Goal: Information Seeking & Learning: Learn about a topic

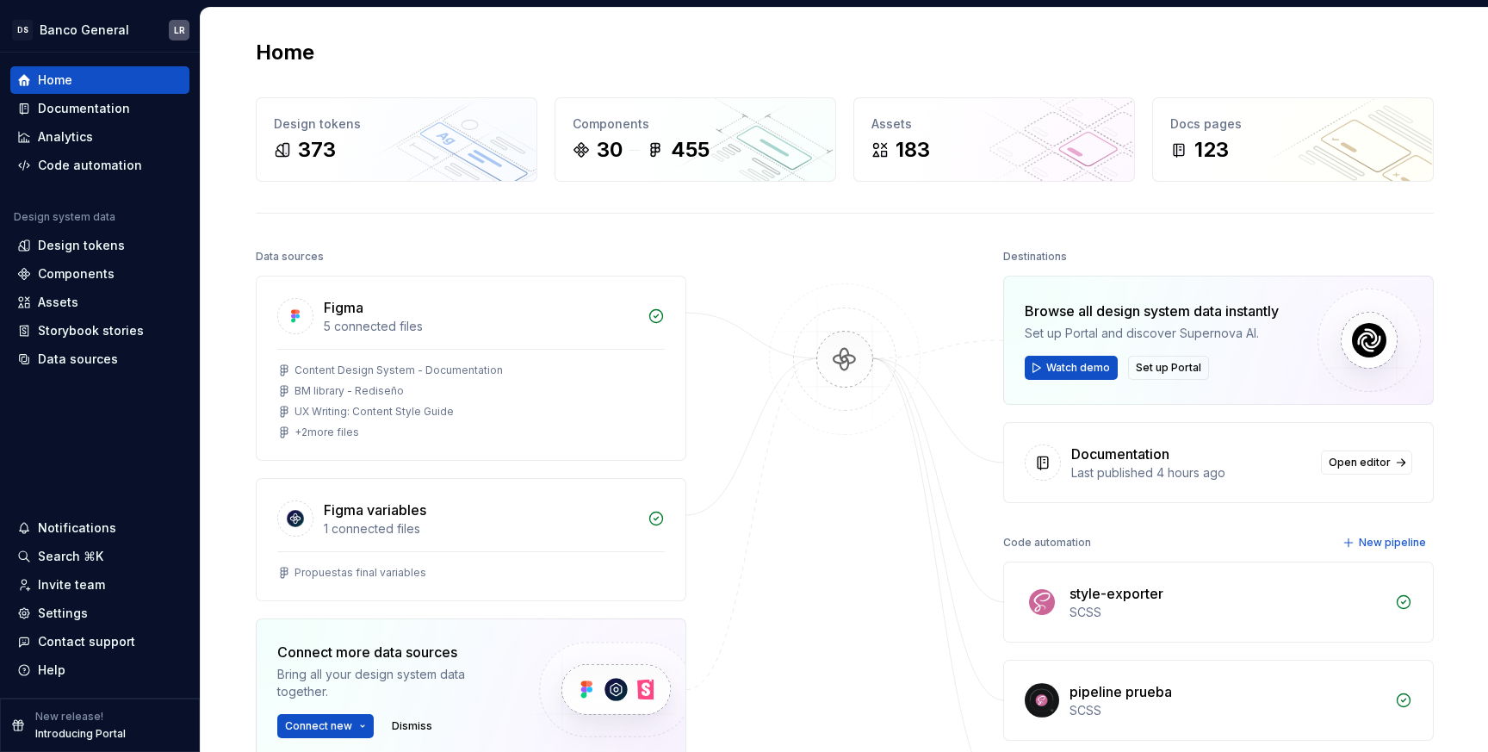
scroll to position [456, 0]
click at [118, 108] on div "Documentation" at bounding box center [84, 108] width 92 height 17
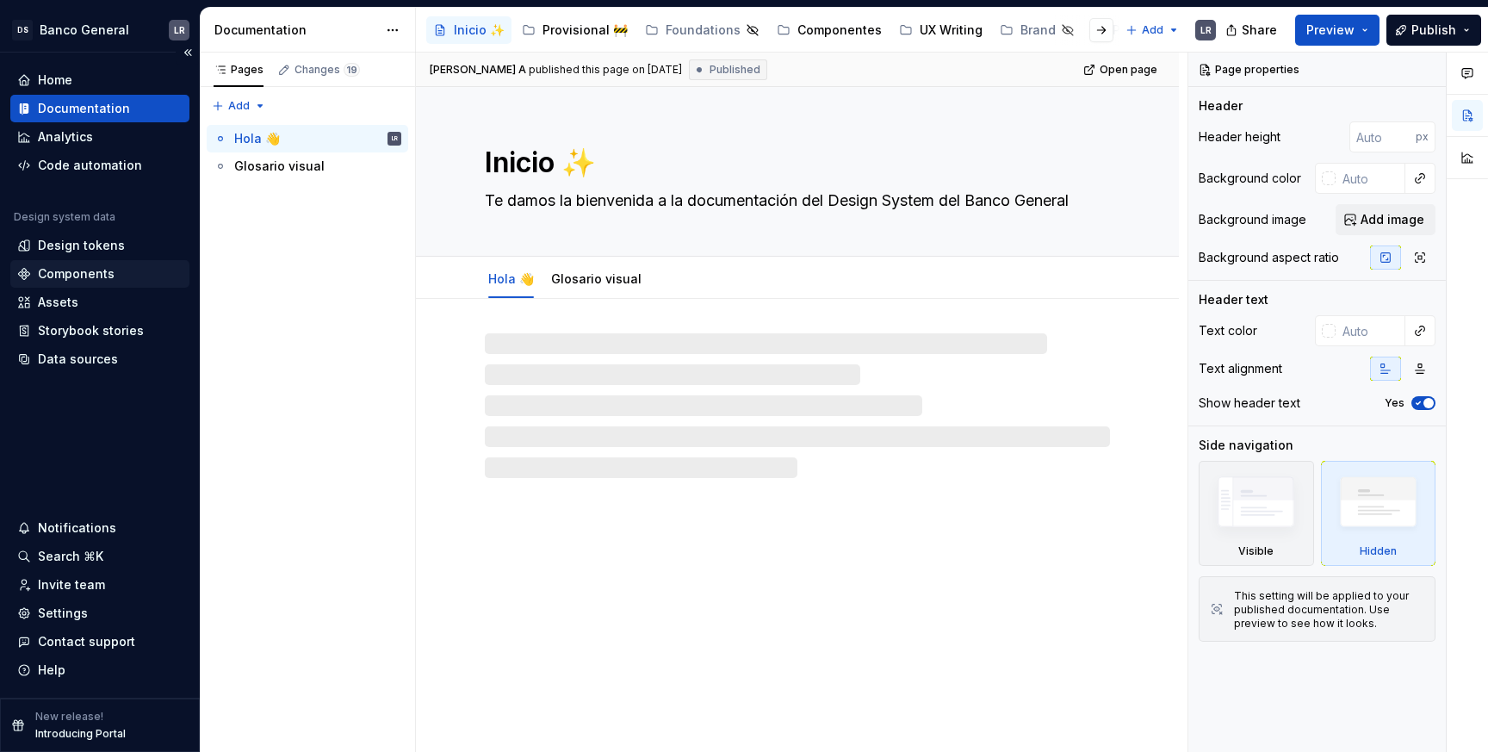
click at [98, 262] on div "Components" at bounding box center [99, 274] width 179 height 28
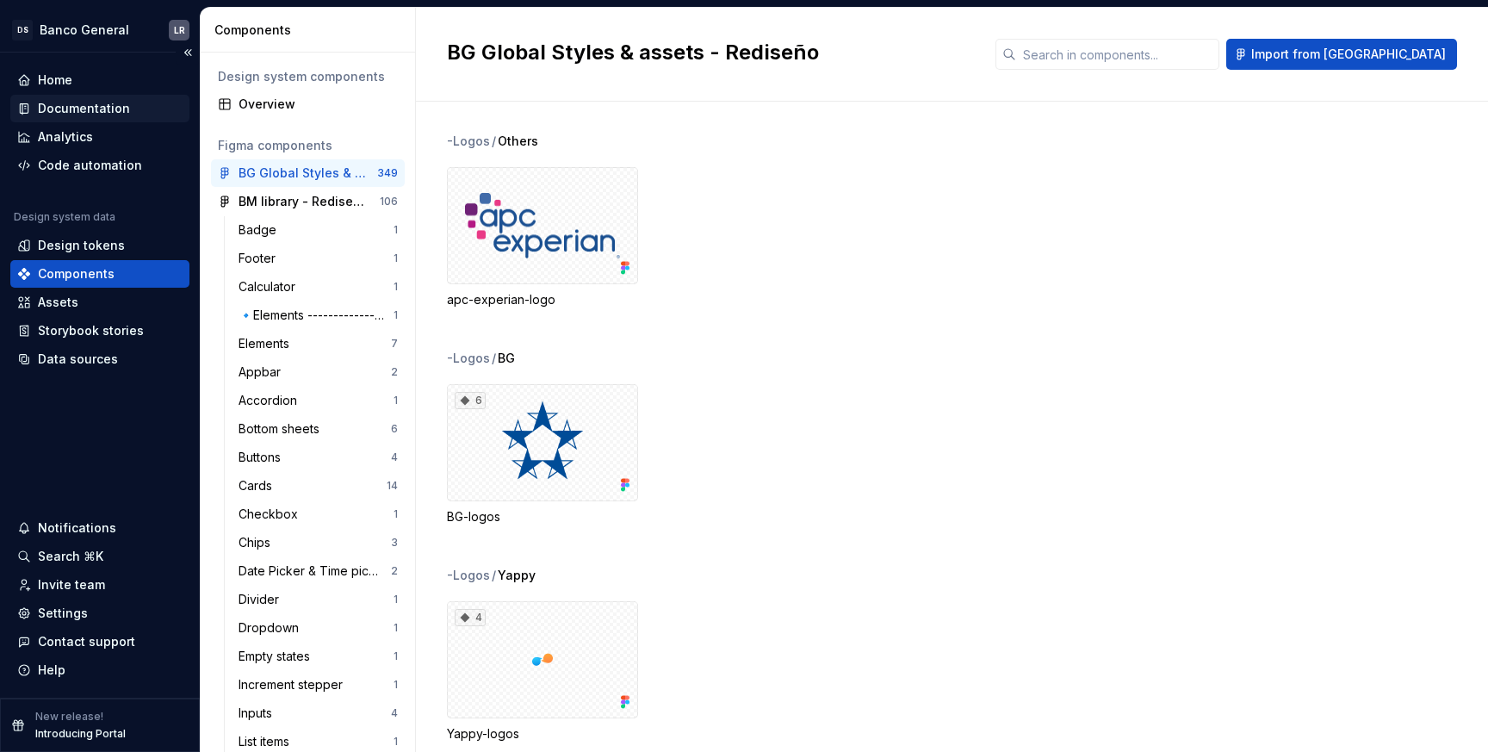
click at [98, 117] on div "Documentation" at bounding box center [99, 109] width 179 height 28
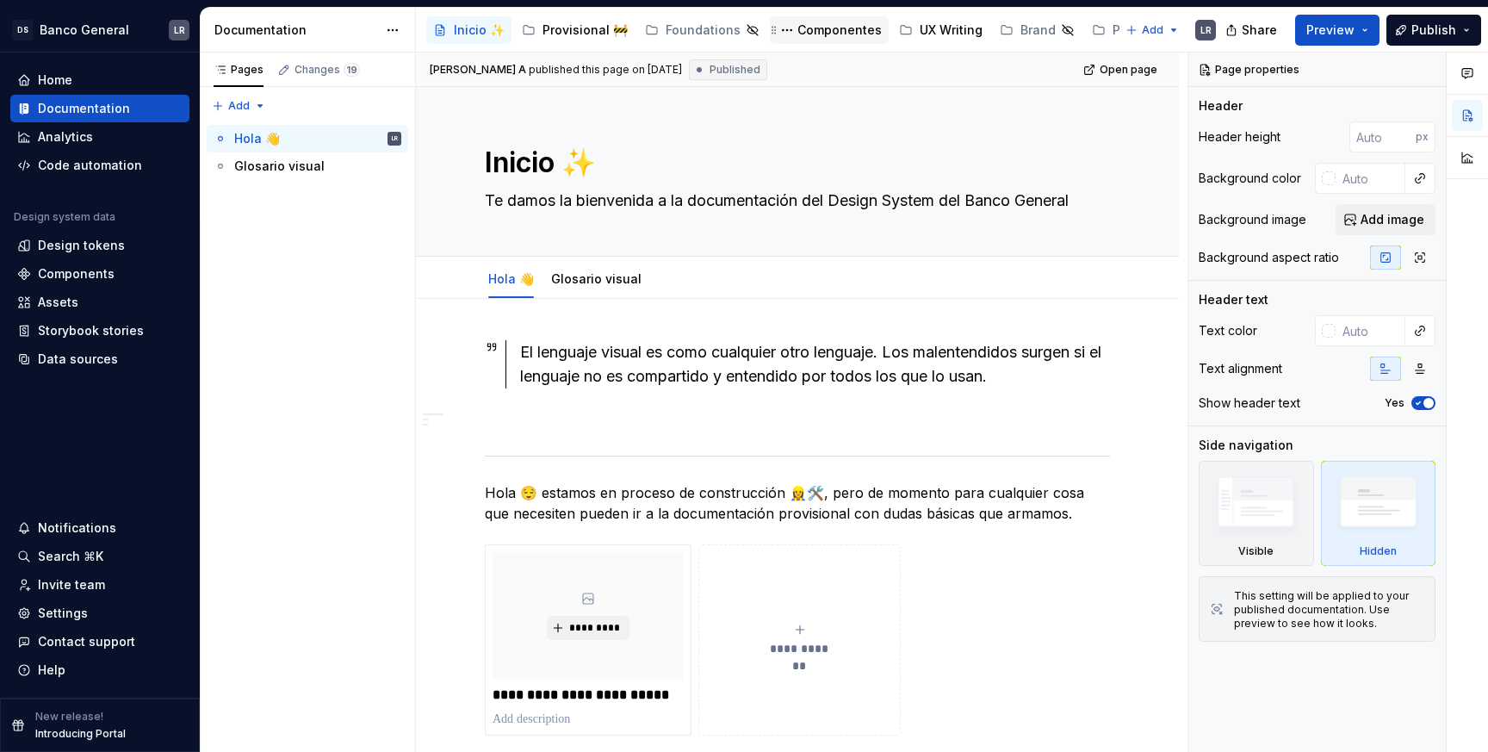
click at [832, 37] on div "Componentes" at bounding box center [839, 30] width 84 height 17
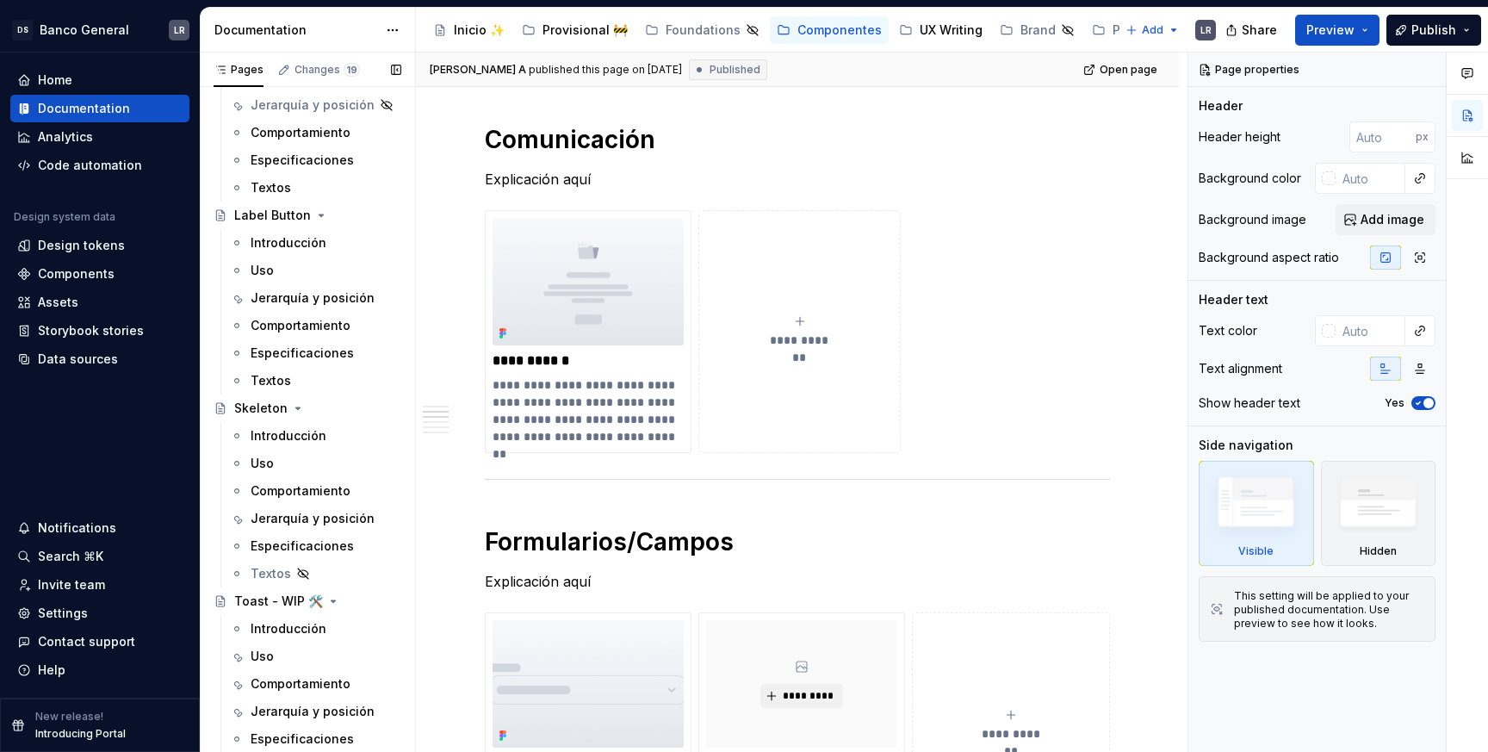
scroll to position [884, 0]
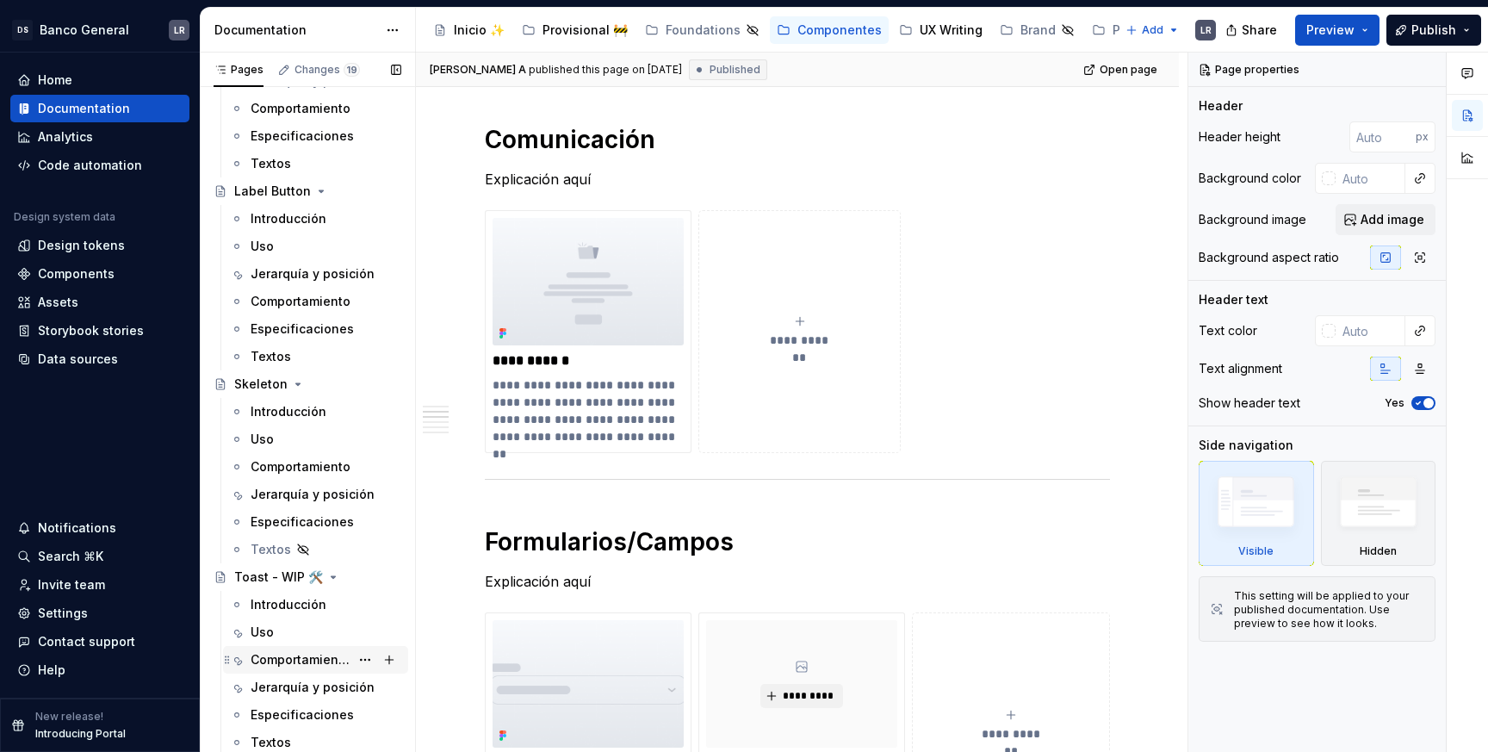
click at [323, 672] on div "Comportamiento" at bounding box center [315, 660] width 185 height 28
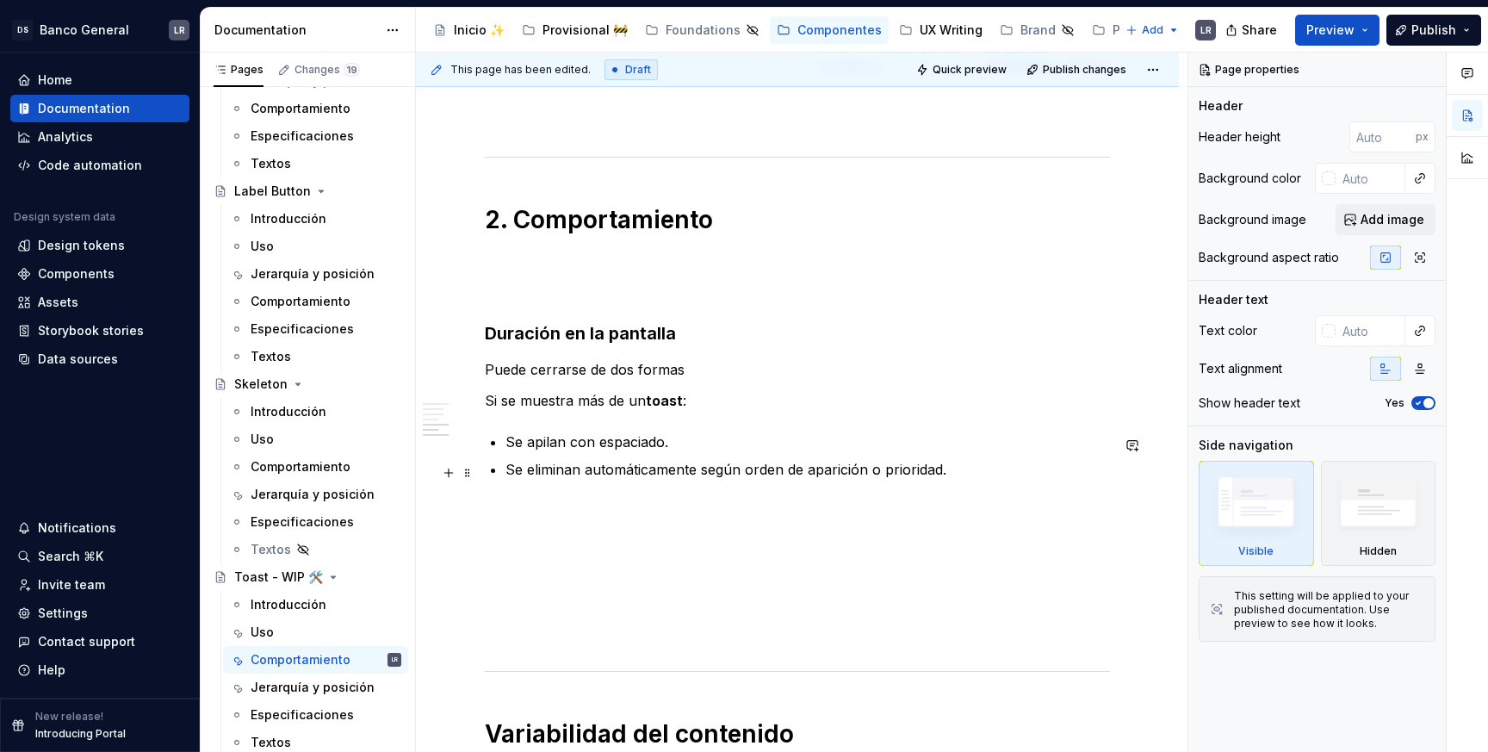
scroll to position [1594, 0]
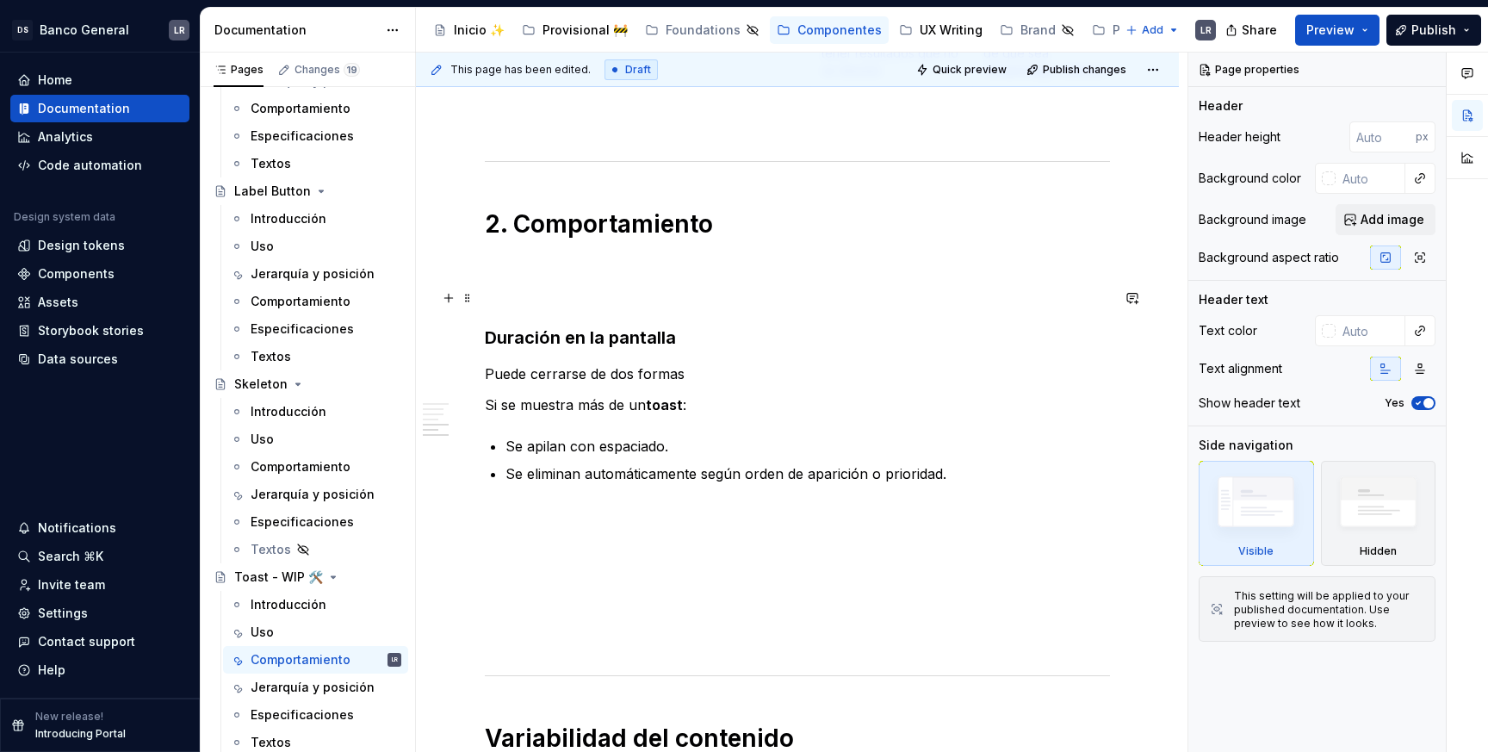
click at [564, 294] on p at bounding box center [797, 294] width 625 height 21
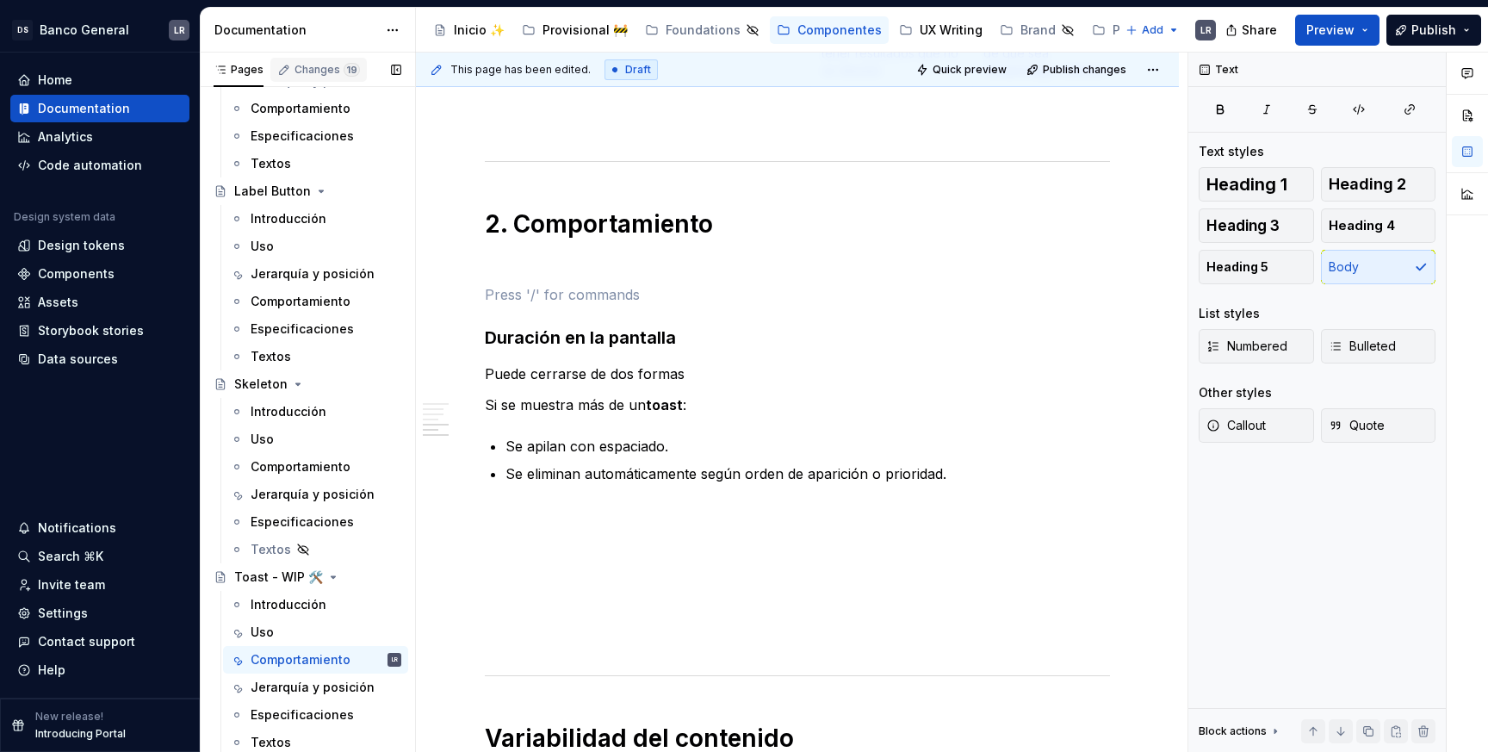
click at [325, 60] on div "Changes 19" at bounding box center [318, 70] width 96 height 24
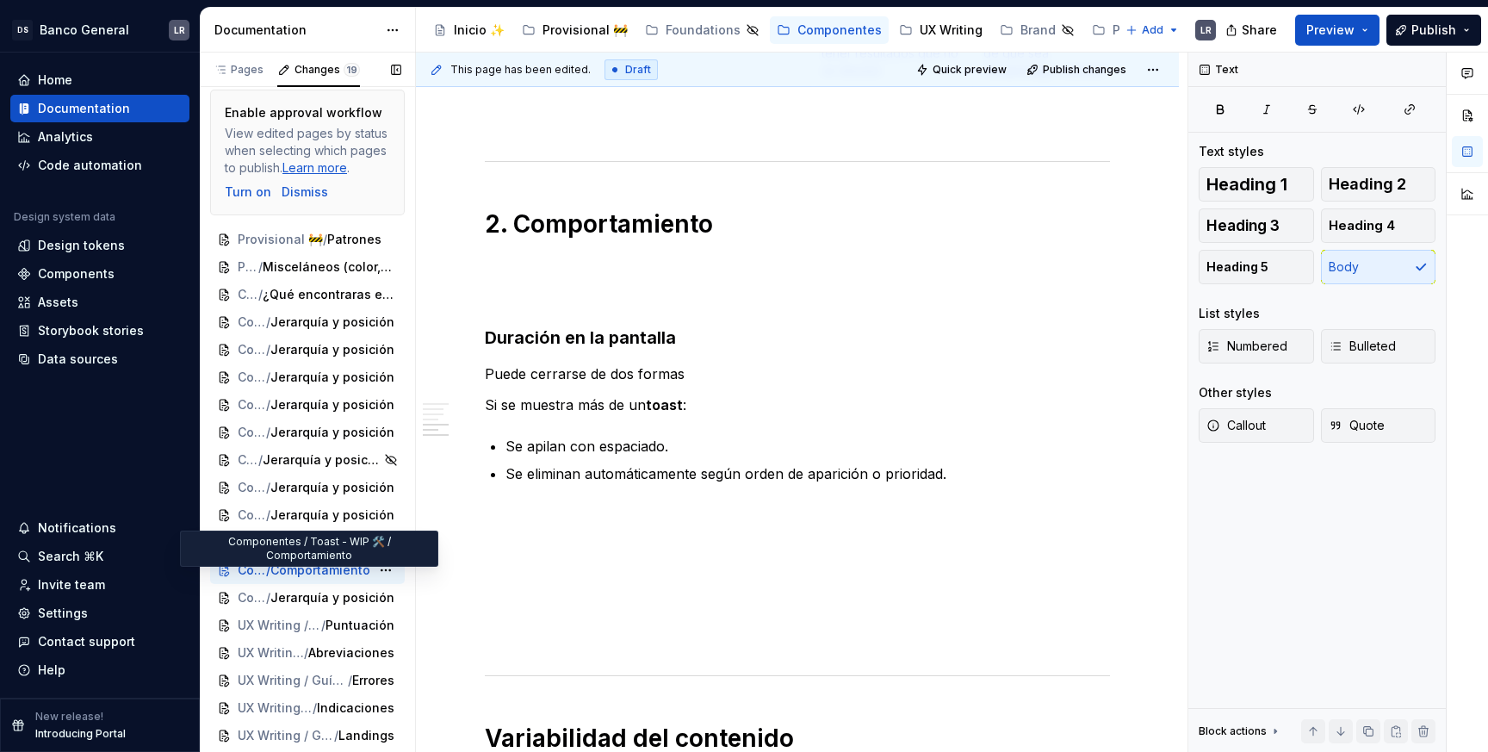
click at [316, 567] on span "Comportamiento" at bounding box center [320, 569] width 100 height 17
click at [319, 540] on span "Componentes / Toast - WIP 🛠️" at bounding box center [290, 542] width 105 height 17
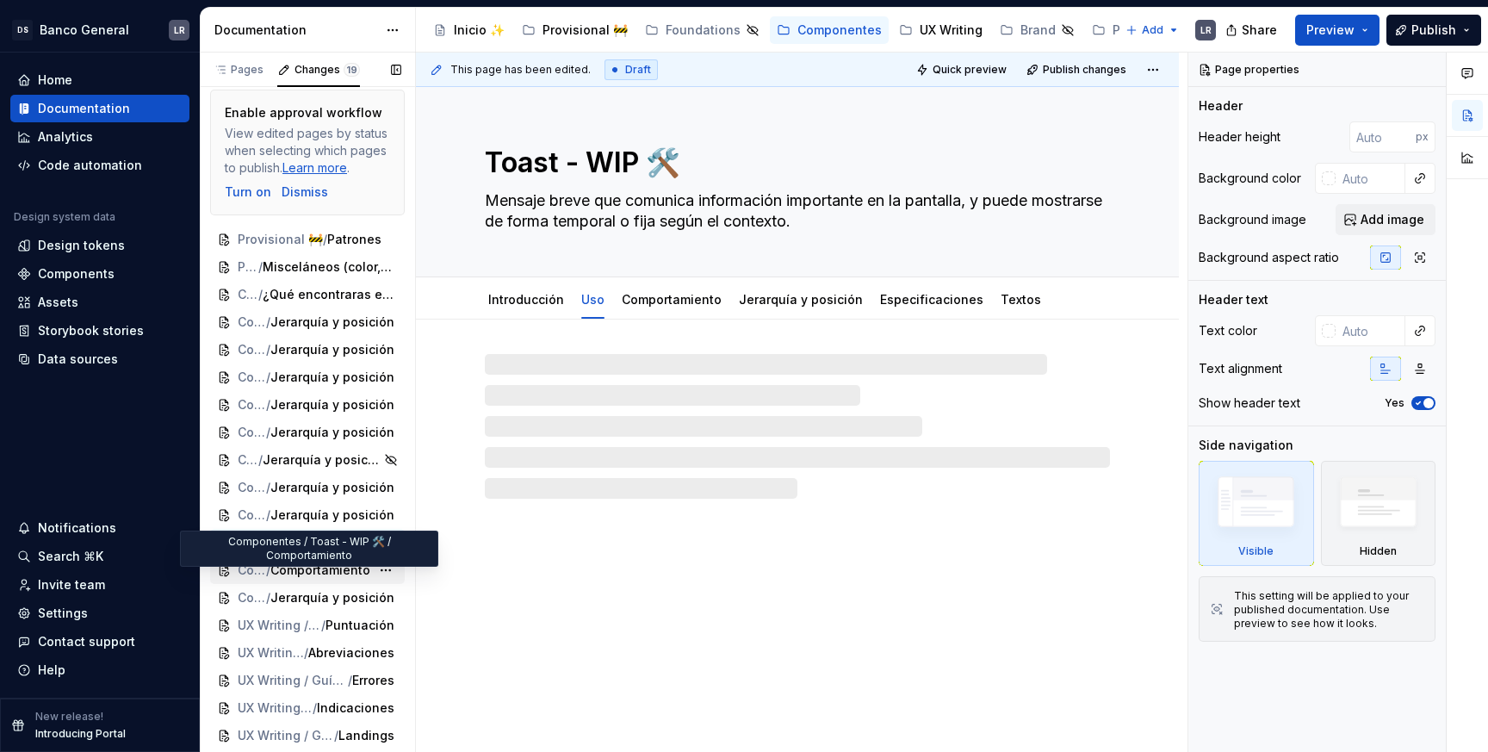
click at [326, 556] on div "Componentes / Toast - WIP 🛠️ / Comportamiento" at bounding box center [307, 570] width 195 height 28
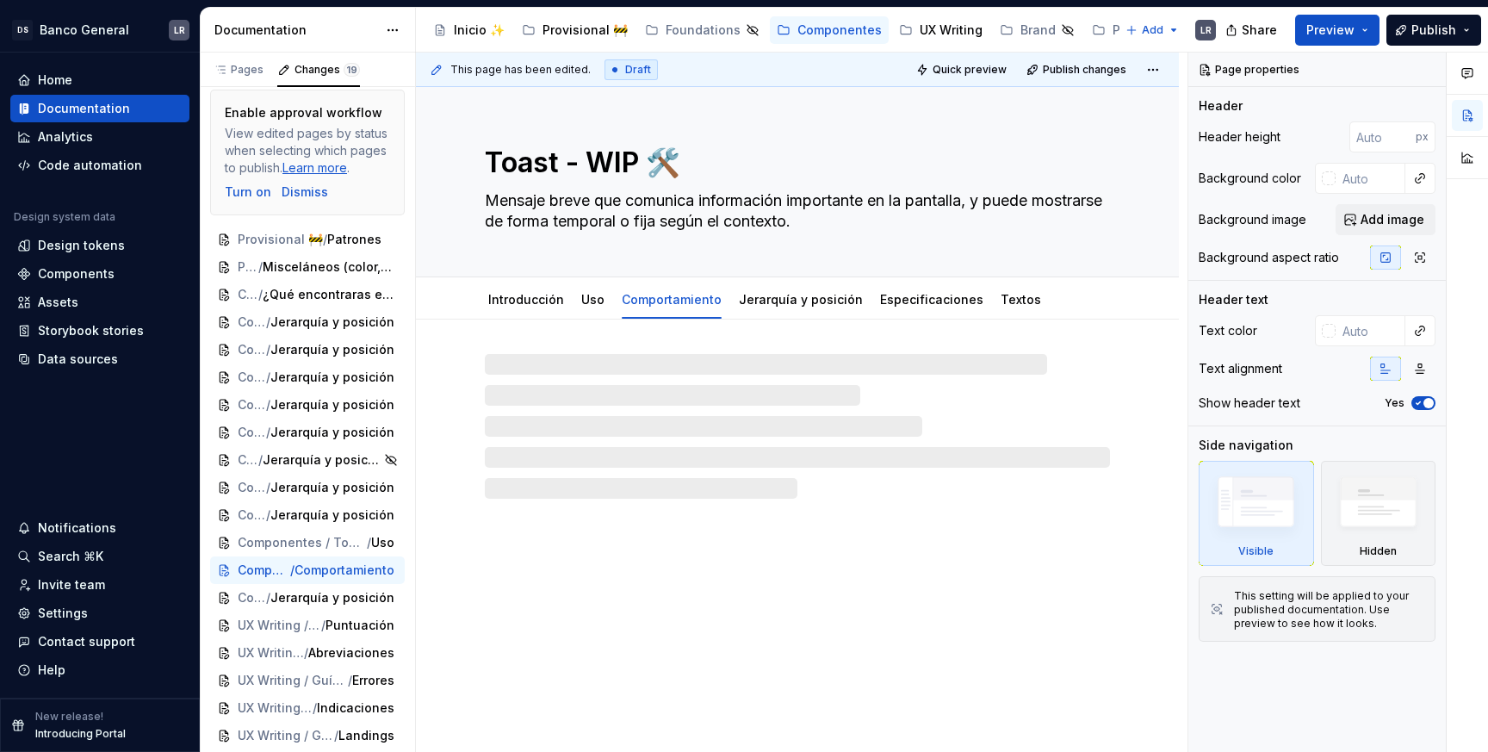
type textarea "*"
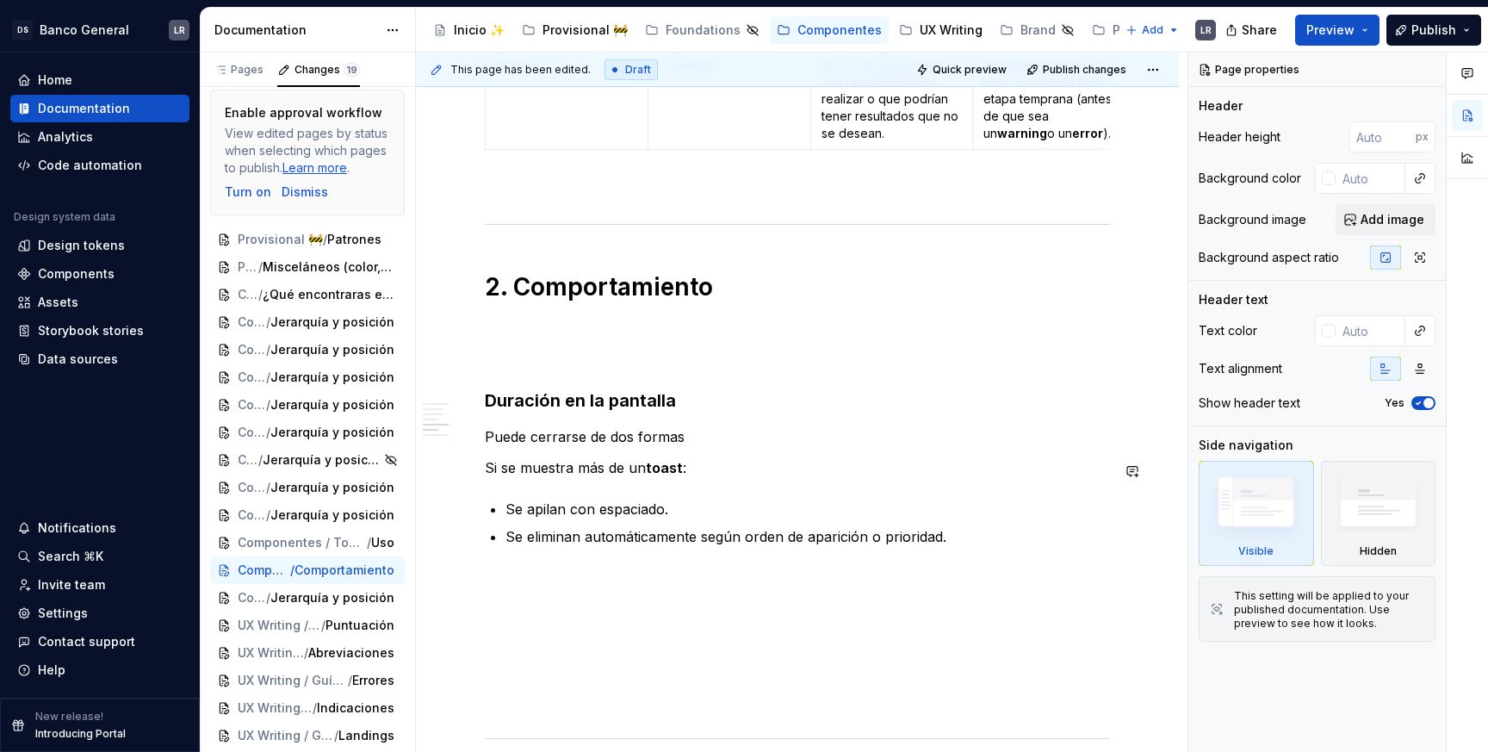
scroll to position [1657, 0]
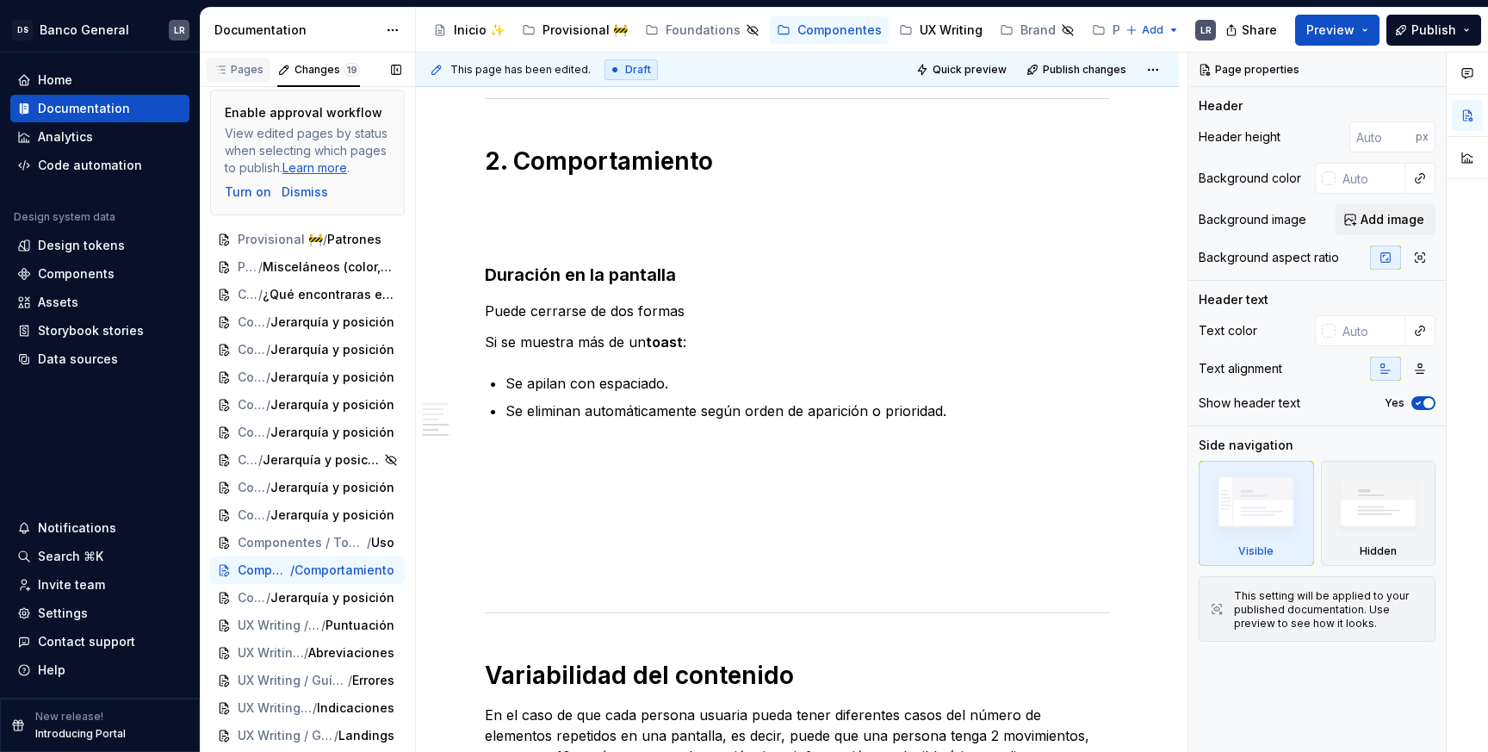
click at [253, 77] on div "Pages" at bounding box center [239, 70] width 64 height 24
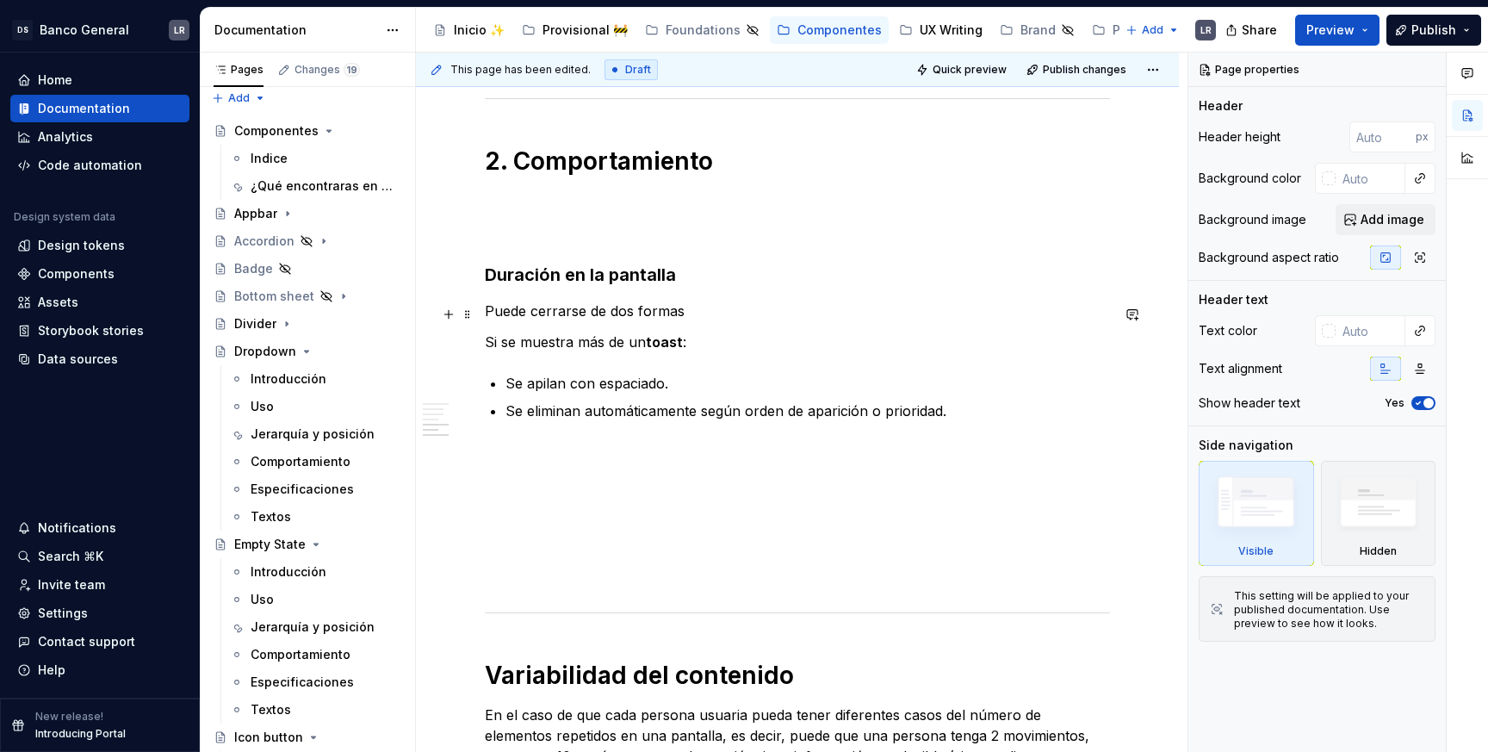
click at [525, 319] on p "Puede cerrarse de dos formas" at bounding box center [797, 310] width 625 height 21
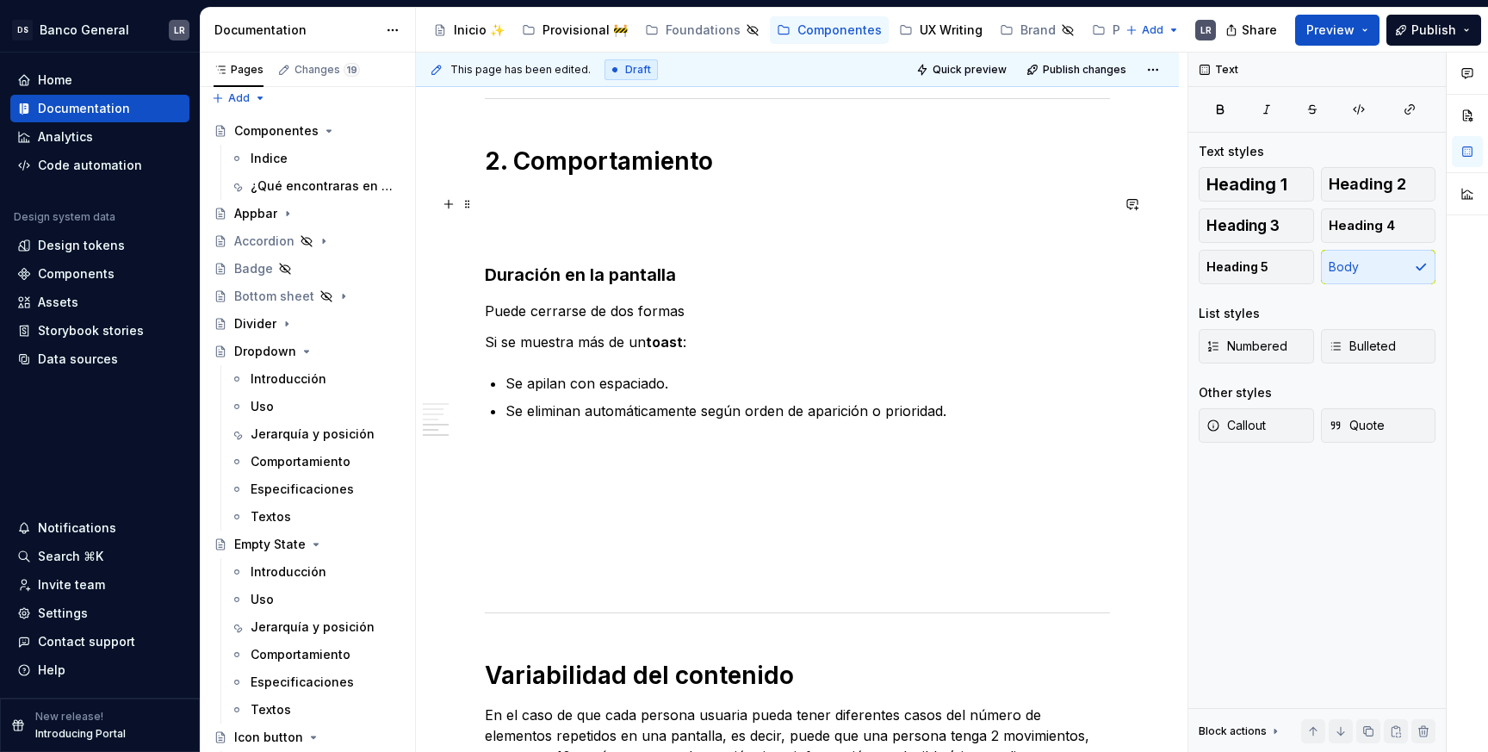
click at [591, 207] on p at bounding box center [797, 200] width 625 height 21
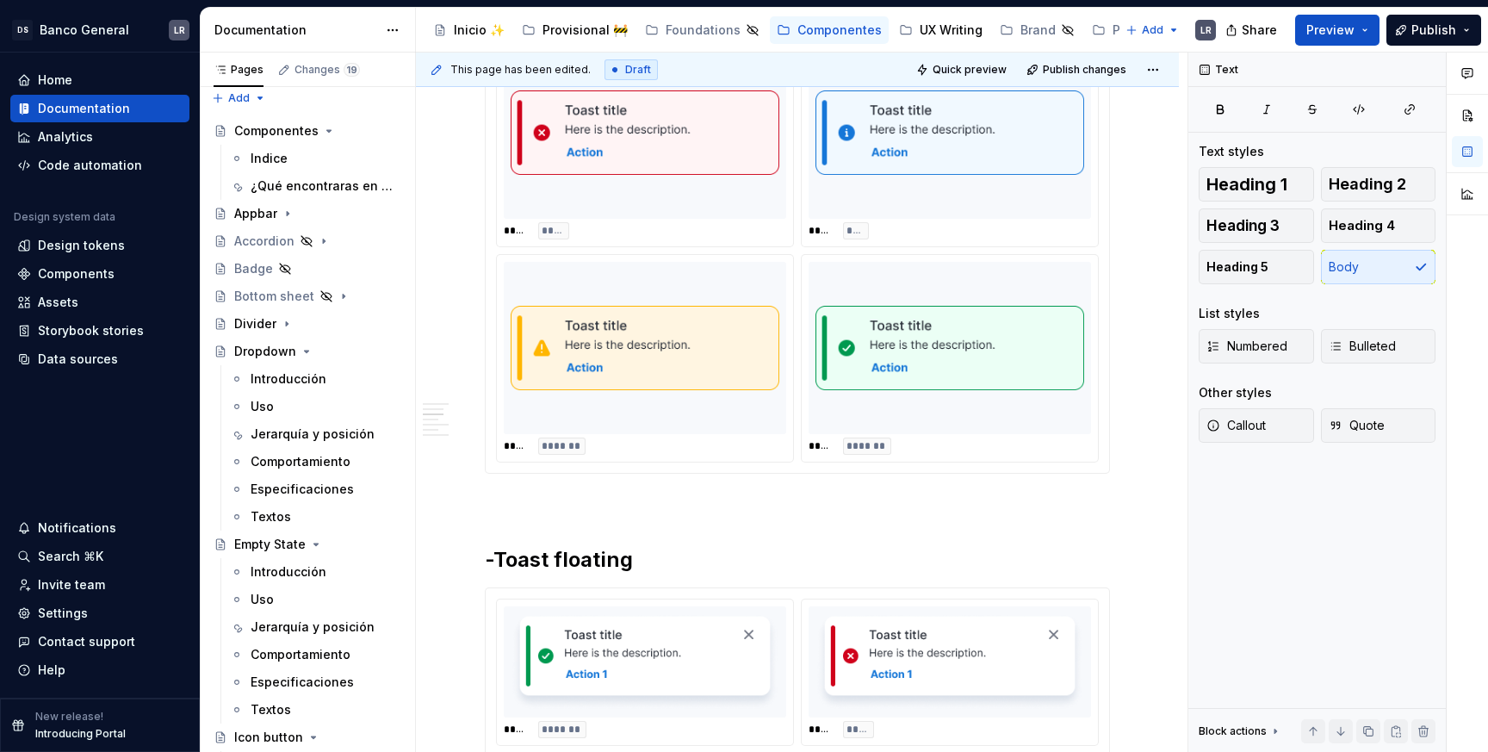
scroll to position [477, 0]
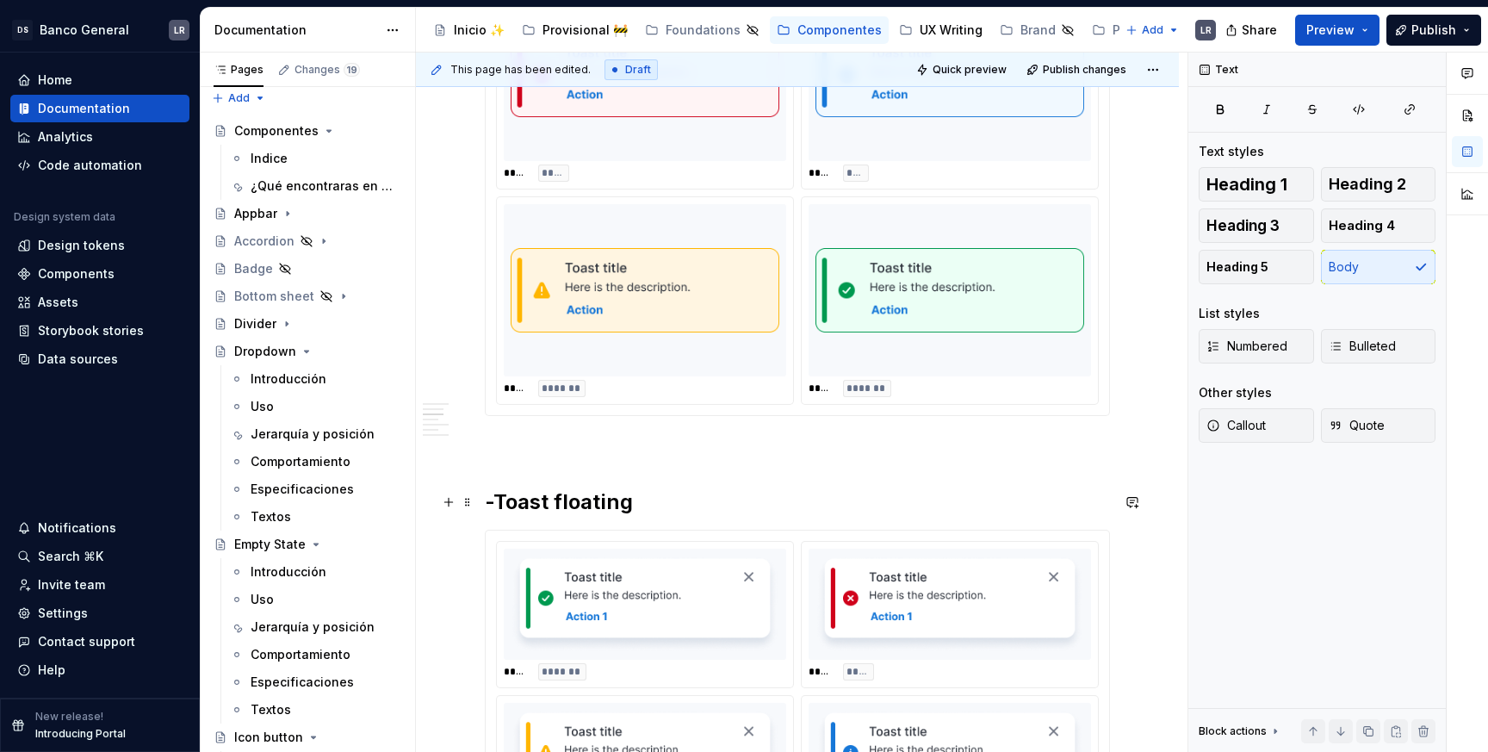
click at [582, 505] on h2 "-Toast floating" at bounding box center [797, 502] width 625 height 28
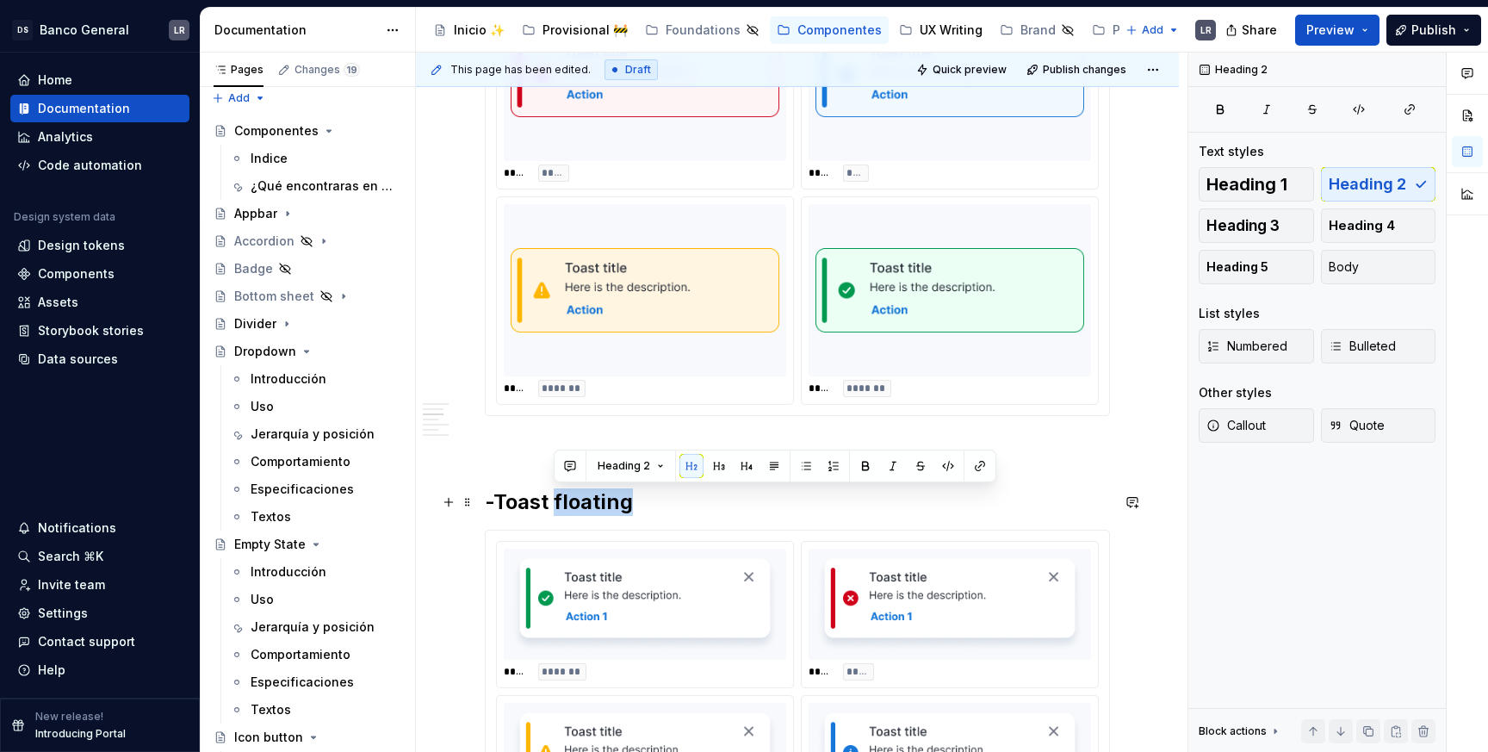
click at [582, 505] on h2 "-Toast floating" at bounding box center [797, 502] width 625 height 28
copy h2 "-Toast floating"
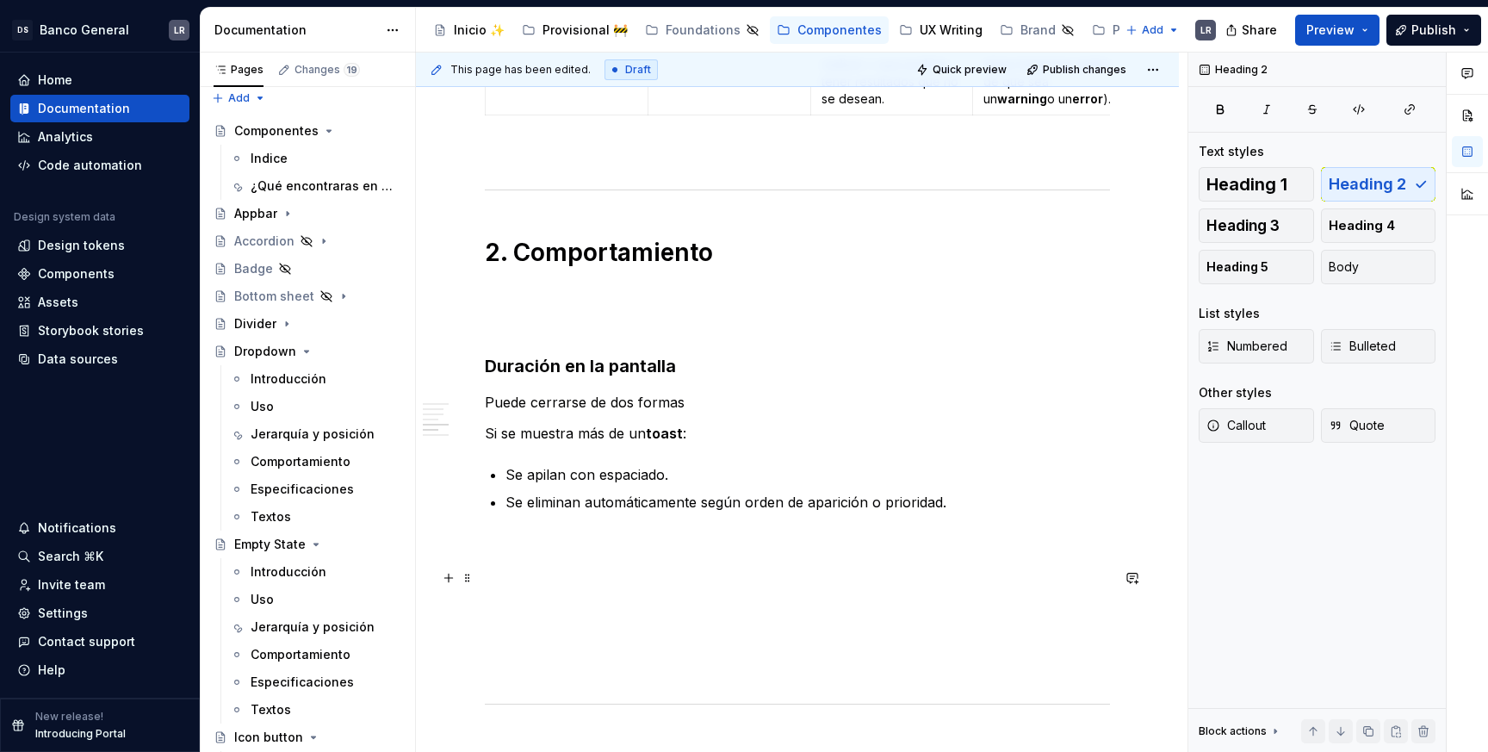
scroll to position [1583, 0]
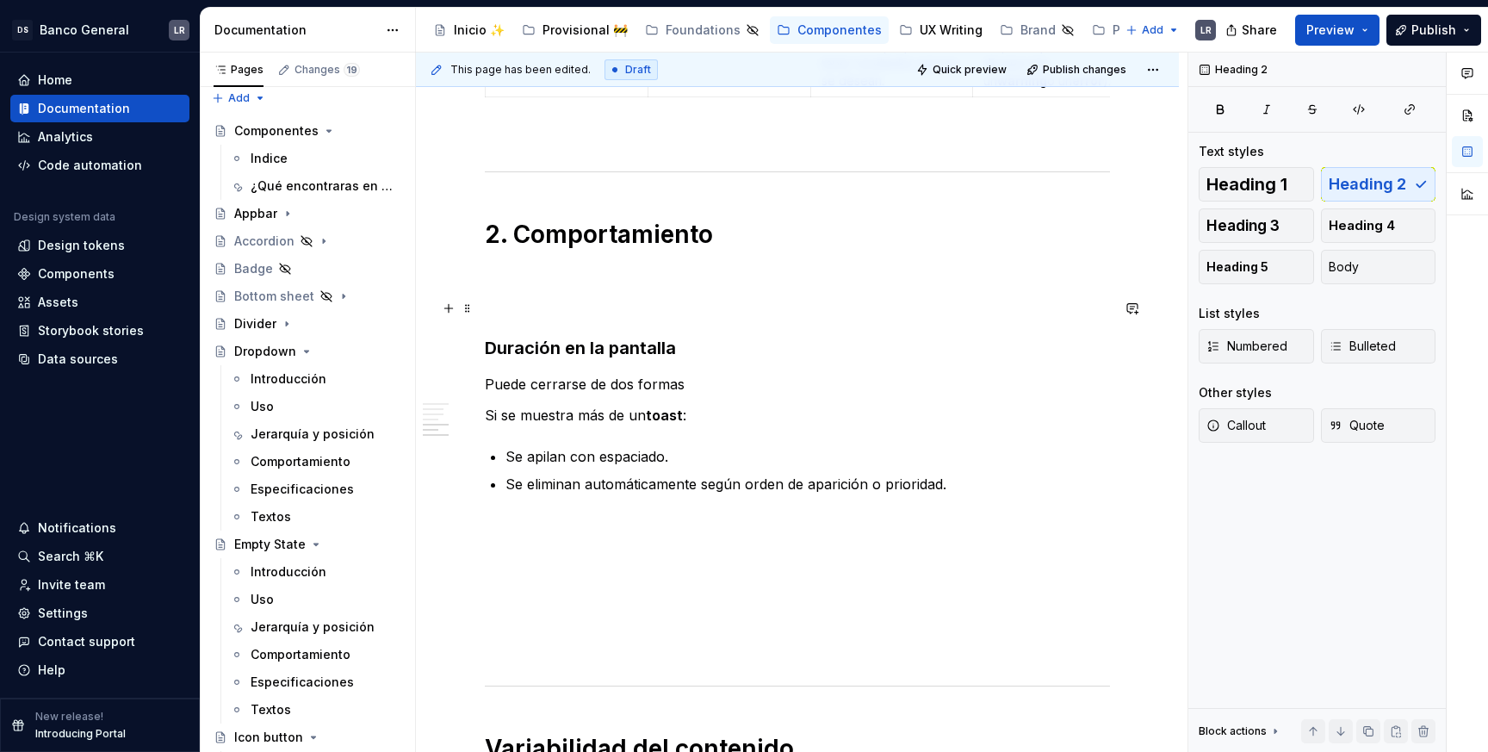
click at [585, 301] on p at bounding box center [797, 304] width 625 height 21
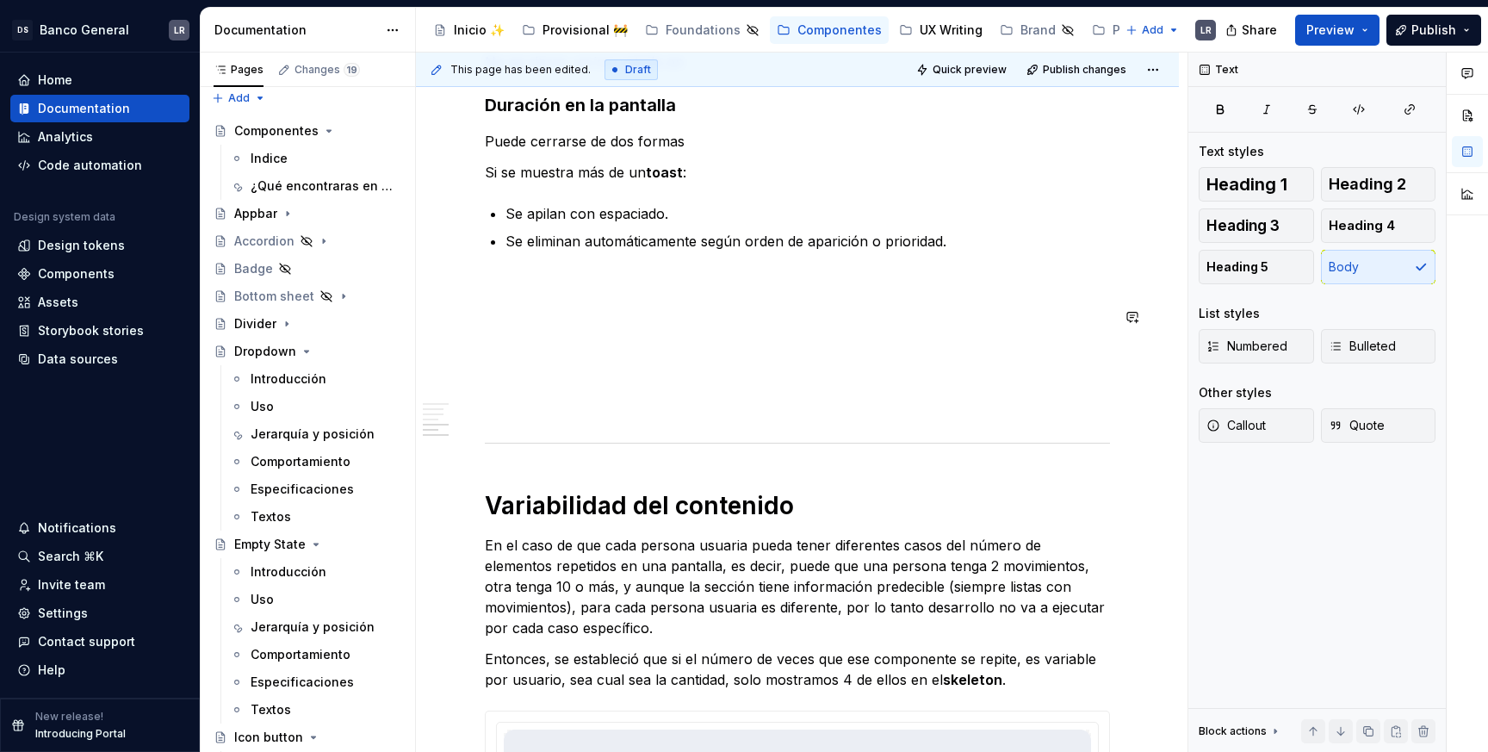
scroll to position [2105, 0]
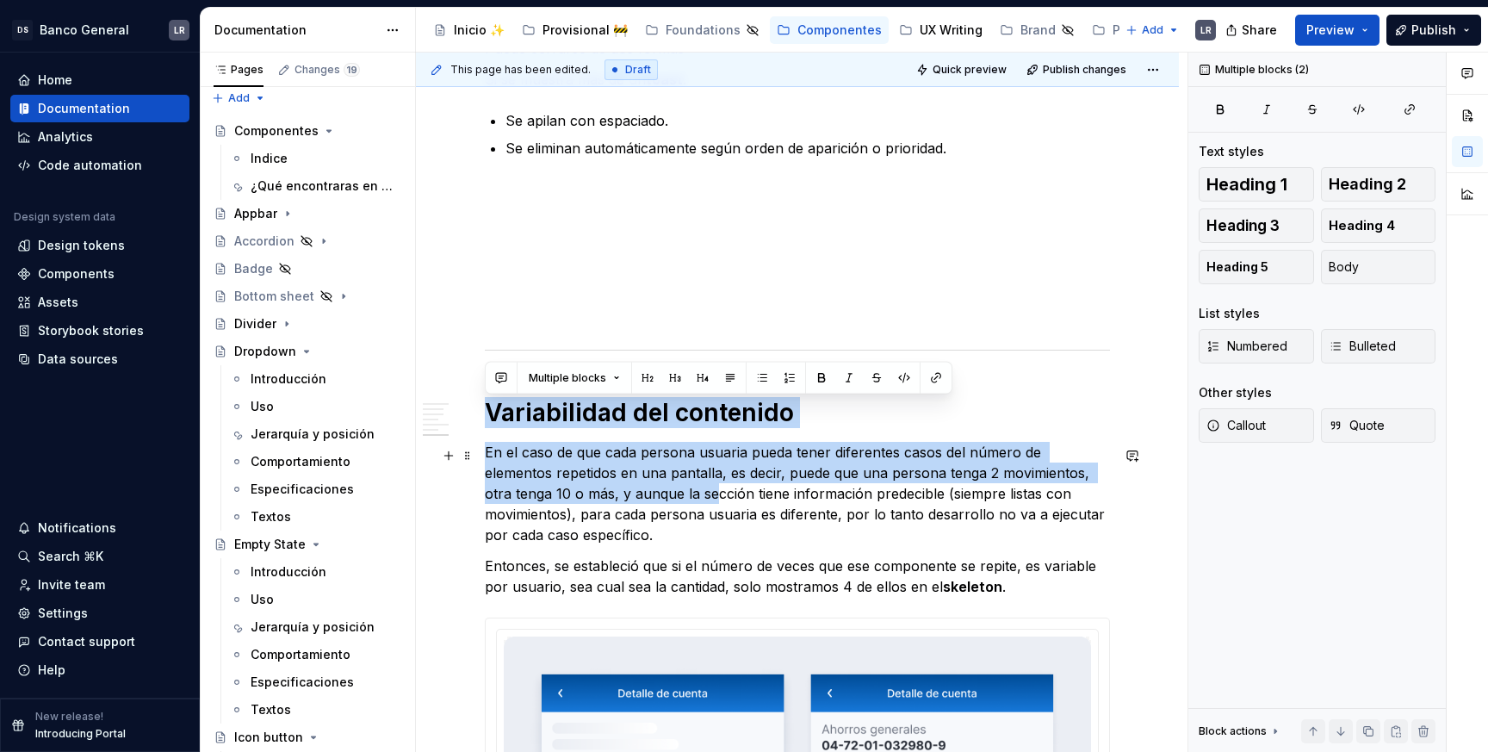
drag, startPoint x: 492, startPoint y: 363, endPoint x: 596, endPoint y: 489, distance: 163.3
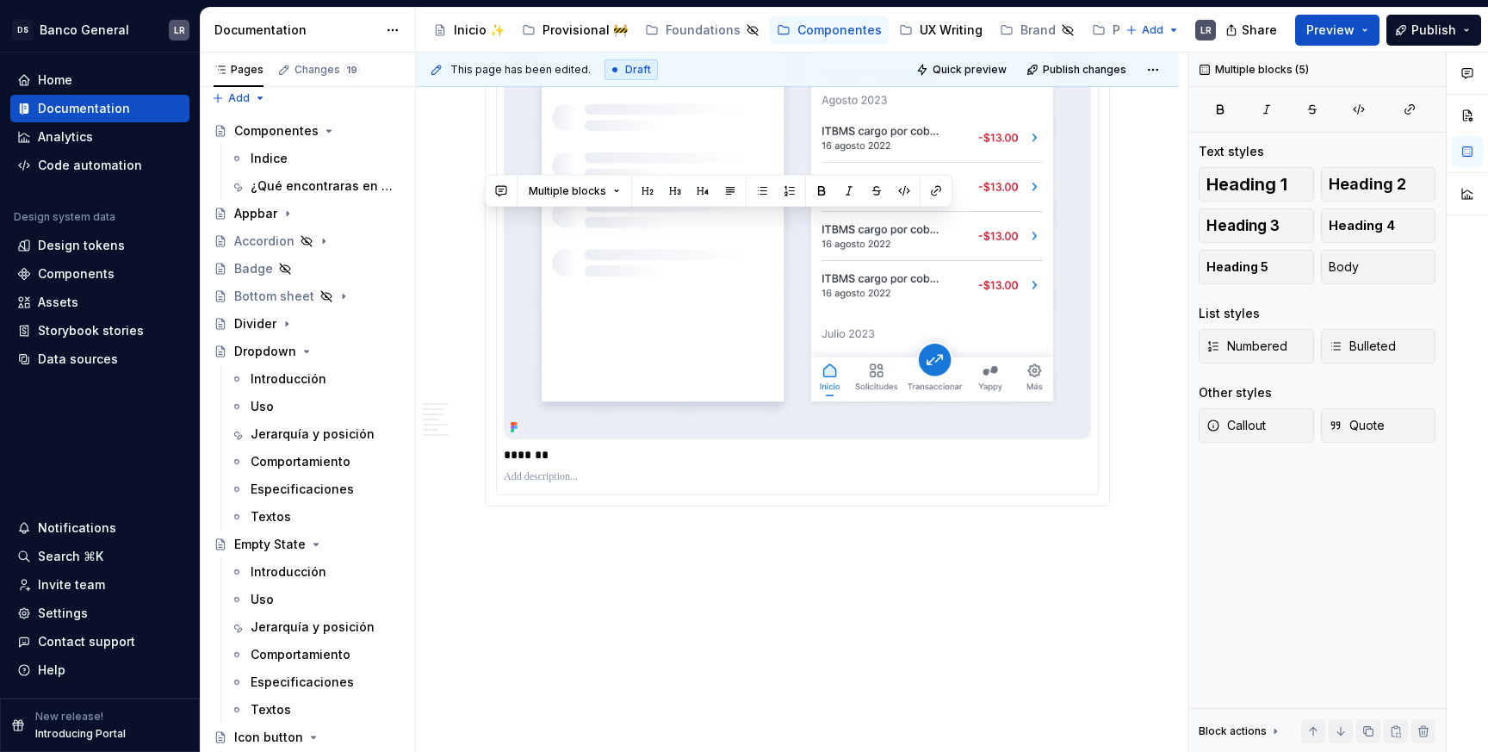
drag, startPoint x: 548, startPoint y: 340, endPoint x: 810, endPoint y: 703, distance: 448.3
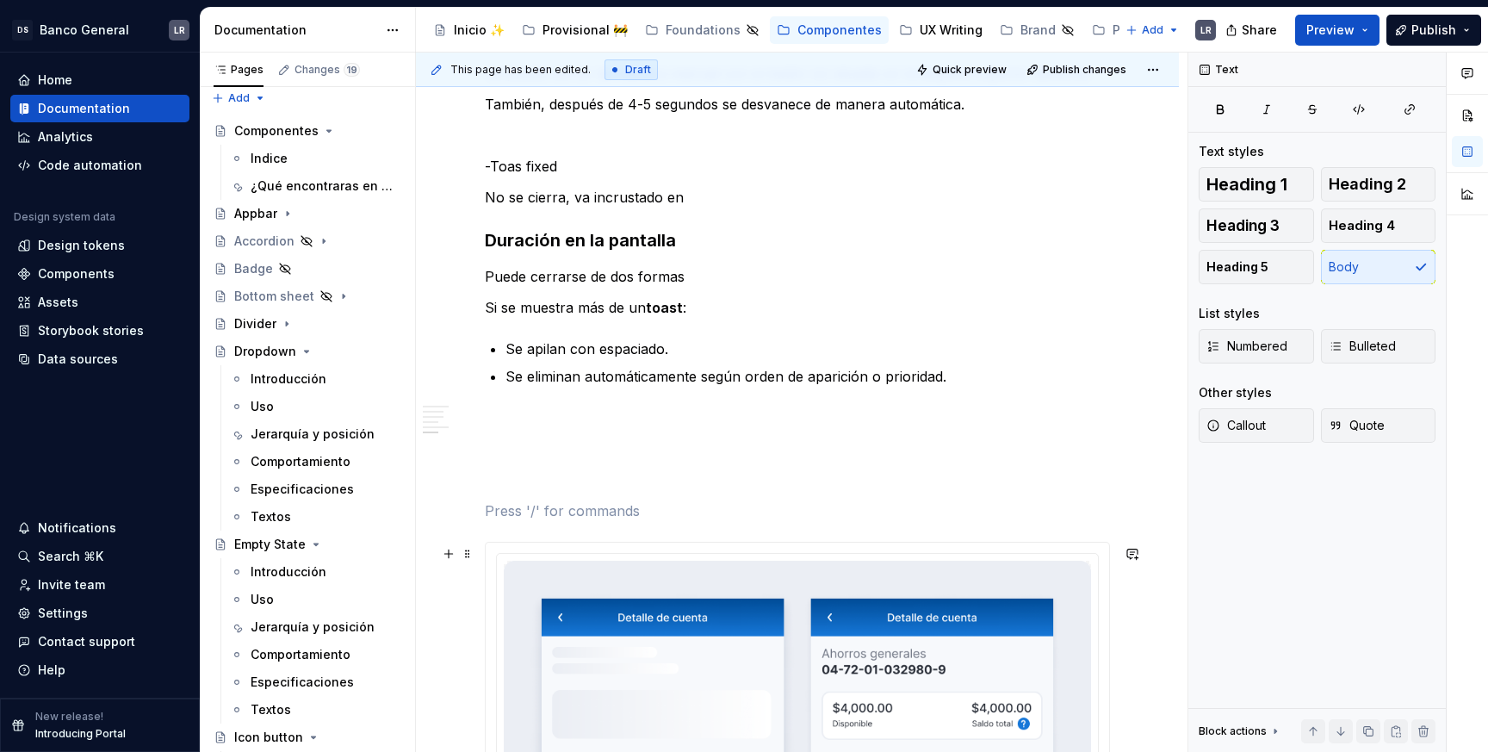
scroll to position [1883, 0]
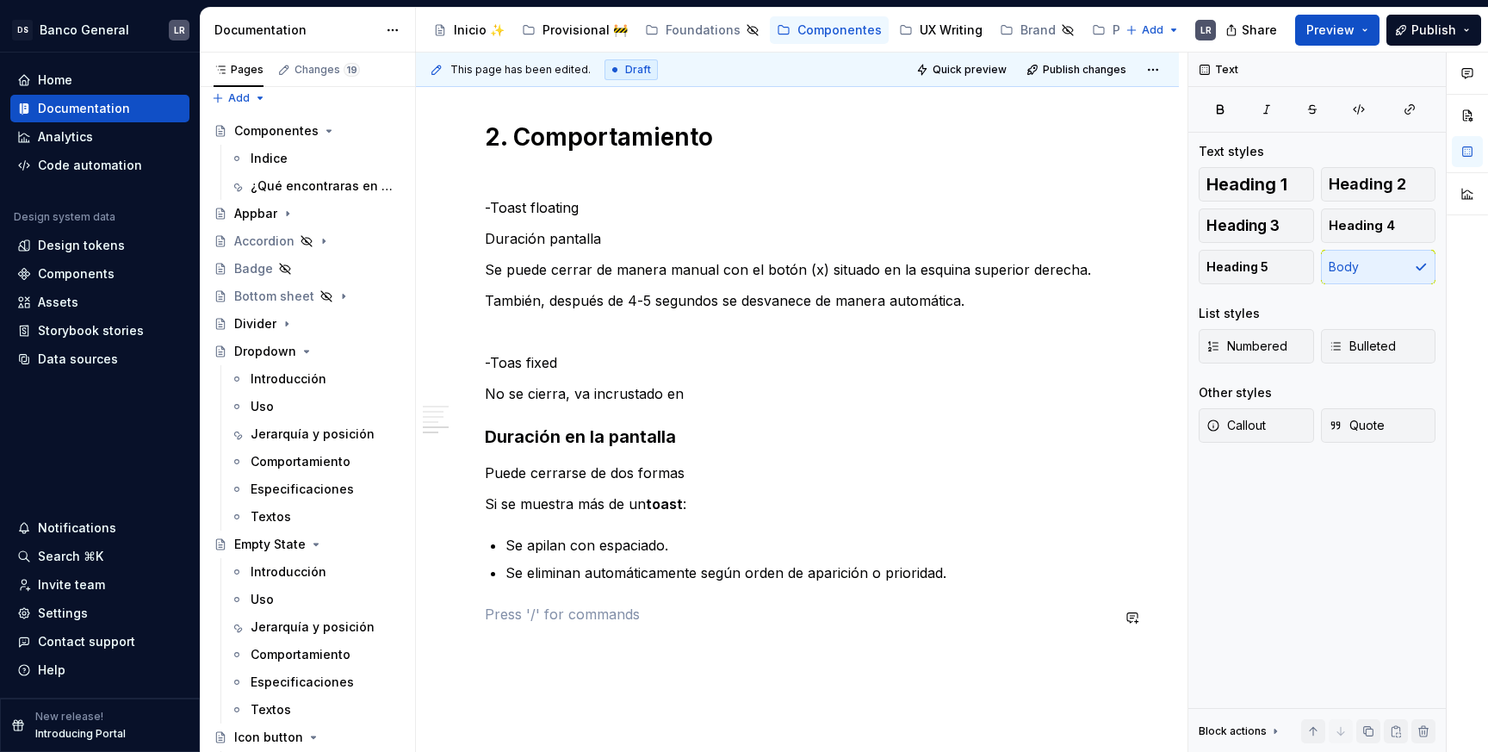
scroll to position [1527, 0]
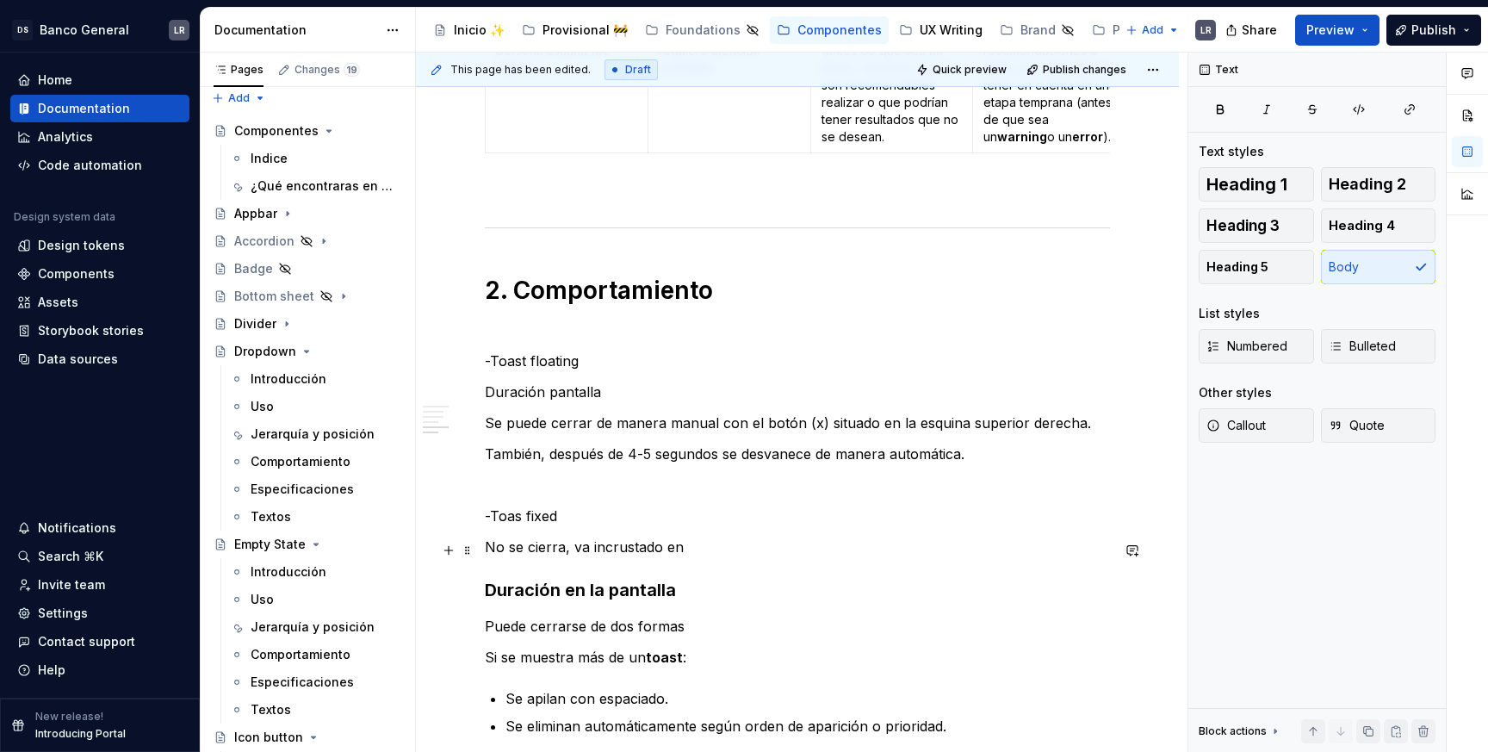
click at [683, 542] on p "No se cierra, va incrustado en" at bounding box center [797, 546] width 625 height 21
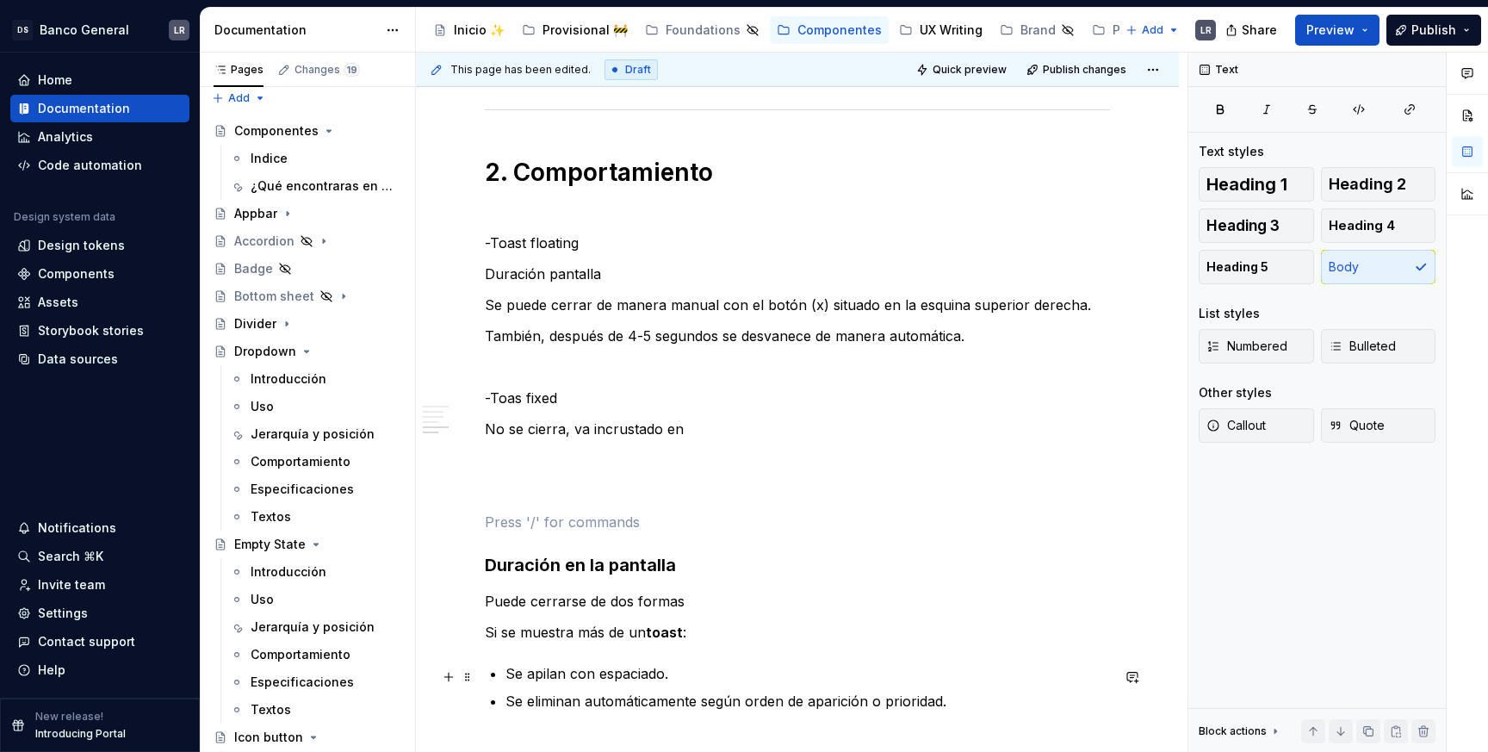
scroll to position [1648, 0]
click at [555, 243] on p "-Toast floating" at bounding box center [797, 240] width 625 height 21
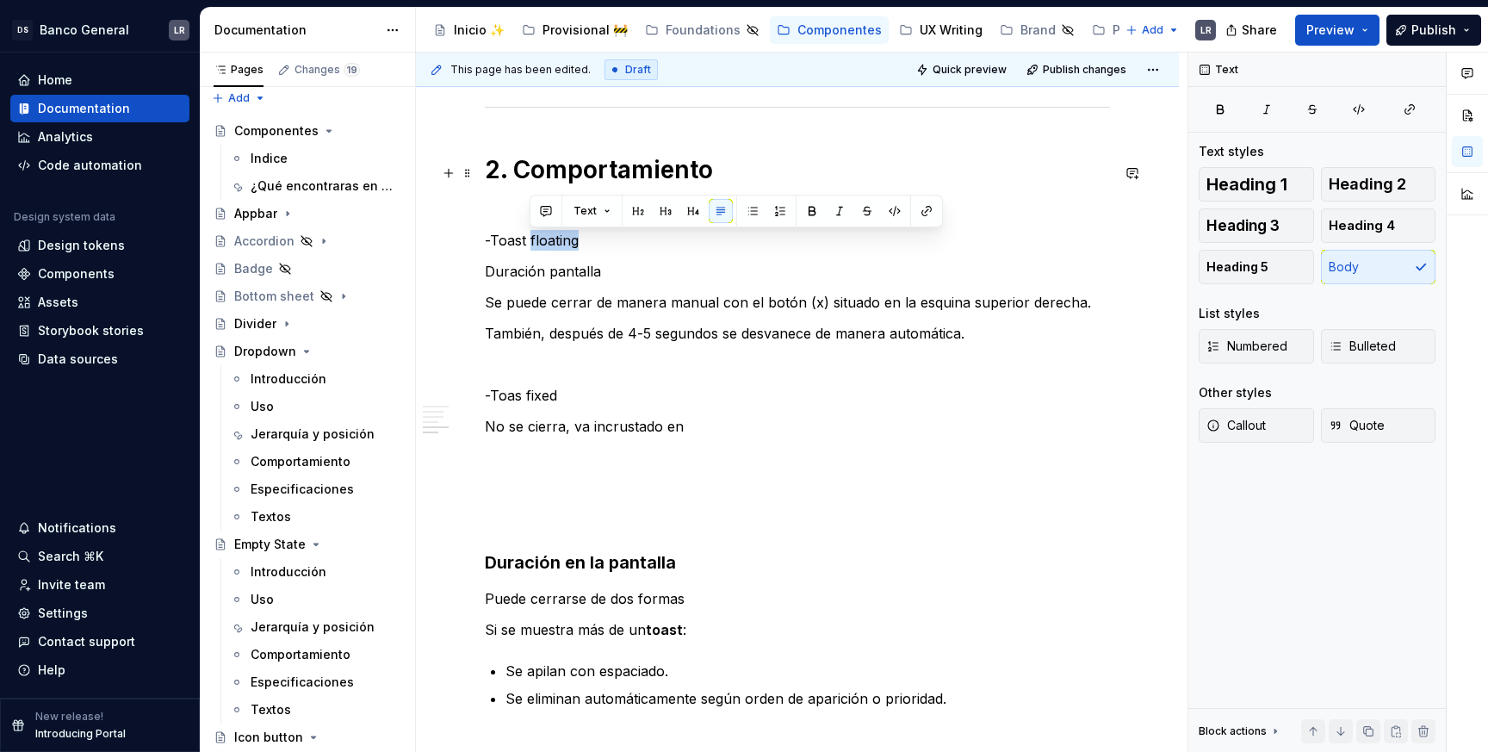
click at [572, 160] on h1 "2. Comportamiento" at bounding box center [797, 169] width 625 height 31
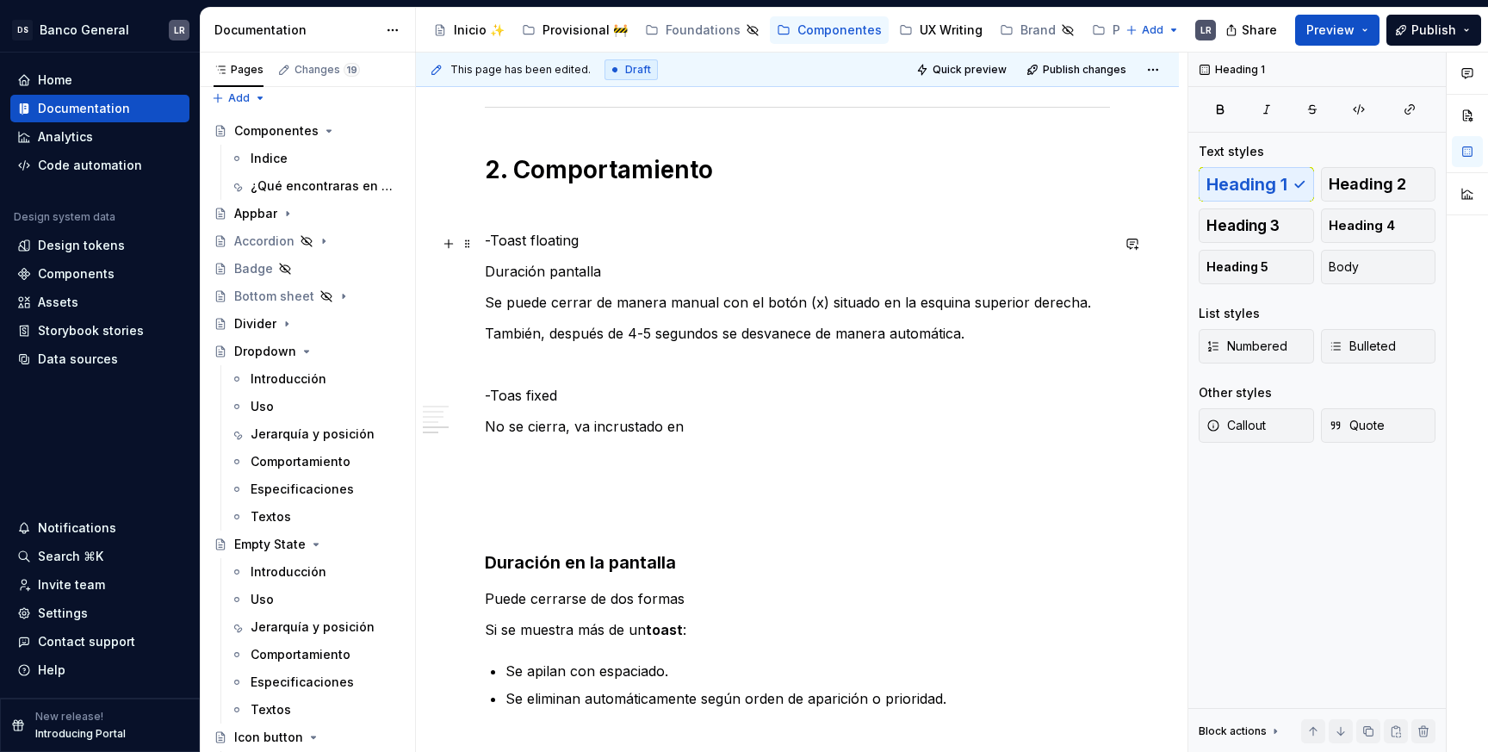
click at [555, 247] on p "-Toast floating" at bounding box center [797, 240] width 625 height 21
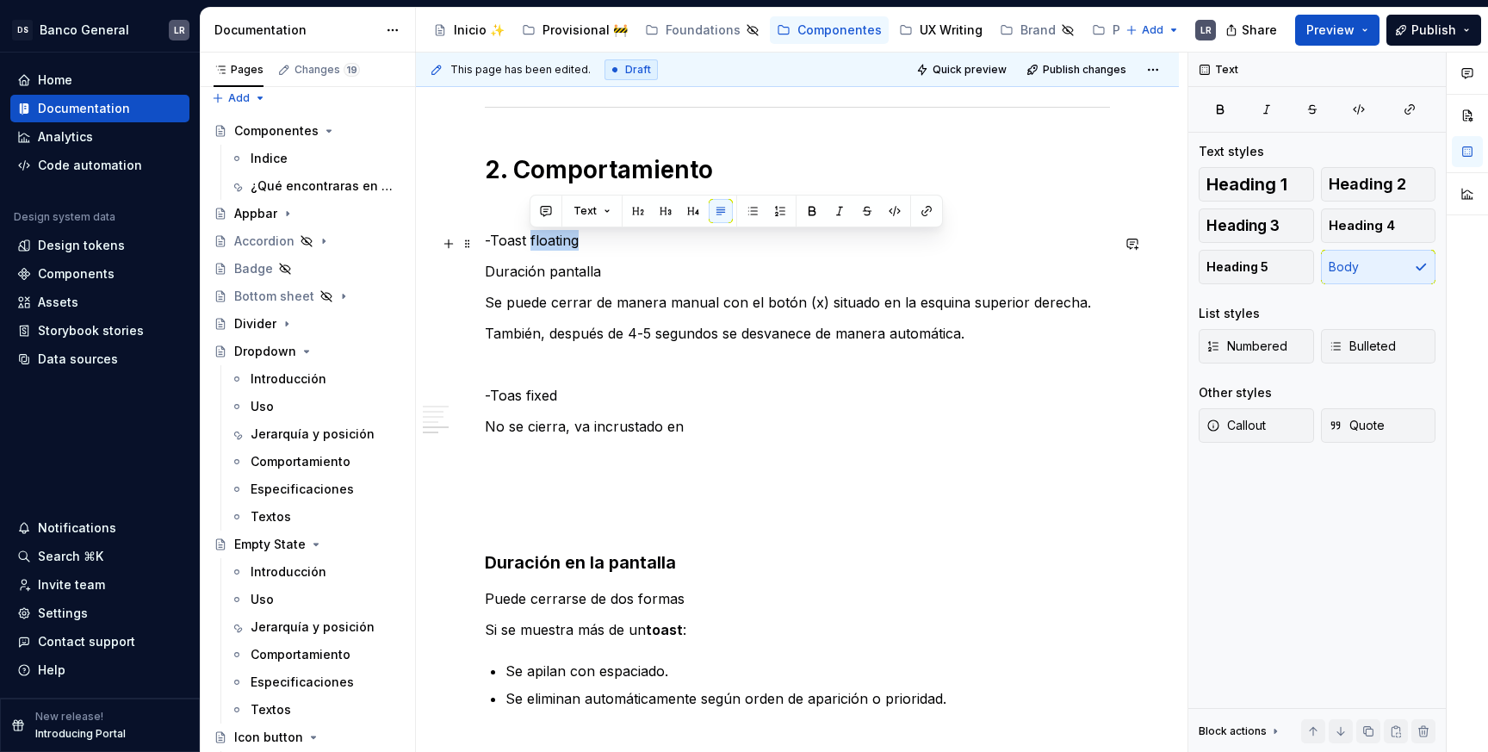
click at [555, 247] on p "-Toast floating" at bounding box center [797, 240] width 625 height 21
click at [1372, 158] on div "Text styles" at bounding box center [1317, 151] width 237 height 17
click at [1375, 177] on span "Heading 2" at bounding box center [1367, 184] width 77 height 17
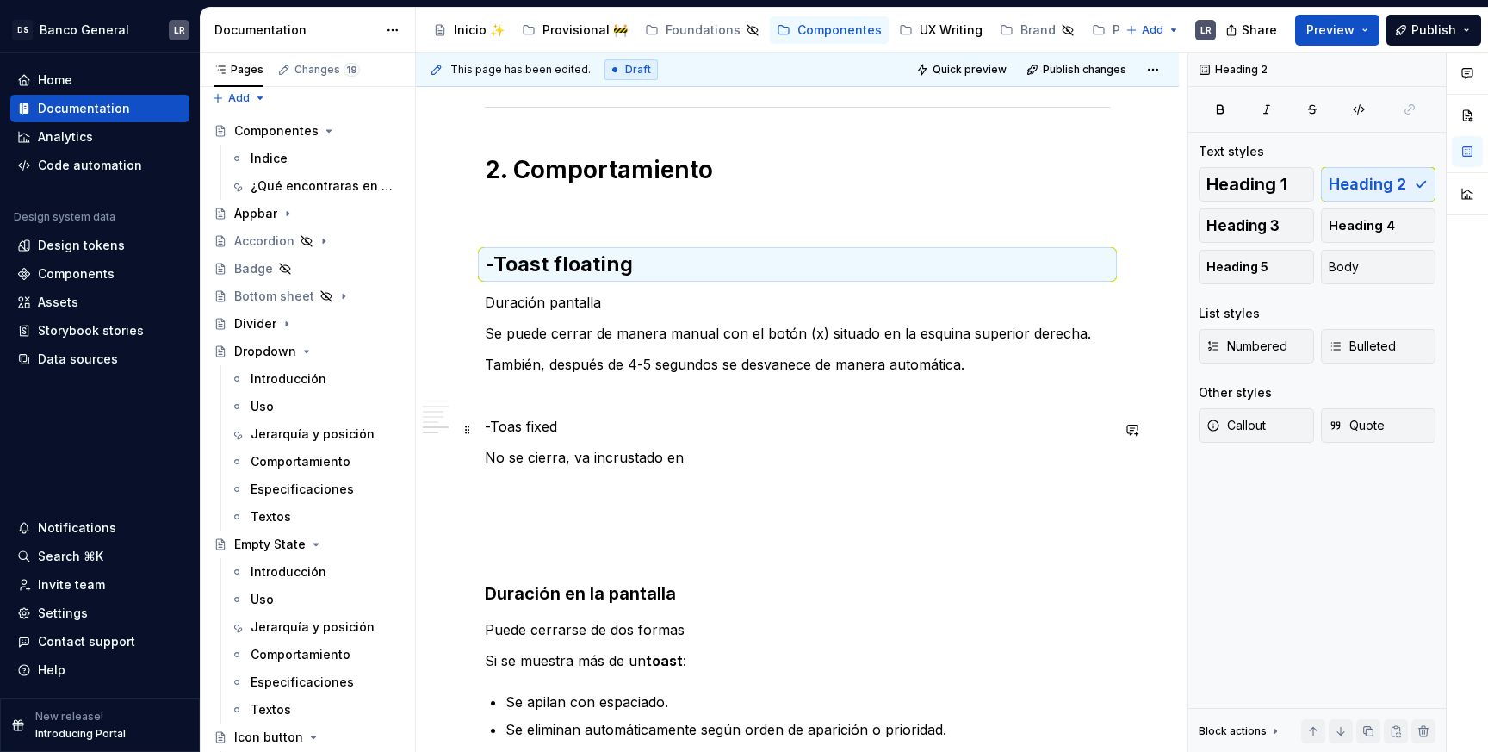
click at [527, 437] on p "-Toas fixed" at bounding box center [797, 426] width 625 height 21
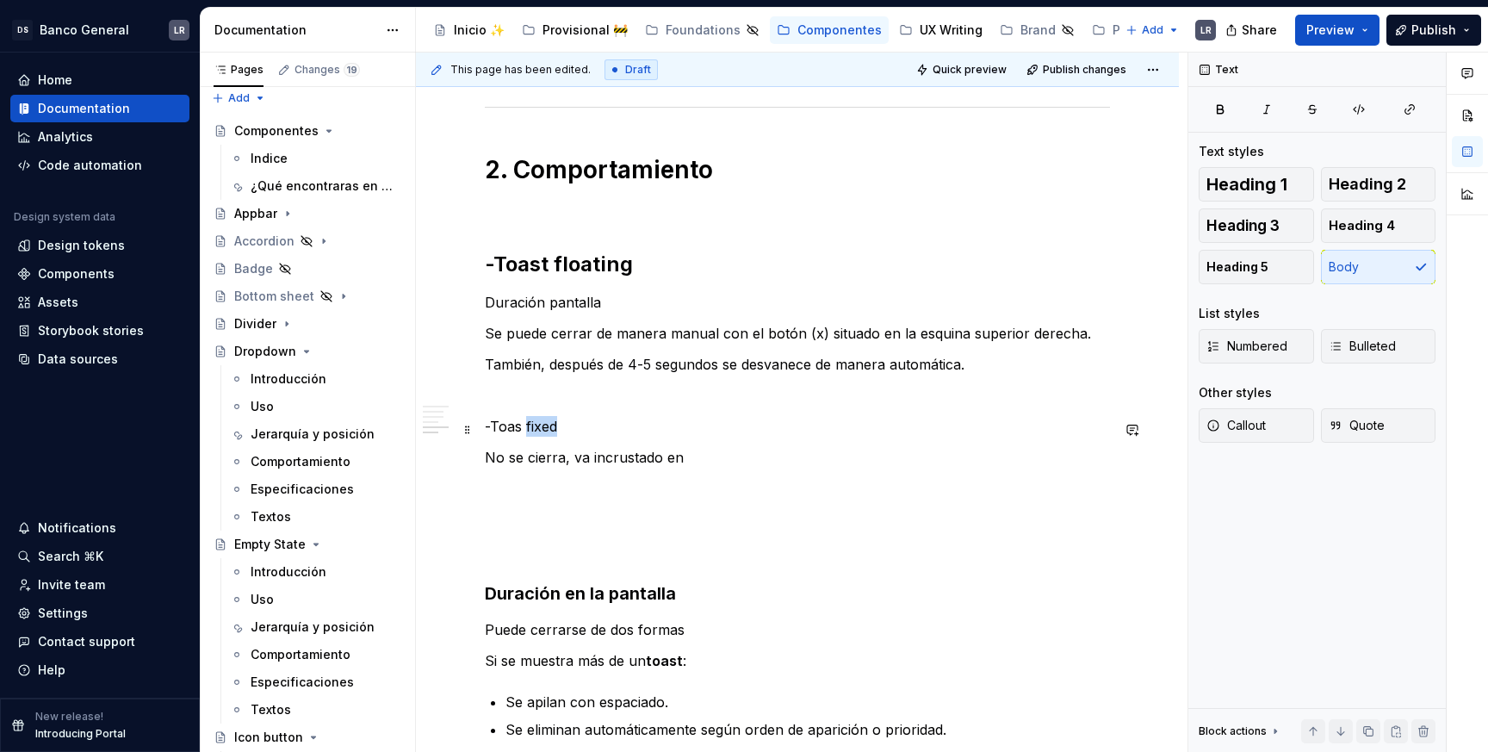
click at [527, 437] on p "-Toas fixed" at bounding box center [797, 426] width 625 height 21
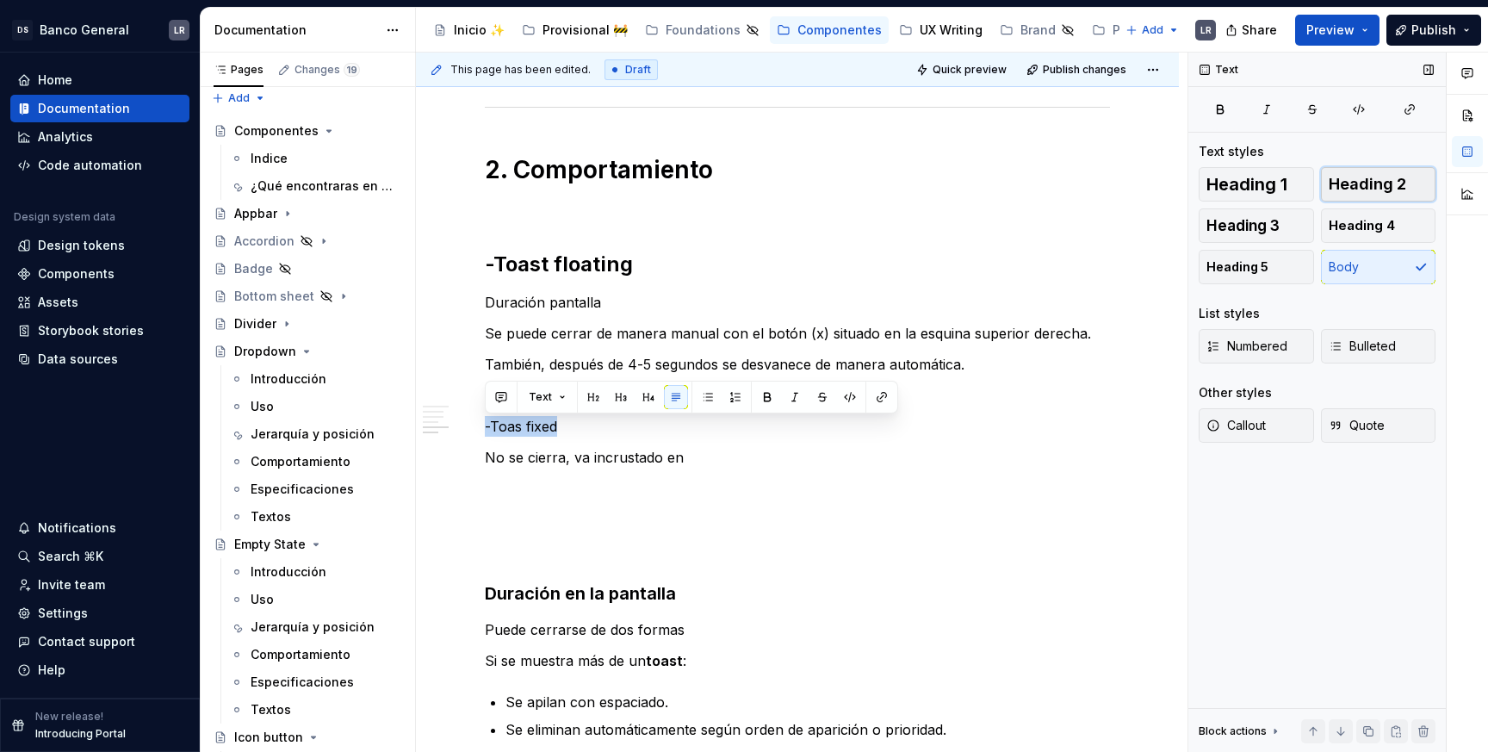
click at [1380, 172] on button "Heading 2" at bounding box center [1378, 184] width 115 height 34
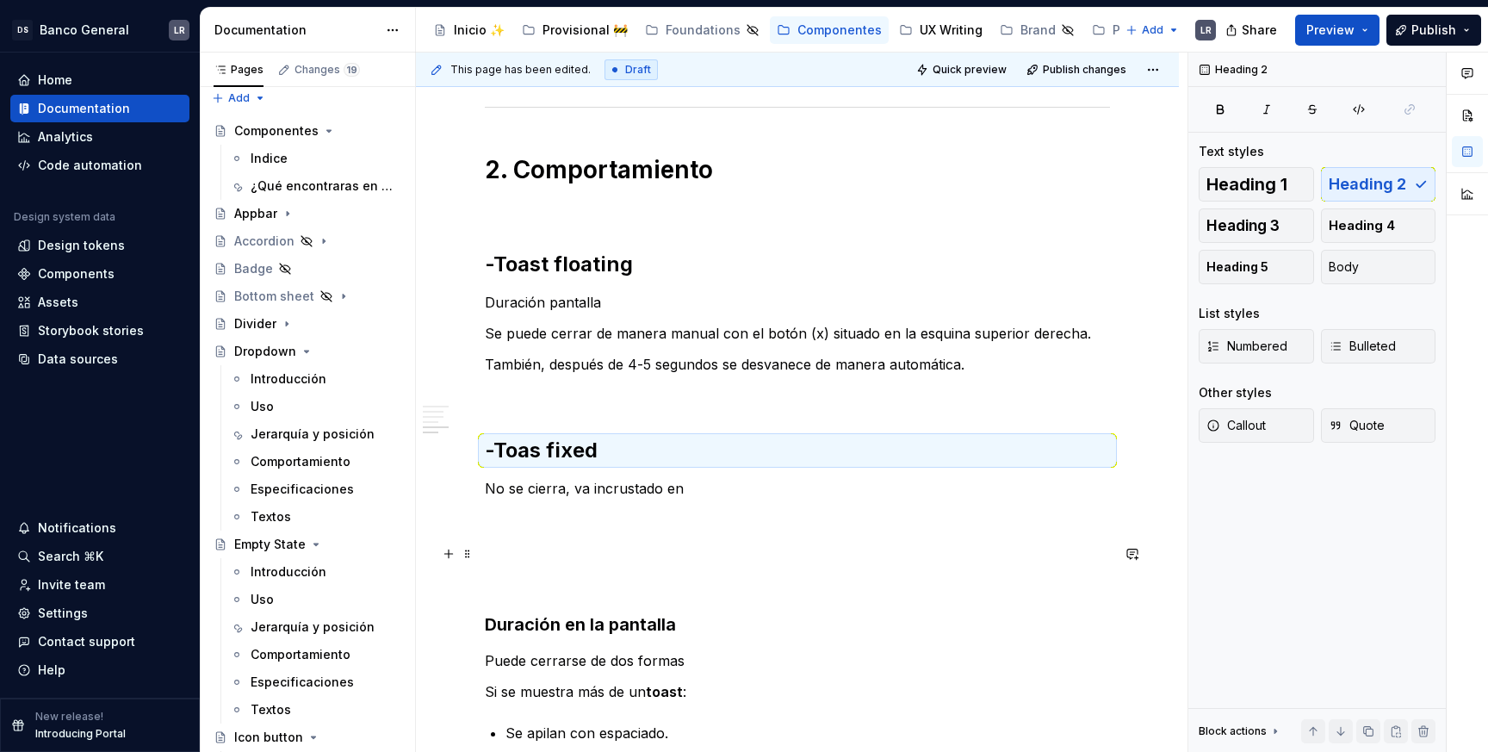
click at [930, 550] on p at bounding box center [797, 550] width 625 height 21
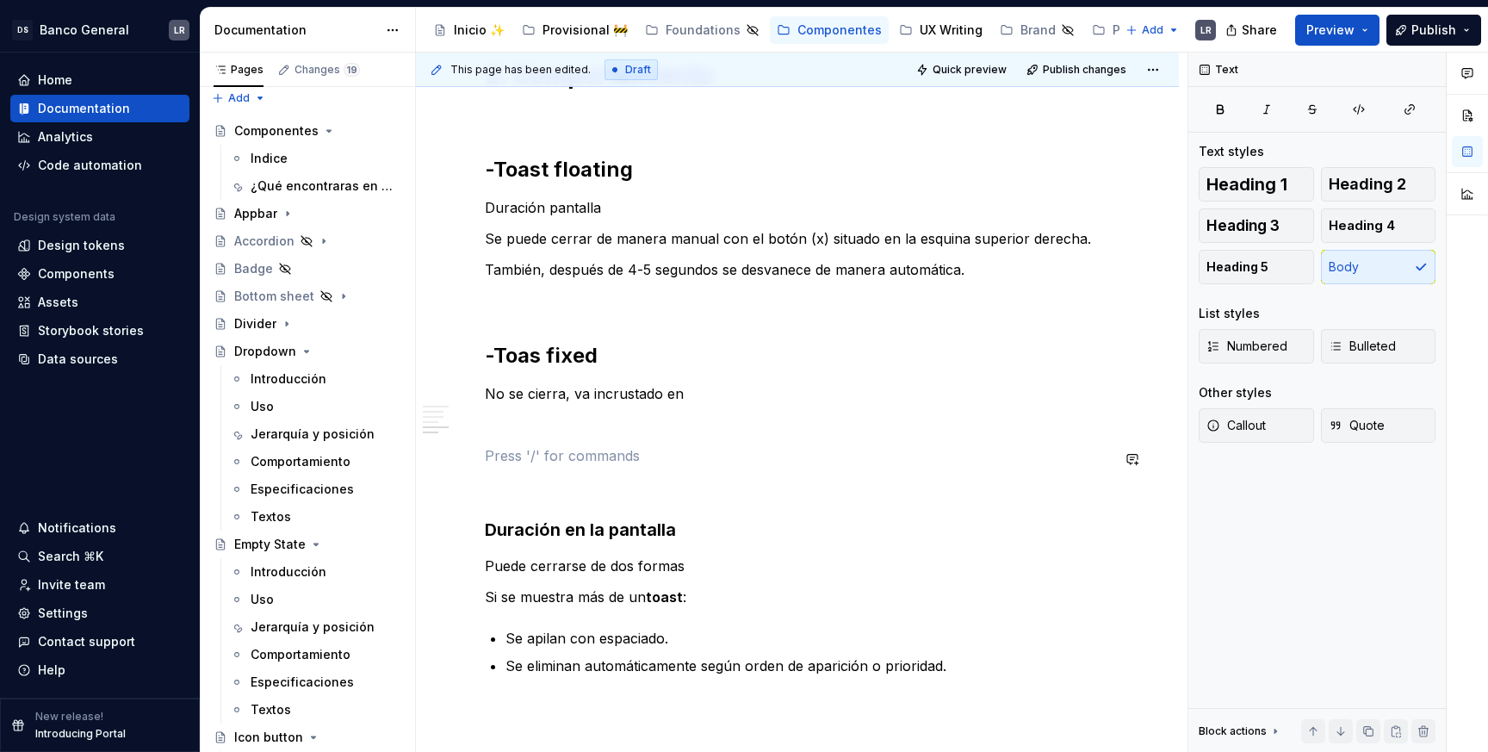
scroll to position [1750, 0]
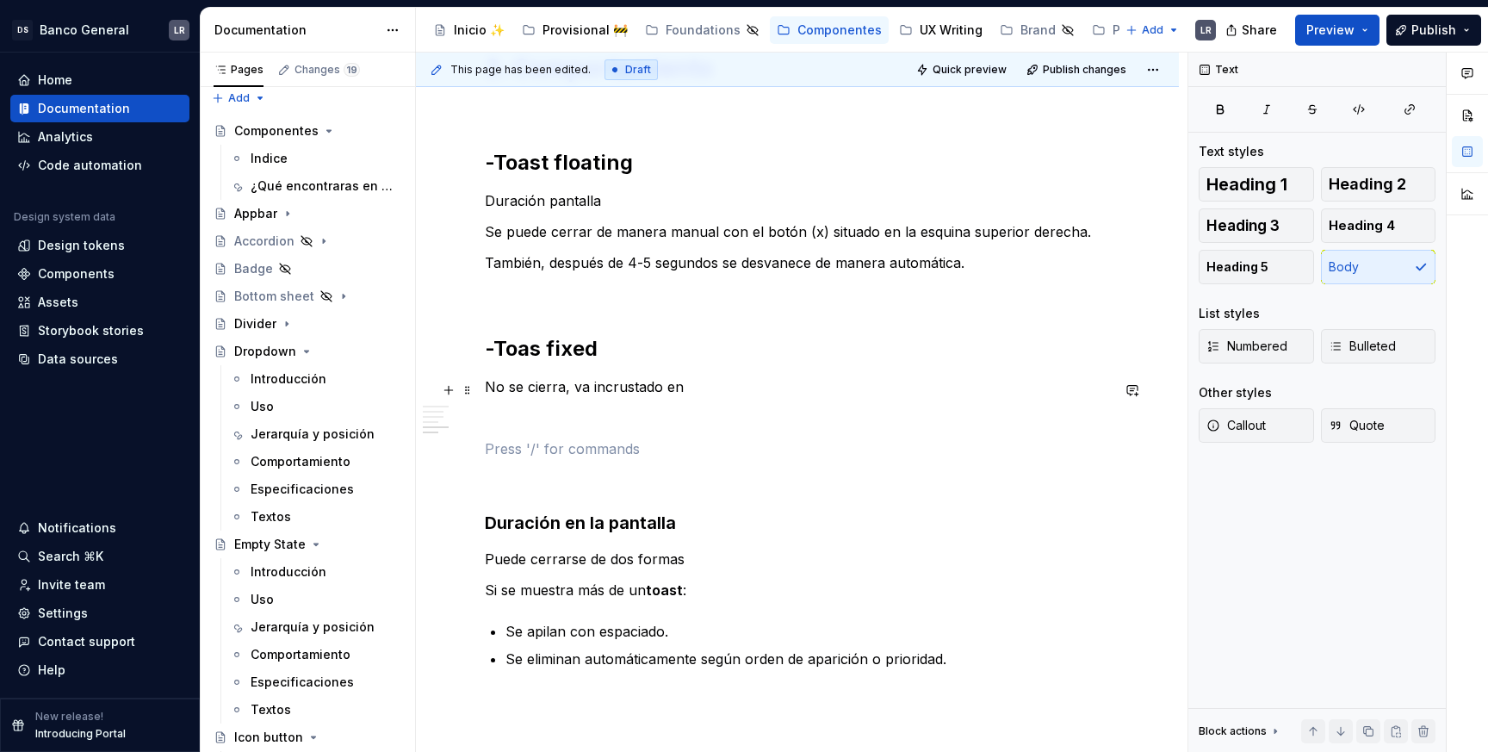
click at [718, 384] on p "No se cierra, va incrustado en" at bounding box center [797, 386] width 625 height 21
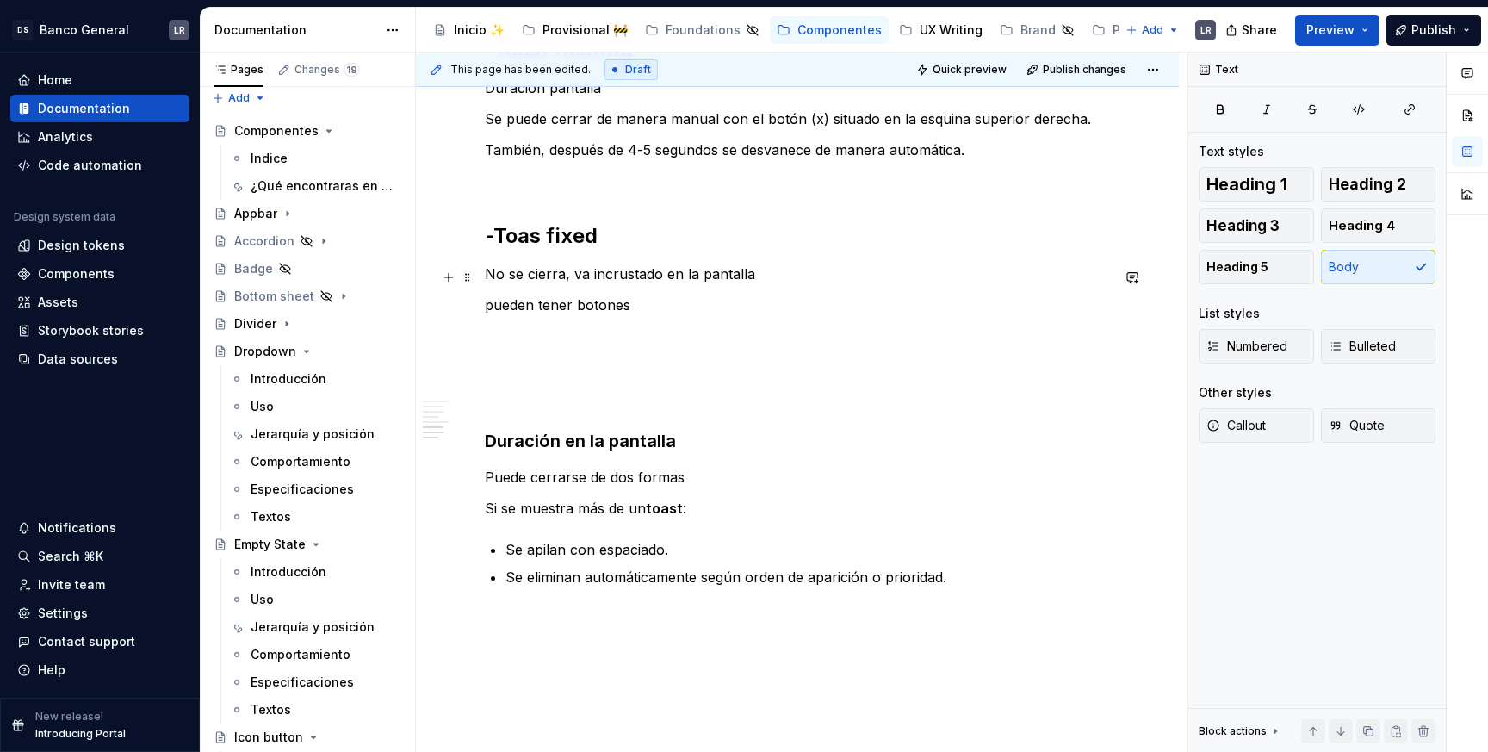
scroll to position [1854, 0]
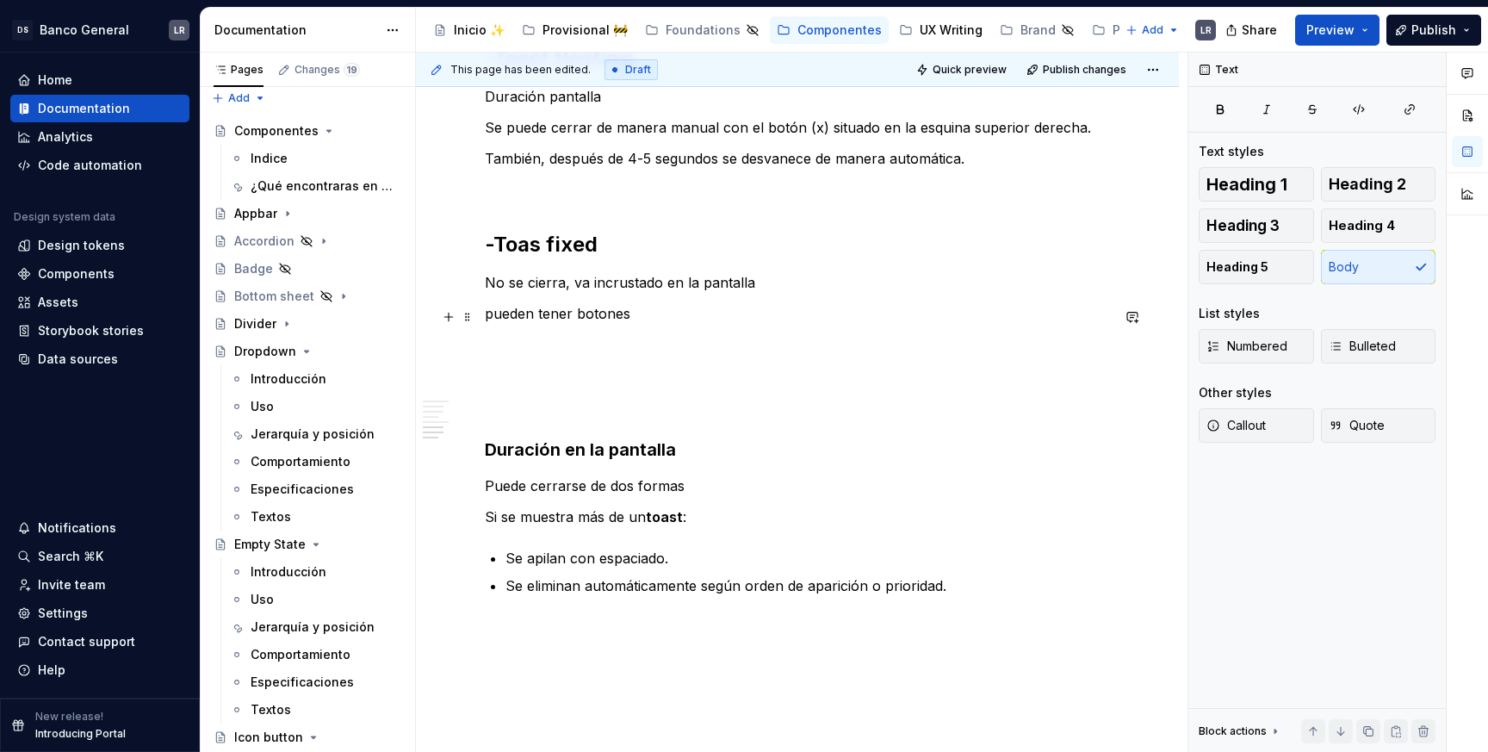
click at [495, 314] on p "pueden tener botones" at bounding box center [797, 313] width 625 height 21
click at [690, 308] on p "Pueden tener botones" at bounding box center [797, 313] width 625 height 21
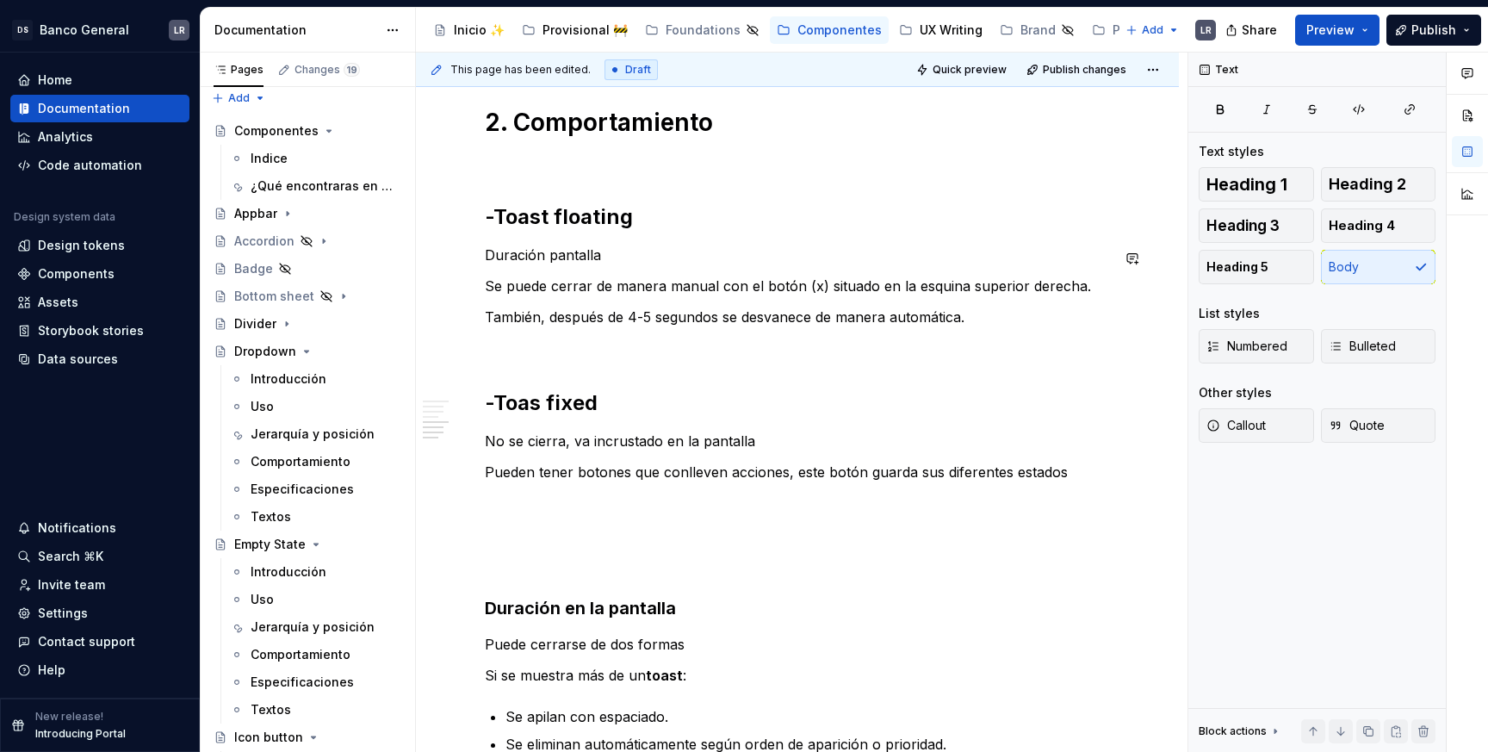
scroll to position [1625, 0]
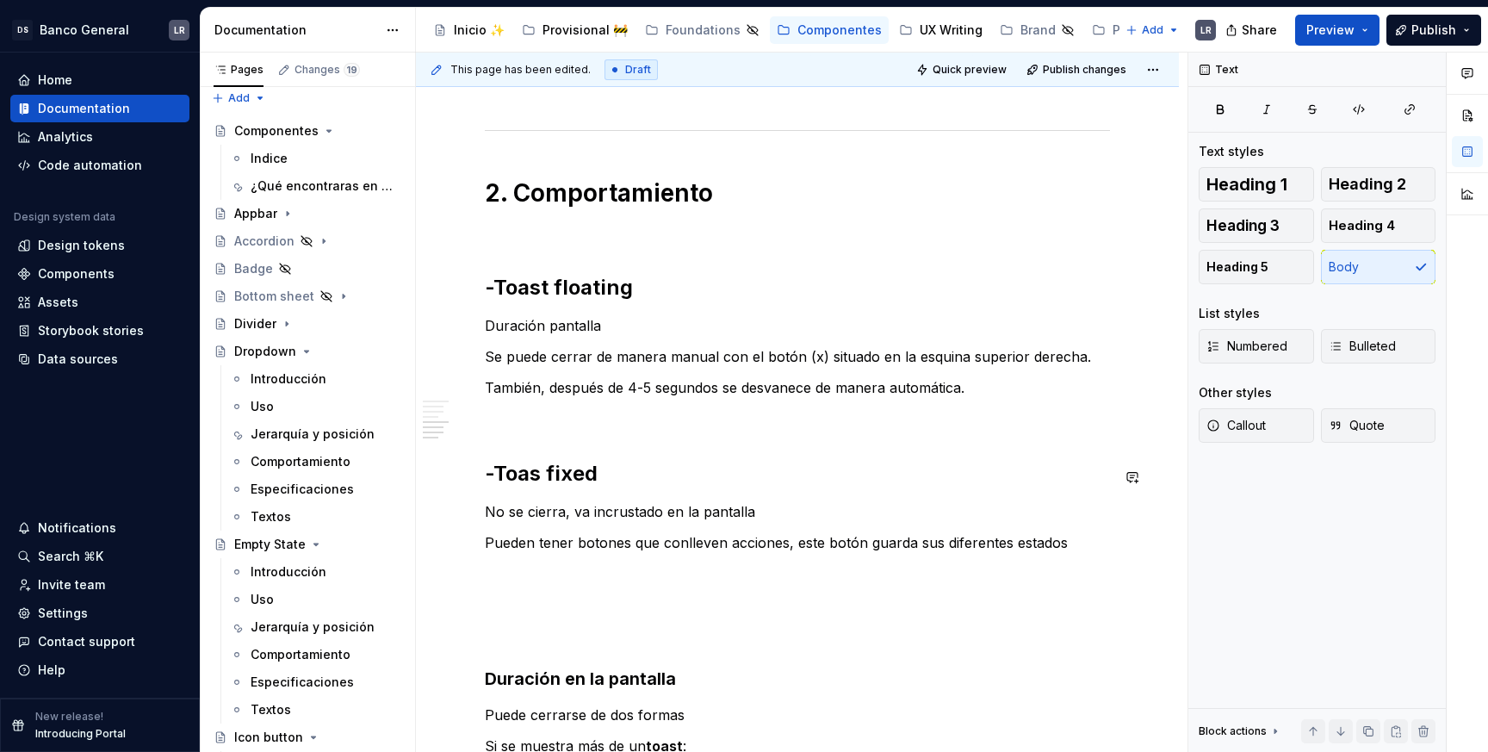
click at [602, 462] on h2 "-Toas fixed" at bounding box center [797, 474] width 625 height 28
click at [594, 412] on p at bounding box center [797, 418] width 625 height 21
click at [572, 509] on p "No se cierra, va incrustado en la pantalla" at bounding box center [797, 511] width 625 height 21
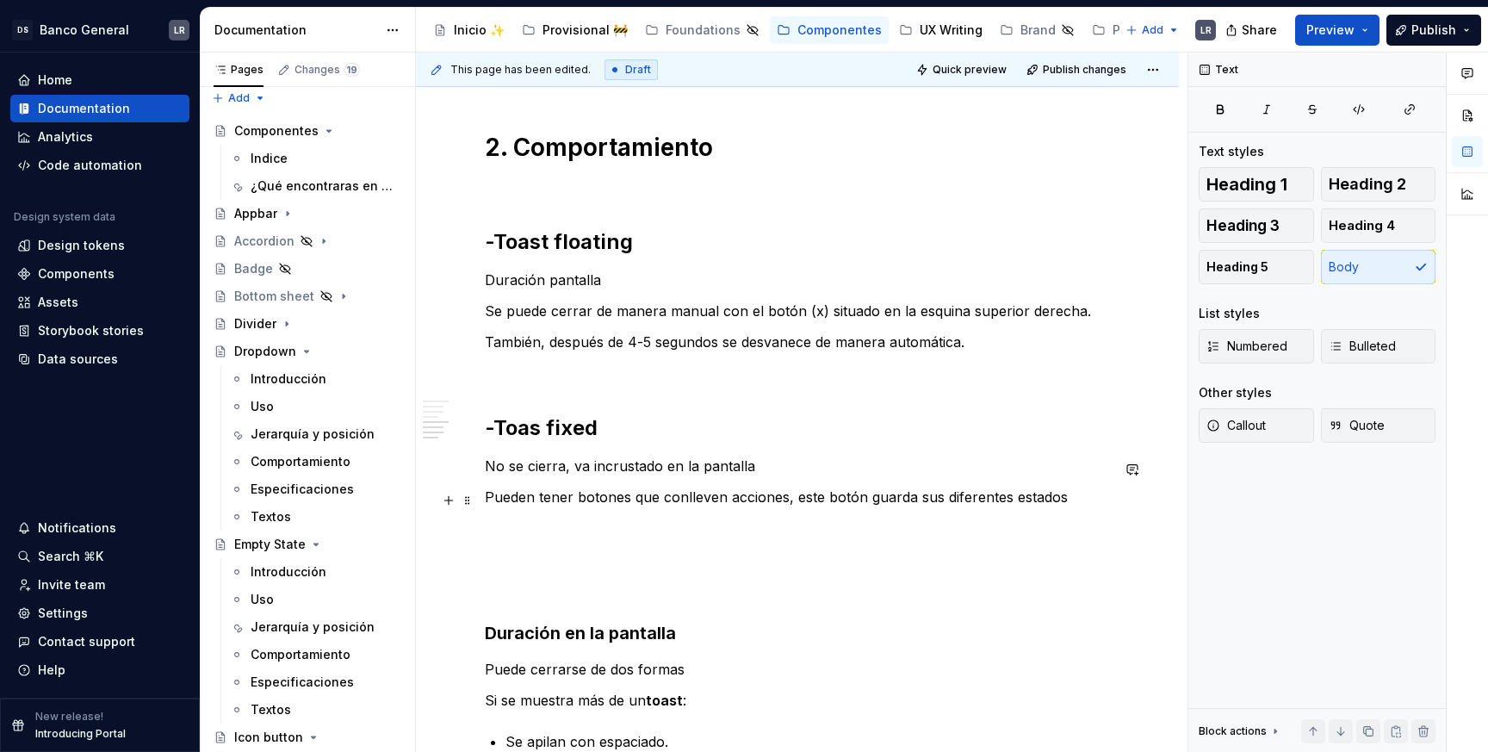
scroll to position [1685, 0]
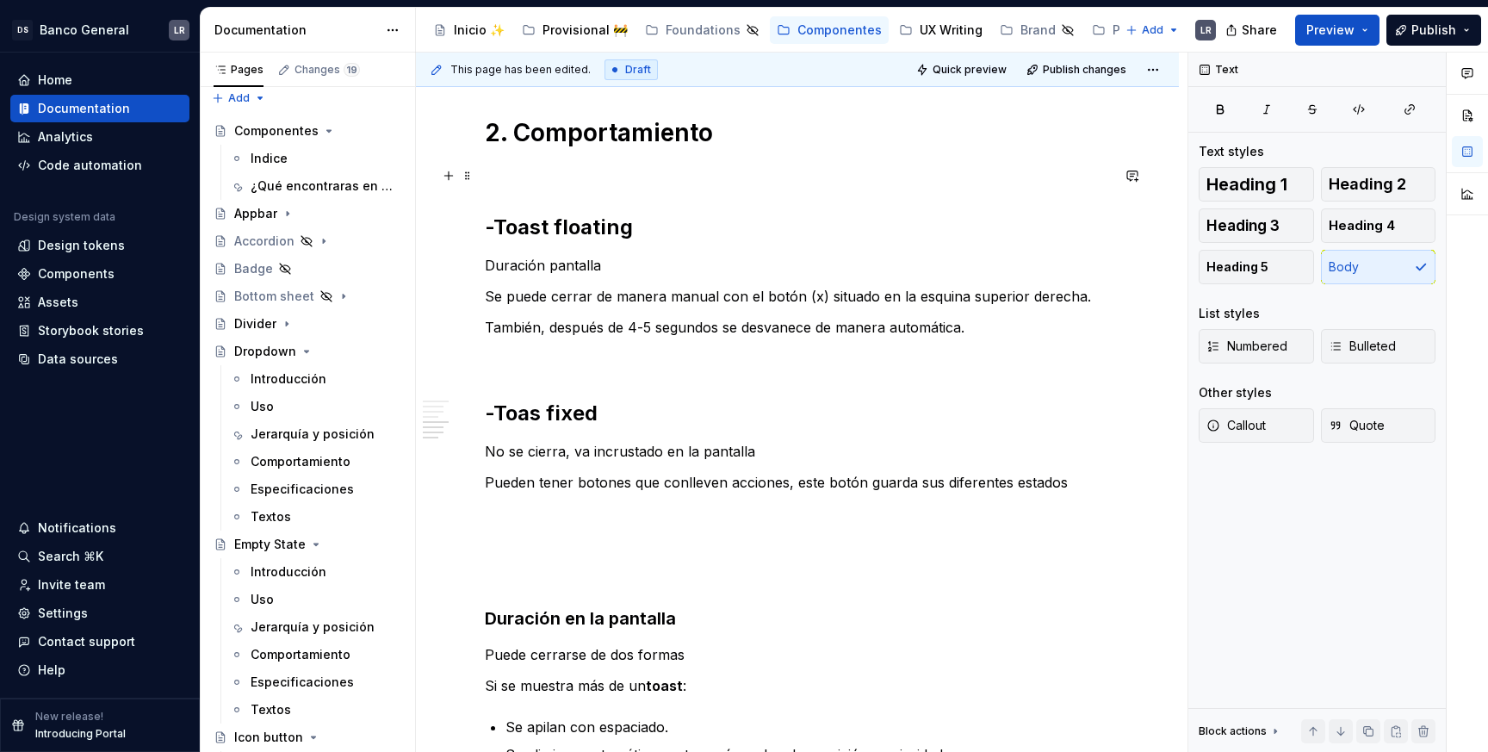
click at [605, 171] on p at bounding box center [797, 172] width 625 height 21
click at [595, 181] on p at bounding box center [797, 172] width 625 height 21
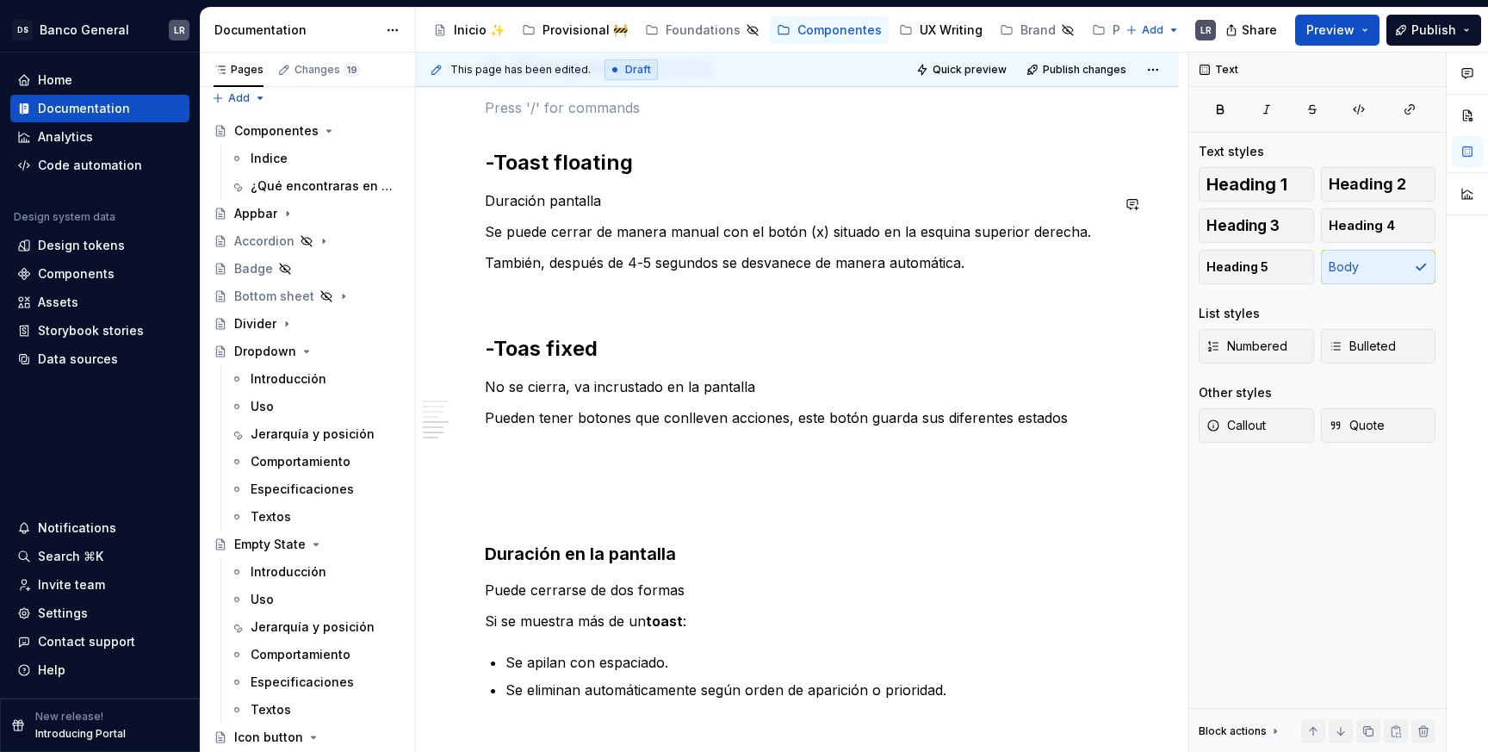
scroll to position [1751, 0]
click at [555, 206] on p "Duración pantalla" at bounding box center [797, 199] width 625 height 21
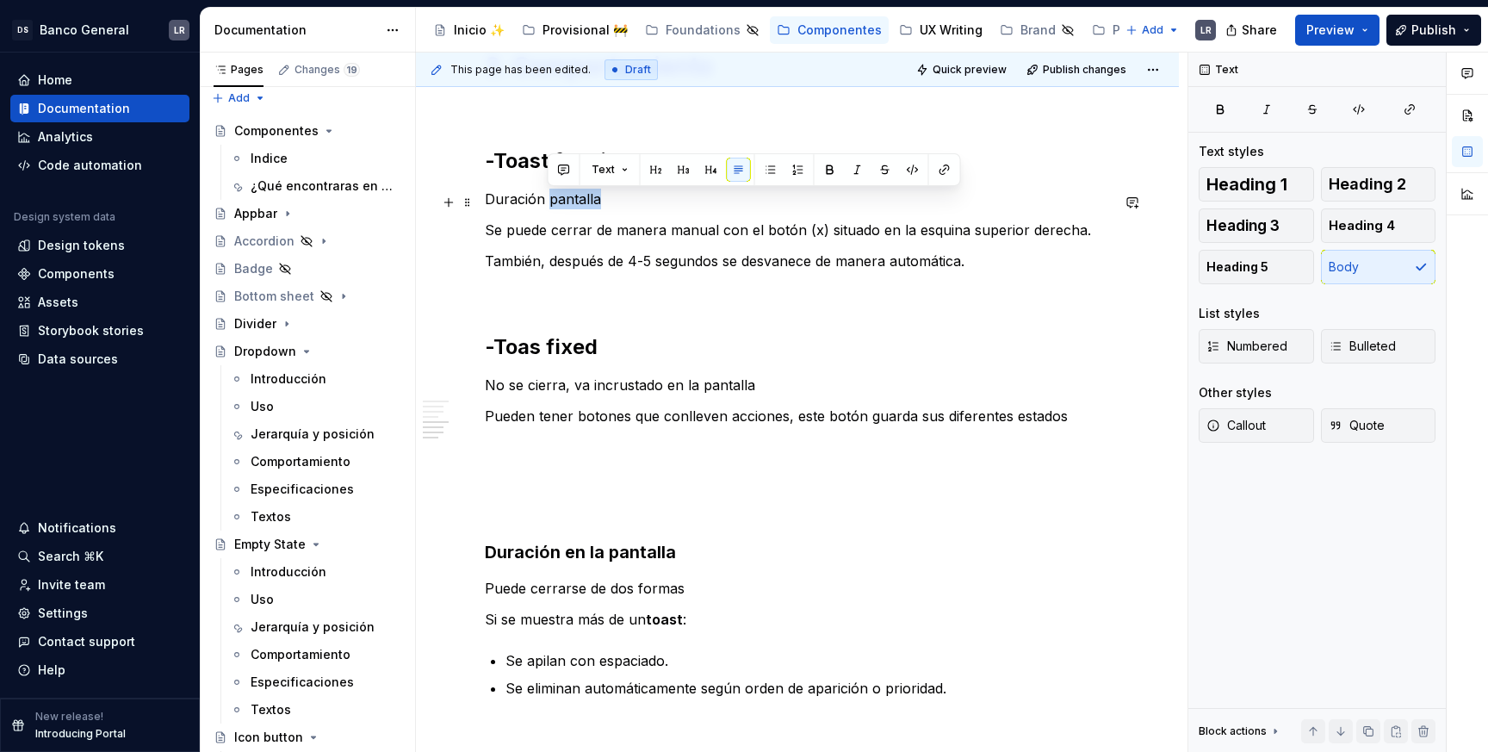
click at [555, 206] on p "Duración pantalla" at bounding box center [797, 199] width 625 height 21
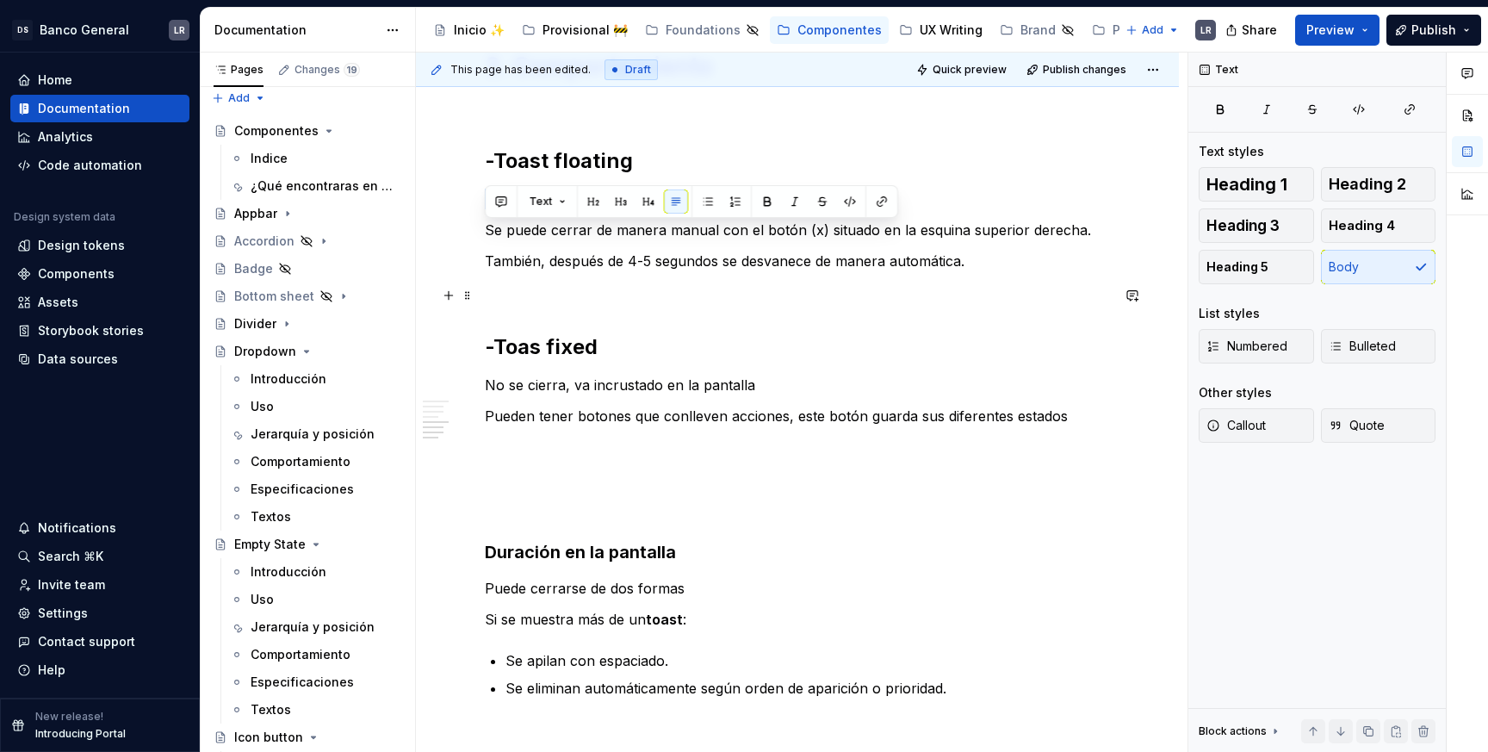
scroll to position [1716, 0]
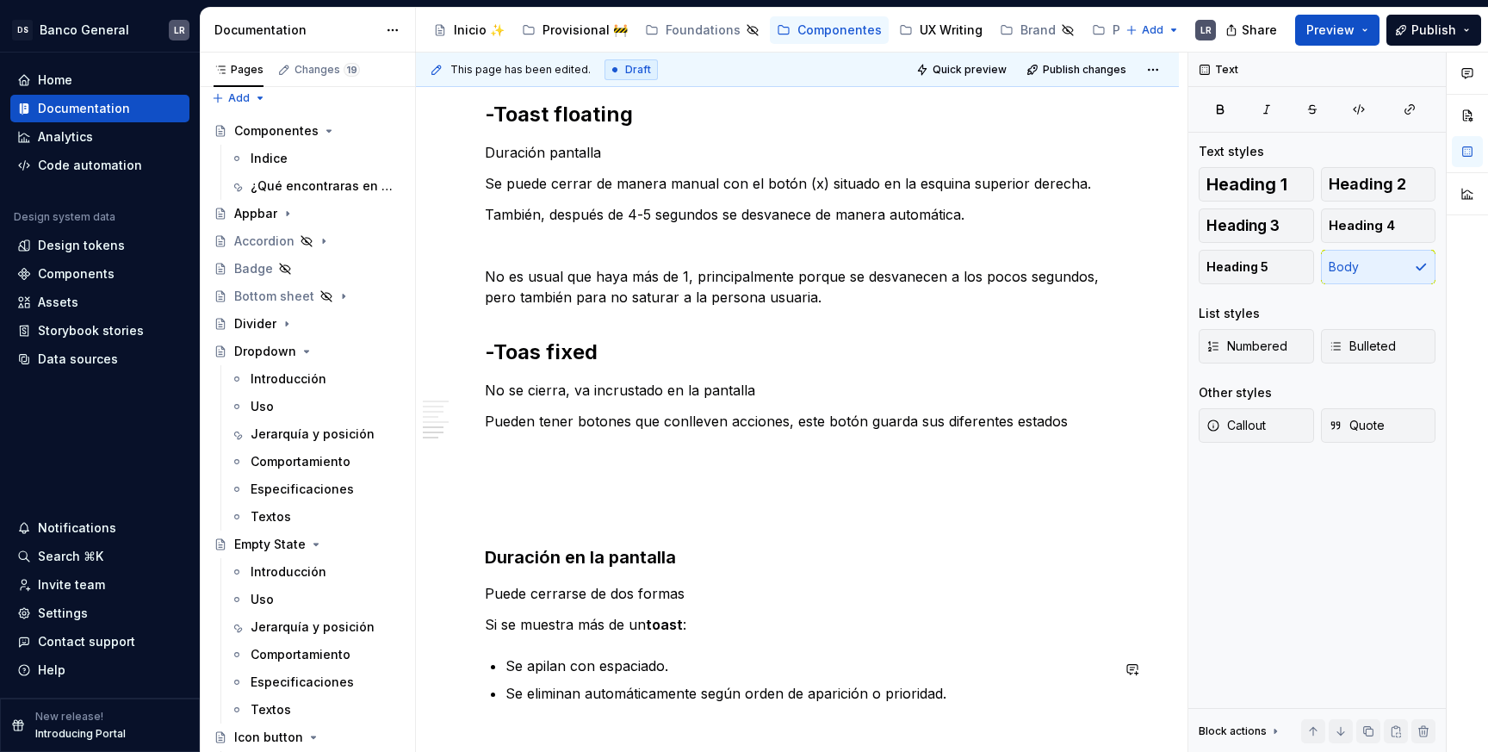
scroll to position [1845, 0]
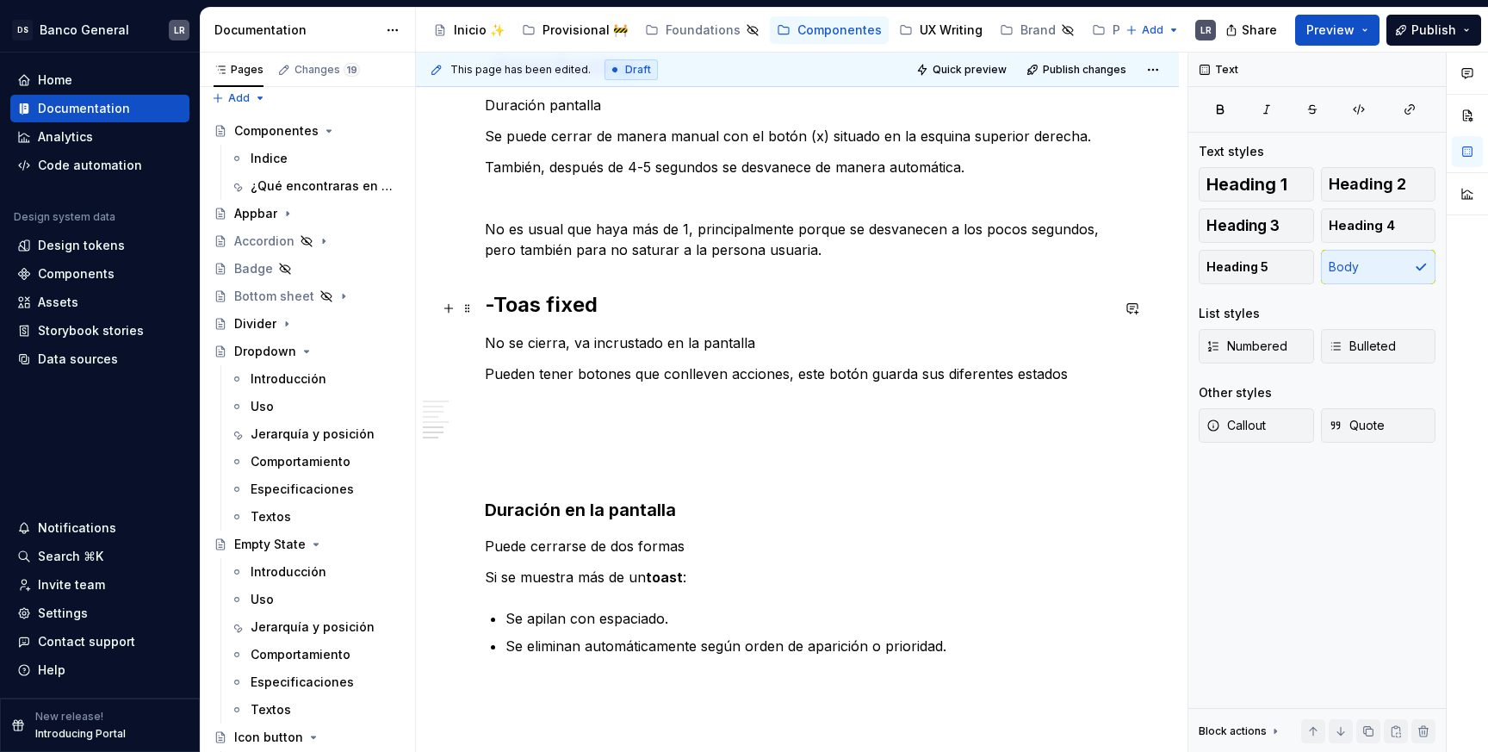
click at [536, 302] on h2 "-Toas fixed" at bounding box center [797, 305] width 625 height 28
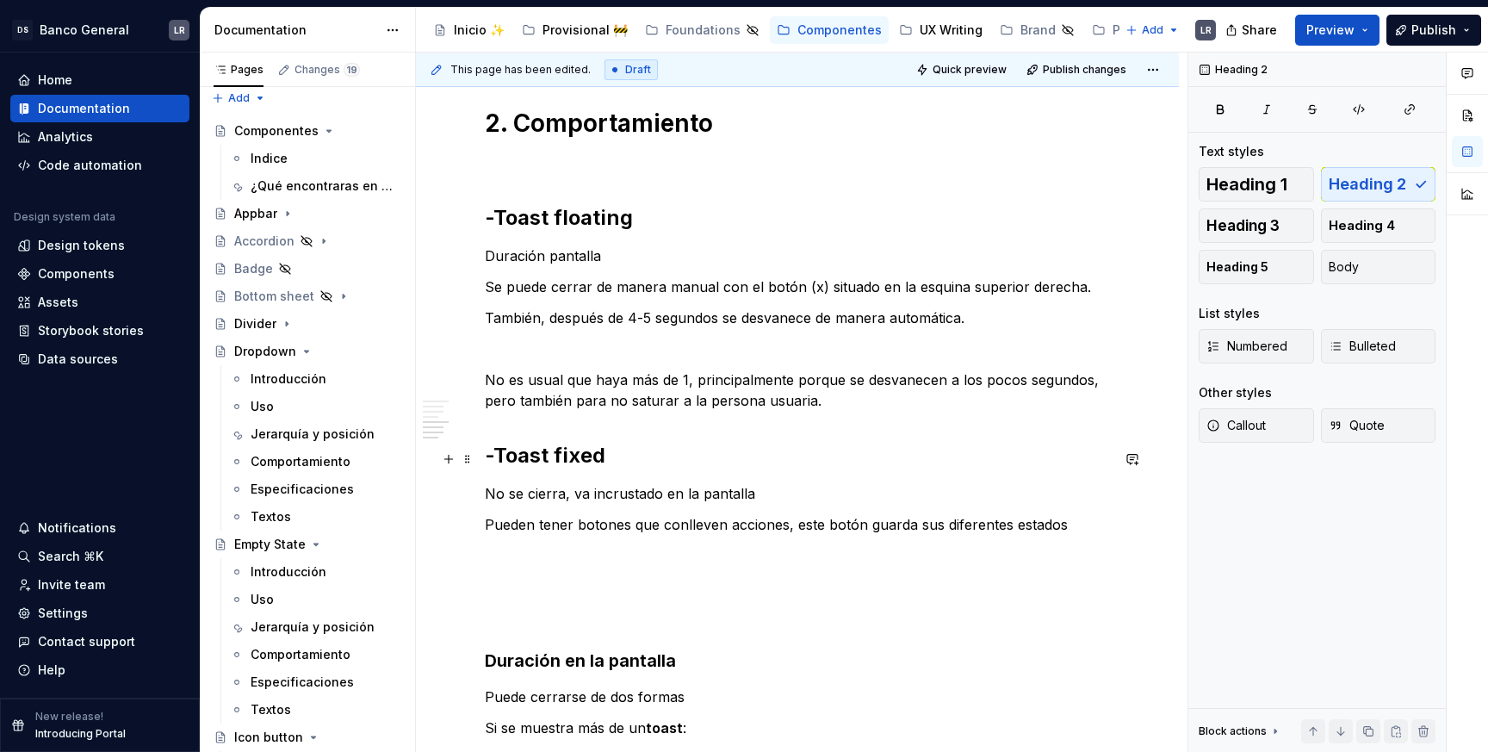
scroll to position [1693, 0]
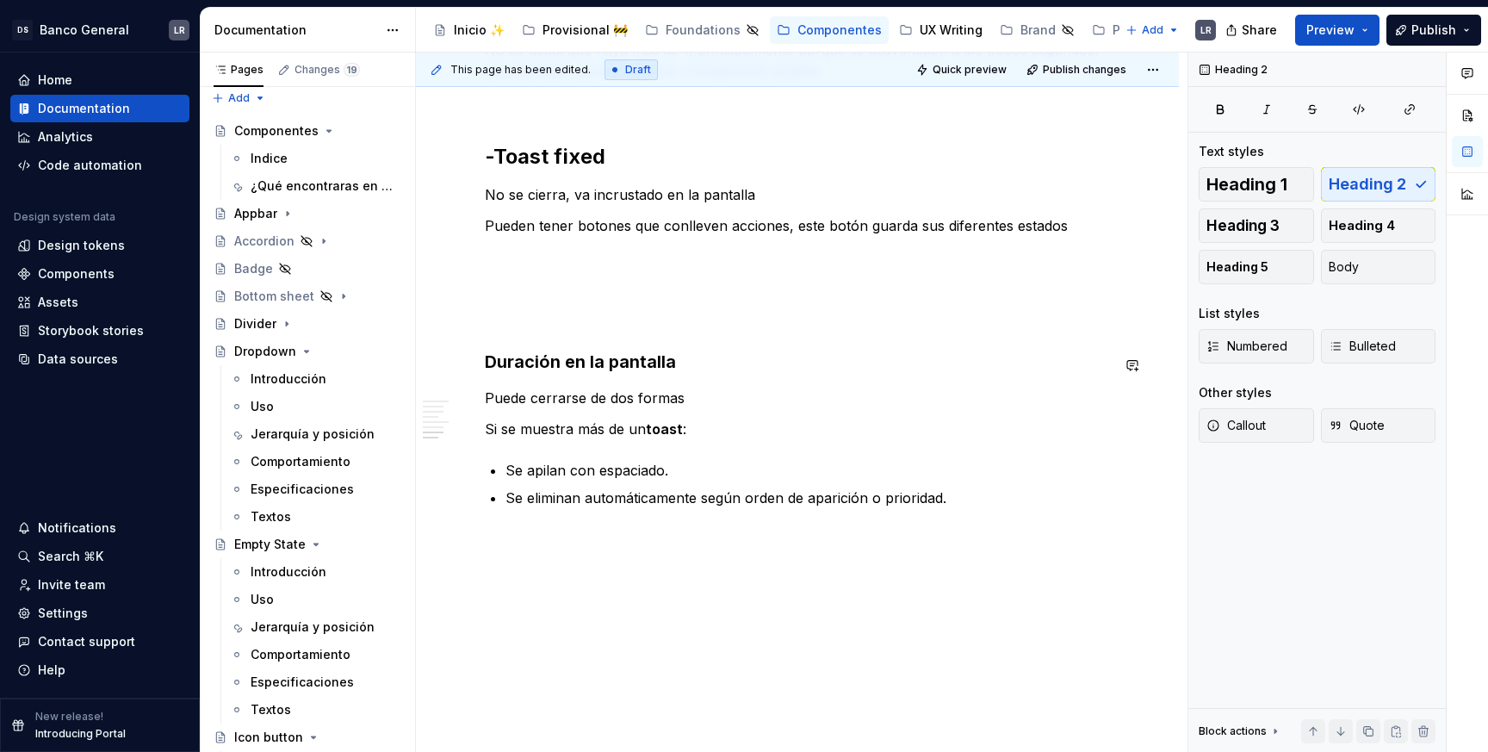
scroll to position [2070, 0]
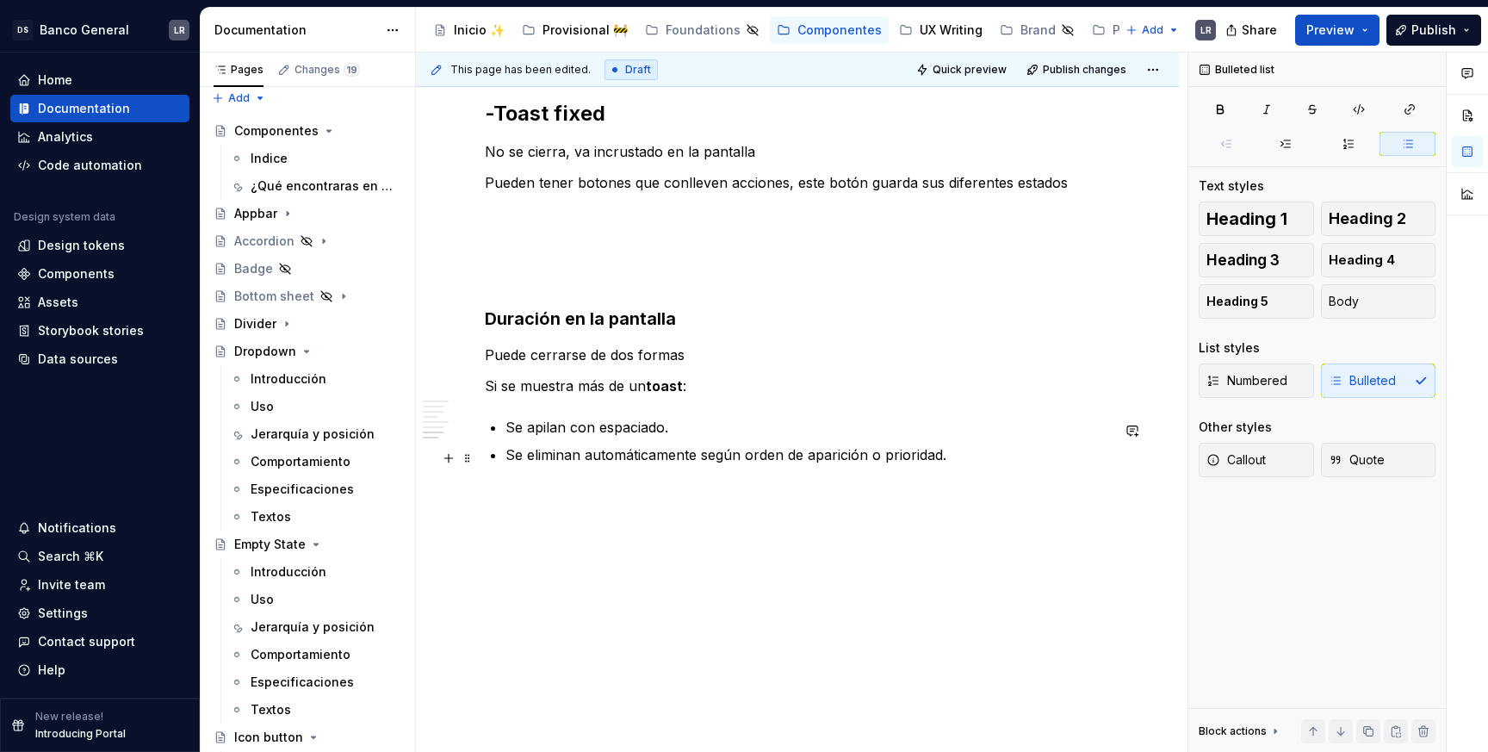
drag, startPoint x: 984, startPoint y: 449, endPoint x: 969, endPoint y: 436, distance: 19.5
click at [980, 447] on p "Se eliminan automáticamente según orden de aparición o prioridad." at bounding box center [807, 454] width 604 height 21
click at [664, 282] on p at bounding box center [797, 275] width 625 height 21
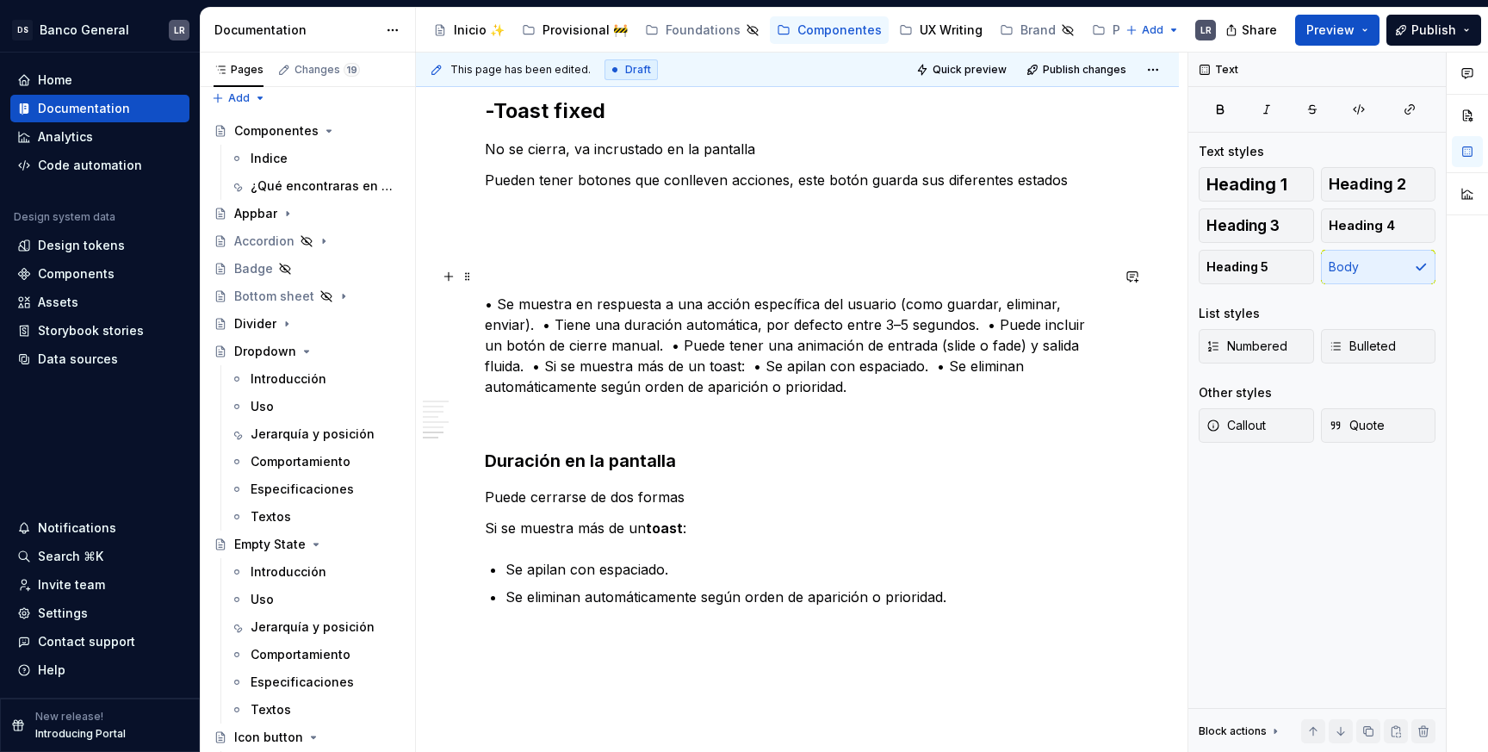
scroll to position [2026, 0]
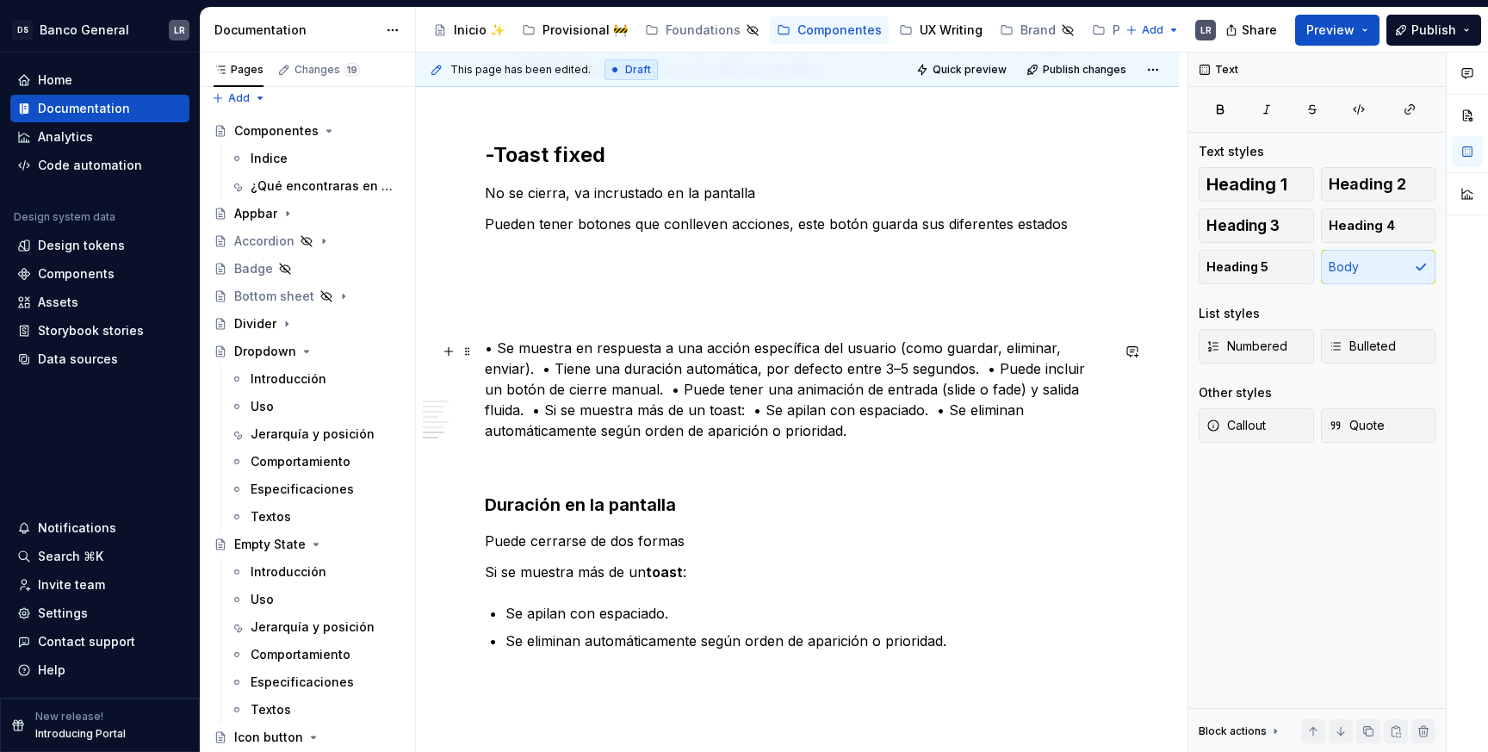
click at [491, 358] on p "• Se muestra en respuesta a una acción específica del usuario (como guardar, el…" at bounding box center [797, 389] width 625 height 103
click at [501, 367] on p "• Se muestra en respuesta a una acción específica del usuario (como guardar, el…" at bounding box center [797, 389] width 625 height 103
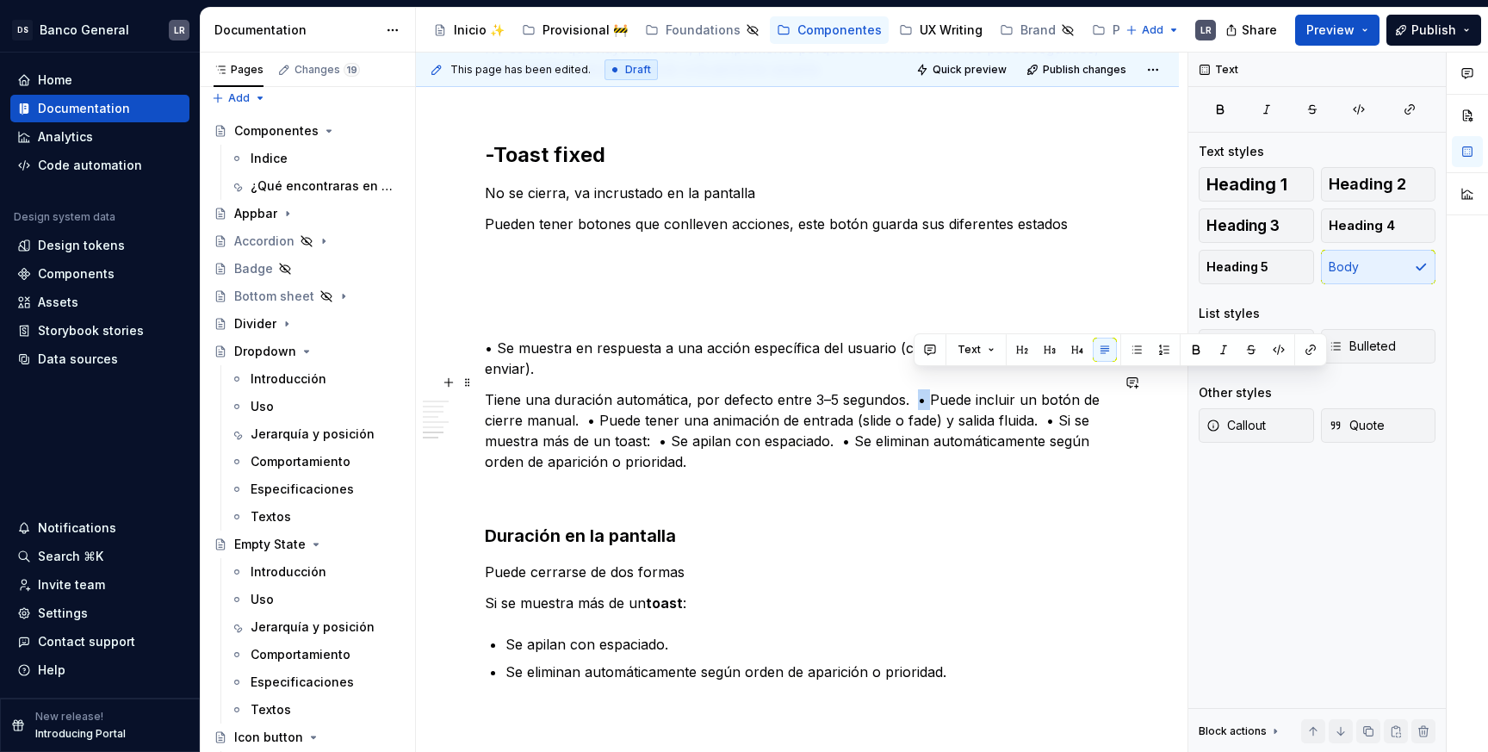
drag, startPoint x: 926, startPoint y: 381, endPoint x: 913, endPoint y: 381, distance: 12.9
click at [914, 389] on p "Tiene una duración automática, por defecto entre 3–5 segundos.  • Puede incluir…" at bounding box center [797, 430] width 625 height 83
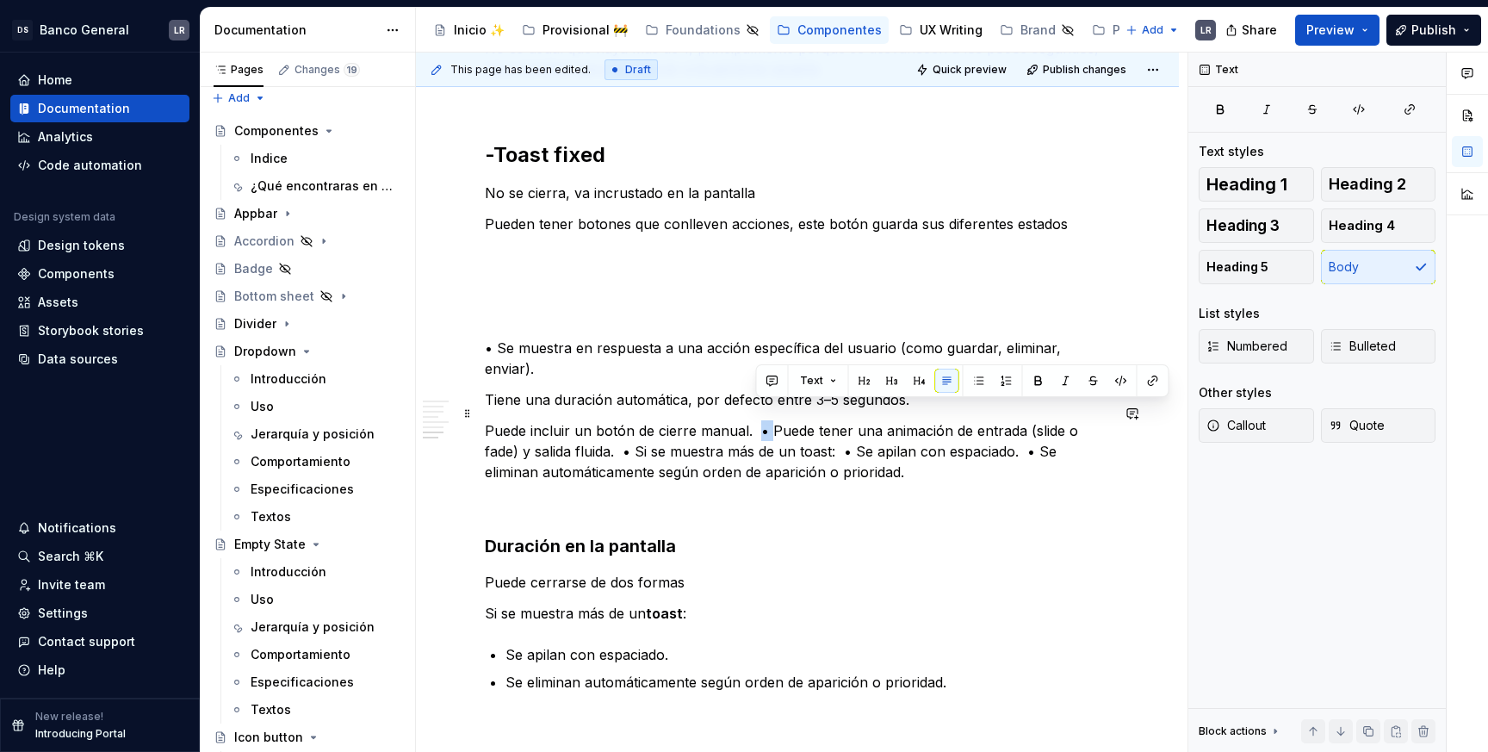
drag, startPoint x: 765, startPoint y: 406, endPoint x: 755, endPoint y: 406, distance: 10.3
click at [755, 420] on p "Puede incluir un botón de cierre manual.  • Puede tener una animación de entrad…" at bounding box center [797, 451] width 625 height 62
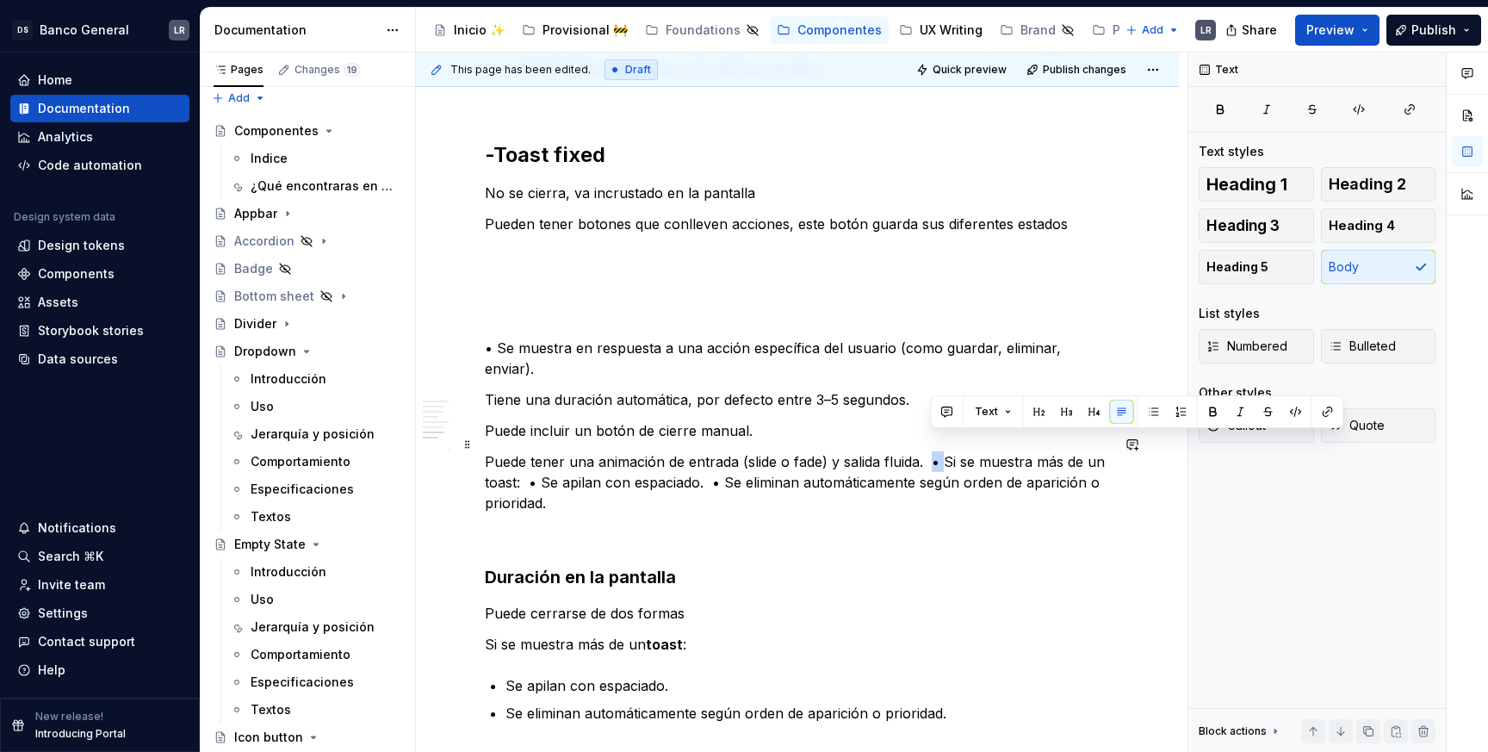
drag, startPoint x: 944, startPoint y: 439, endPoint x: 930, endPoint y: 439, distance: 13.8
click at [930, 451] on p "Puede tener una animación de entrada (slide o fade) y salida fluida.  • Si se m…" at bounding box center [797, 482] width 625 height 62
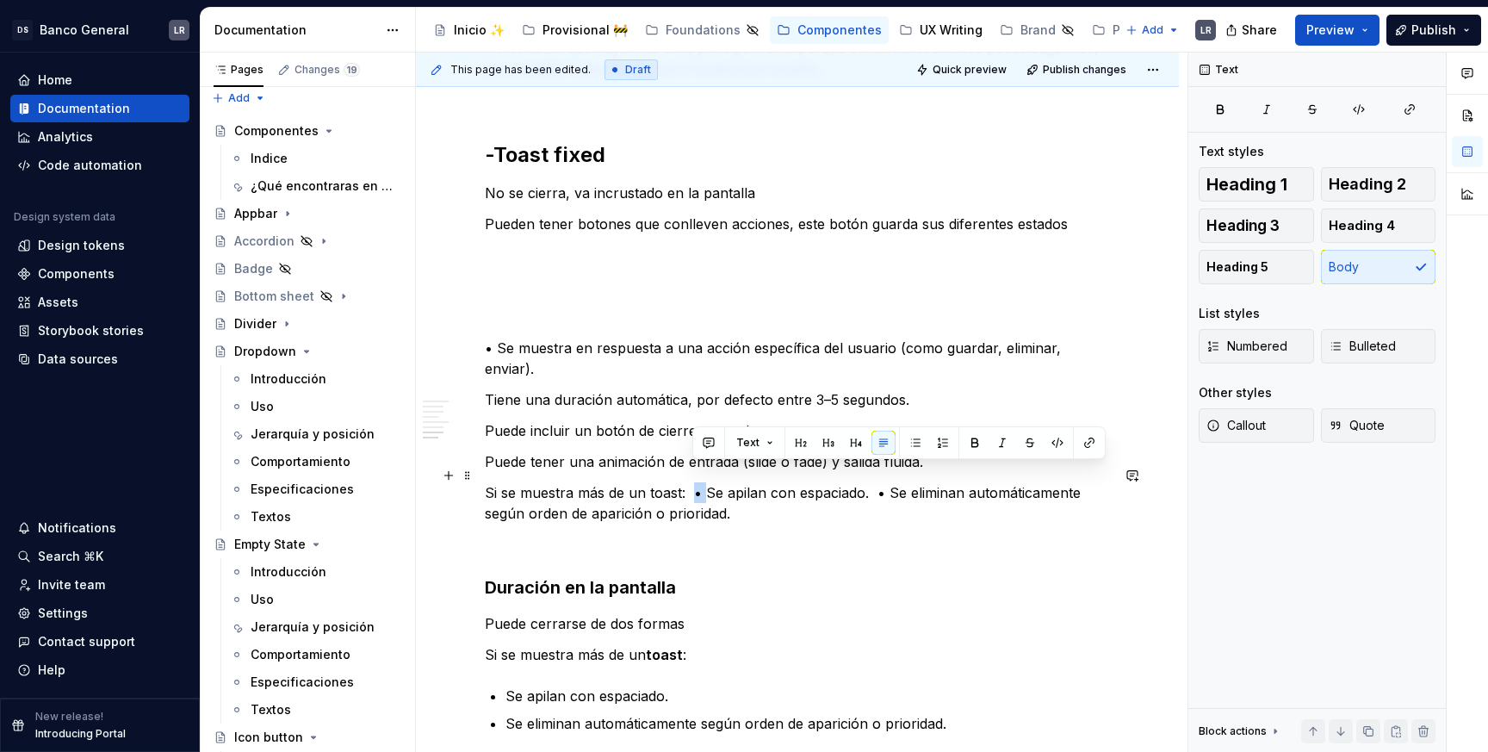
drag, startPoint x: 705, startPoint y: 472, endPoint x: 691, endPoint y: 472, distance: 13.8
click at [691, 482] on p "Si se muestra más de un toast:  • Se apilan con espaciado.  • Se eliminan autom…" at bounding box center [797, 502] width 625 height 41
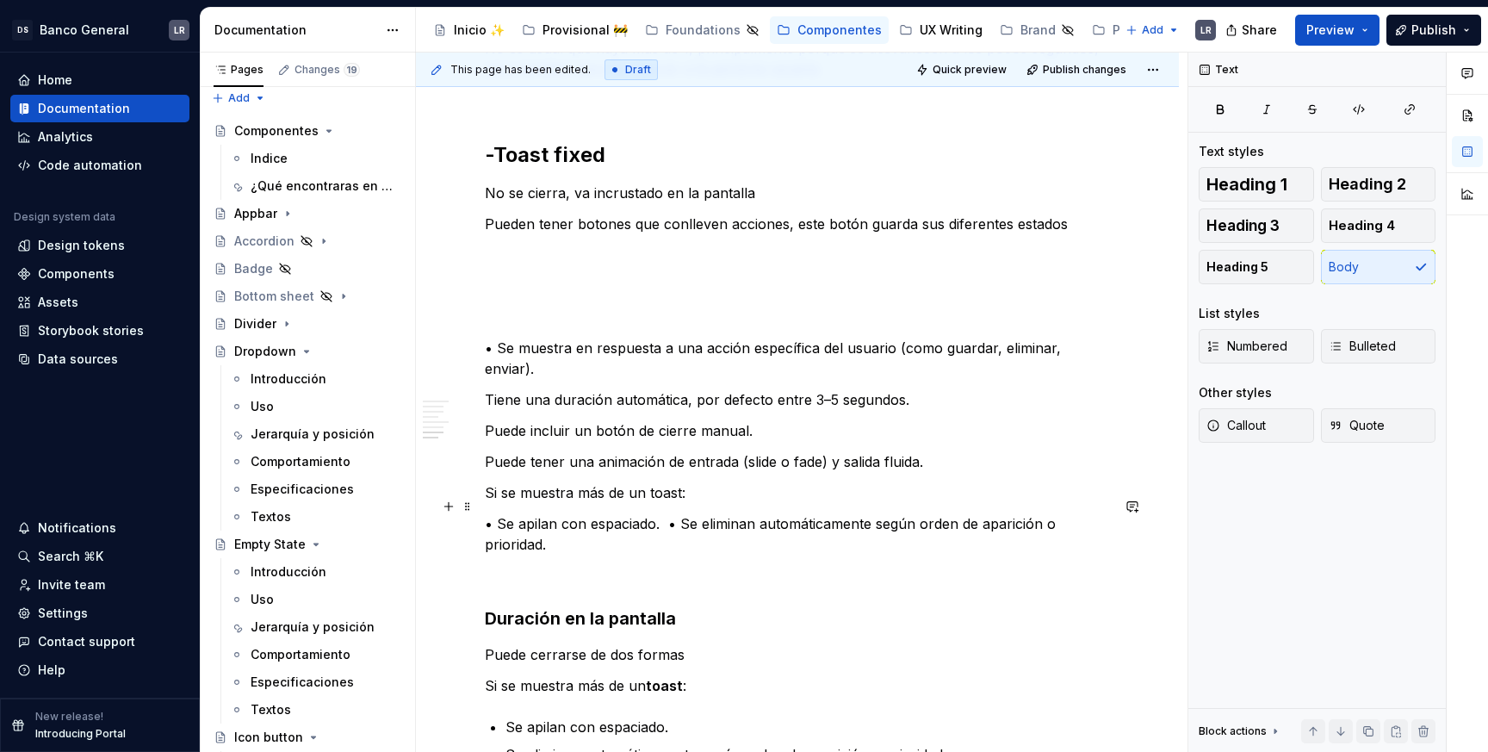
click at [668, 513] on p "• Se apilan con espaciado.  • Se eliminan automáticamente según orden de aparic…" at bounding box center [797, 533] width 625 height 41
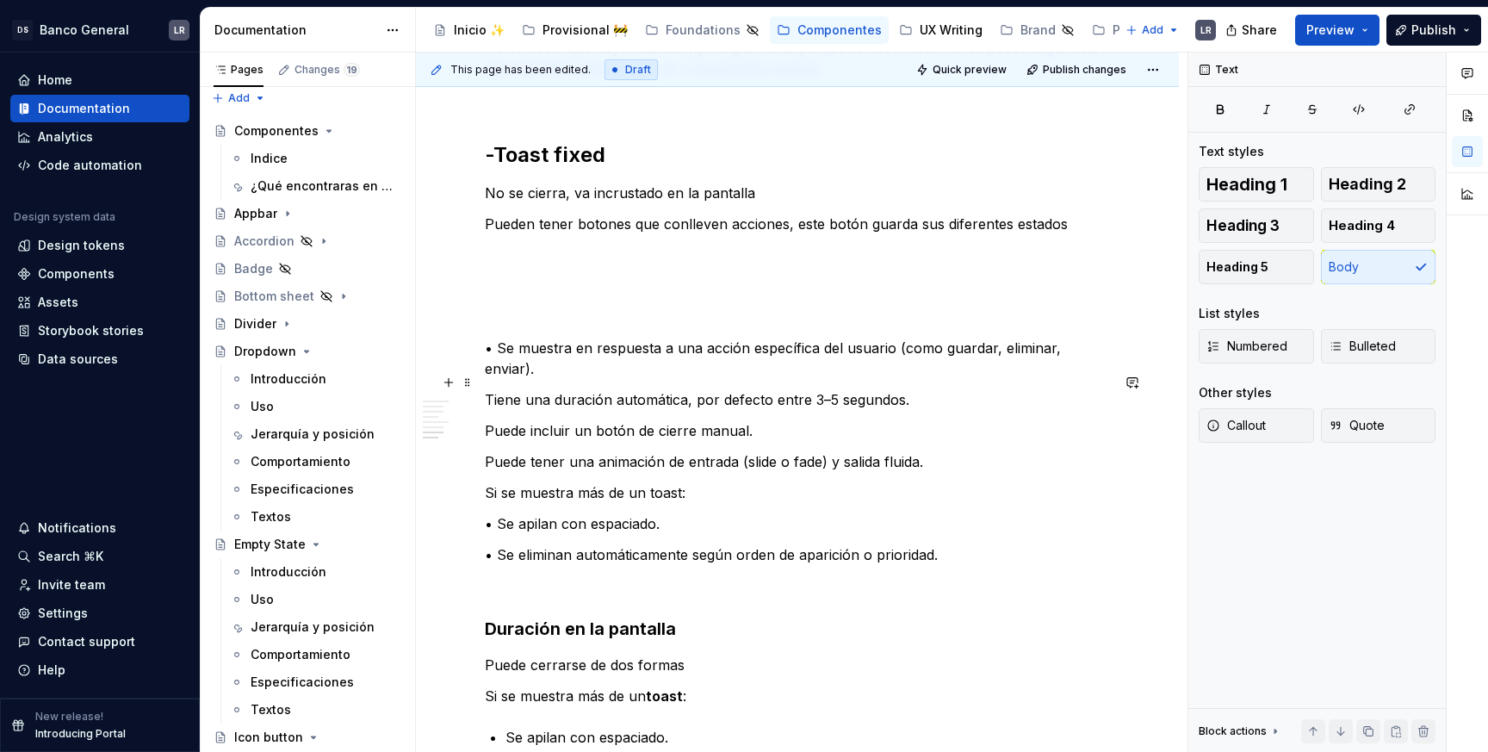
click at [554, 389] on p "Tiene una duración automática, por defecto entre 3–5 segundos." at bounding box center [797, 399] width 625 height 21
drag, startPoint x: 501, startPoint y: 350, endPoint x: 479, endPoint y: 349, distance: 22.5
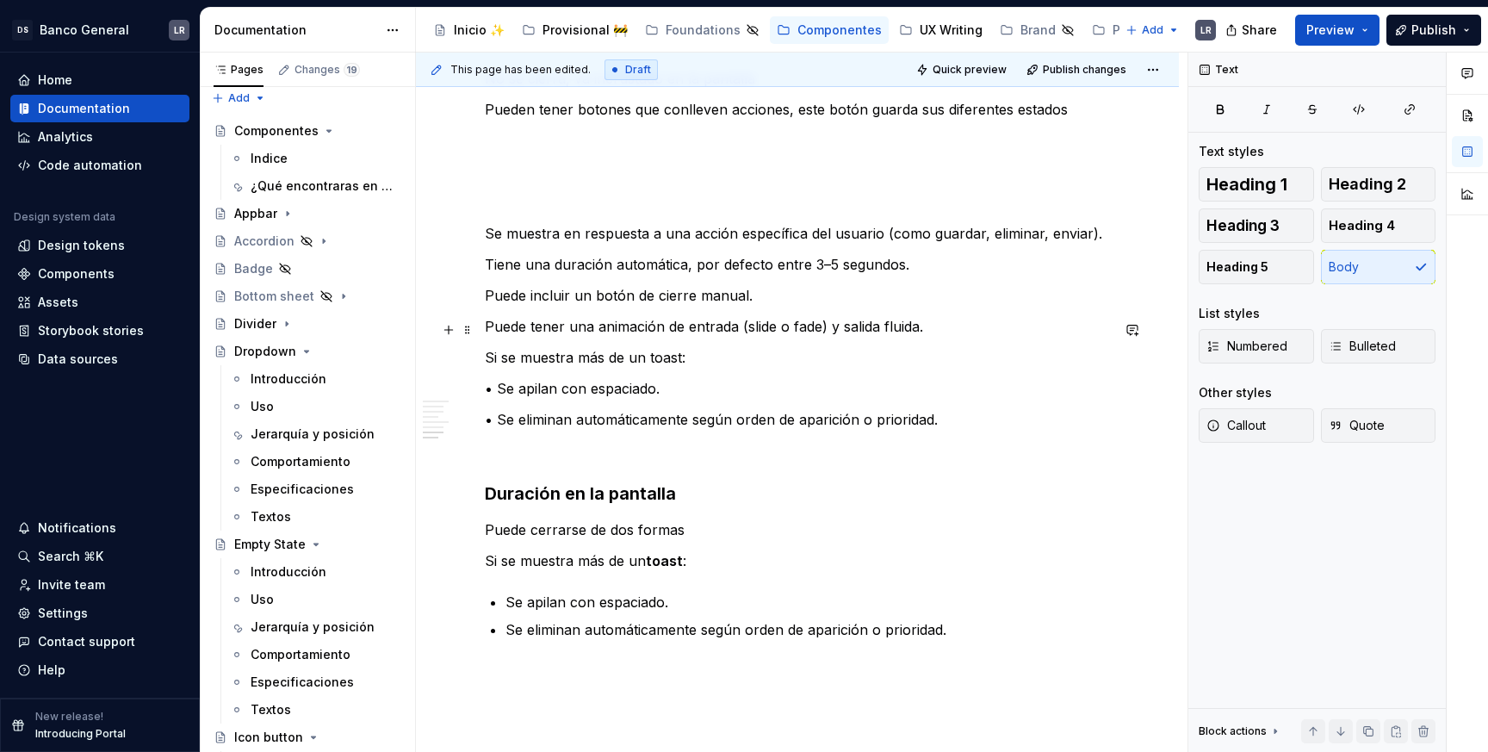
scroll to position [2220, 0]
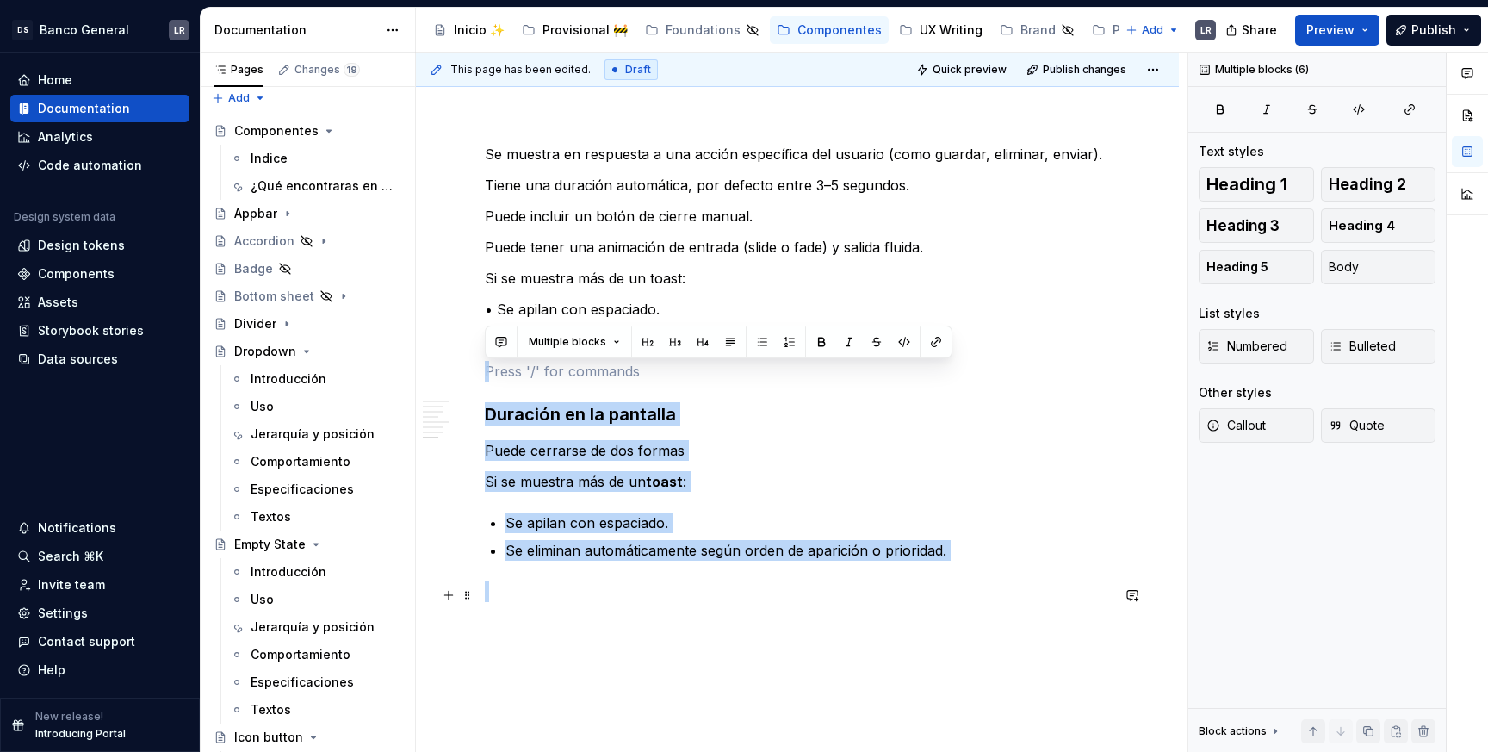
drag, startPoint x: 623, startPoint y: 380, endPoint x: 804, endPoint y: 605, distance: 289.6
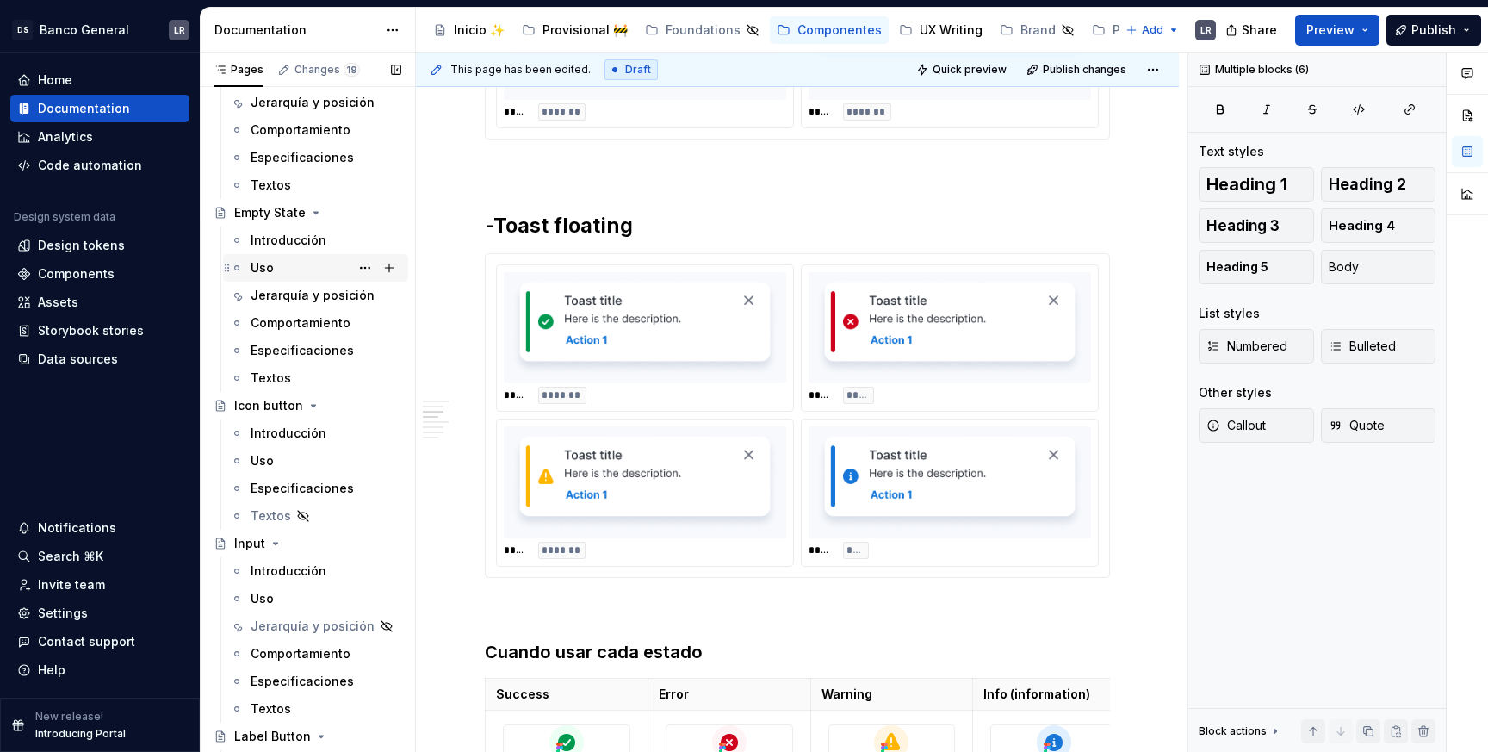
scroll to position [884, 0]
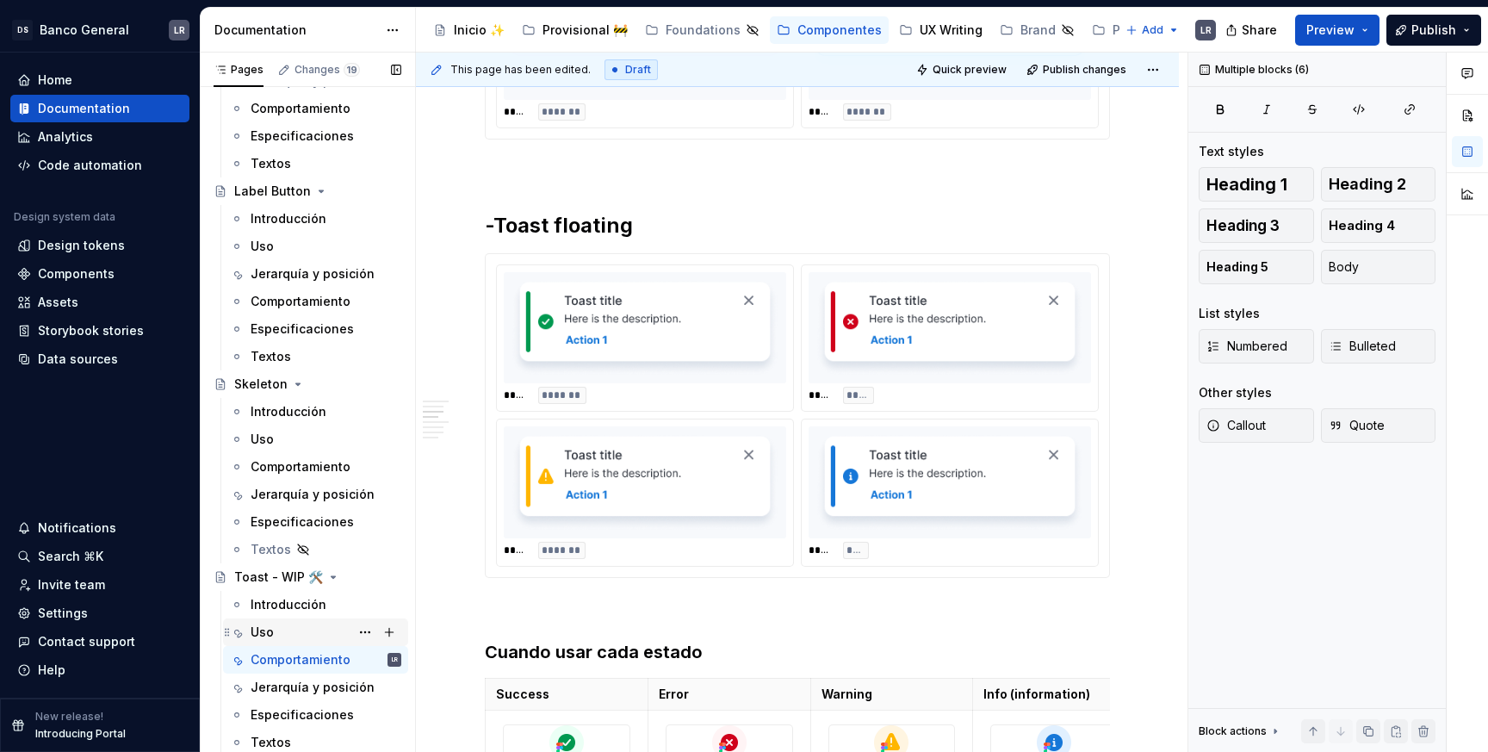
click at [266, 631] on div "Uso" at bounding box center [262, 631] width 23 height 17
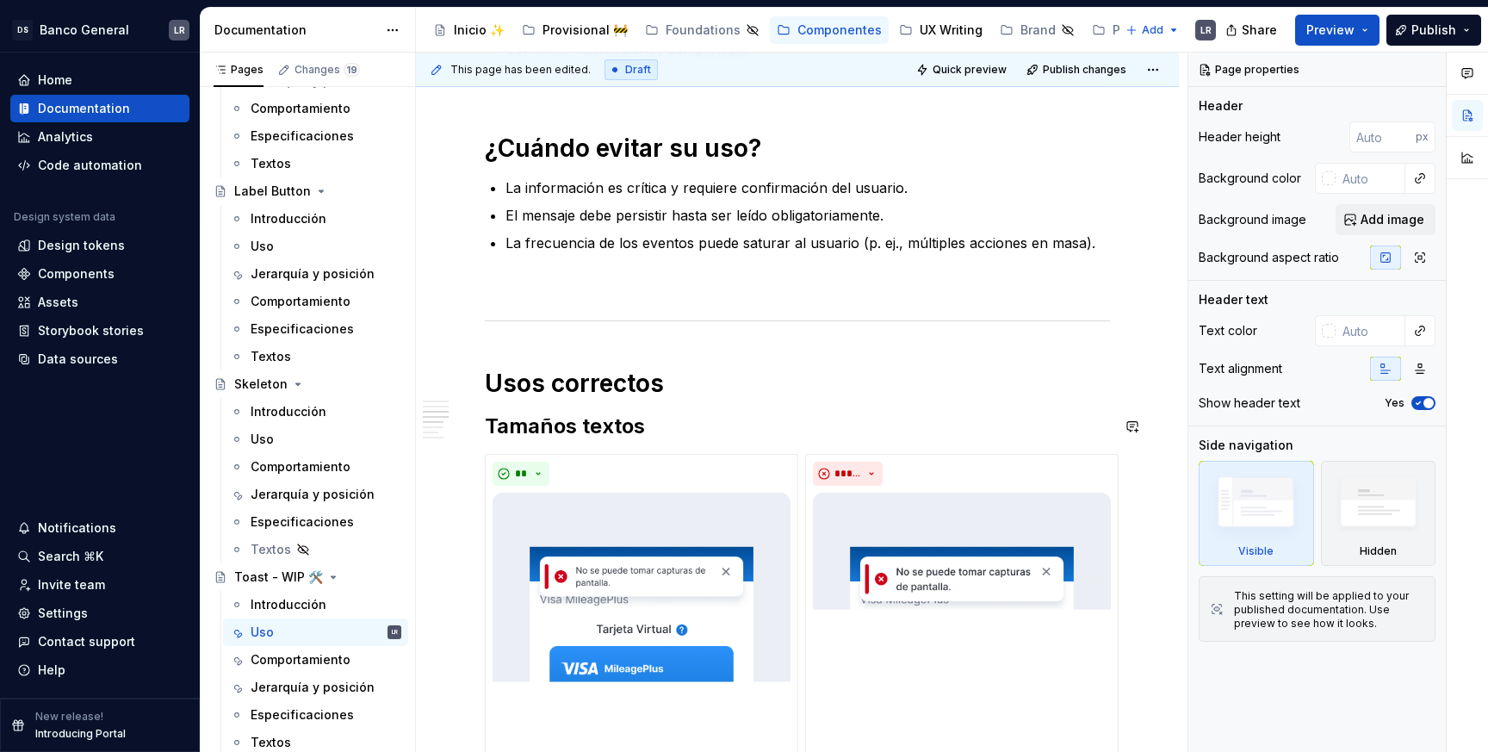
scroll to position [593, 0]
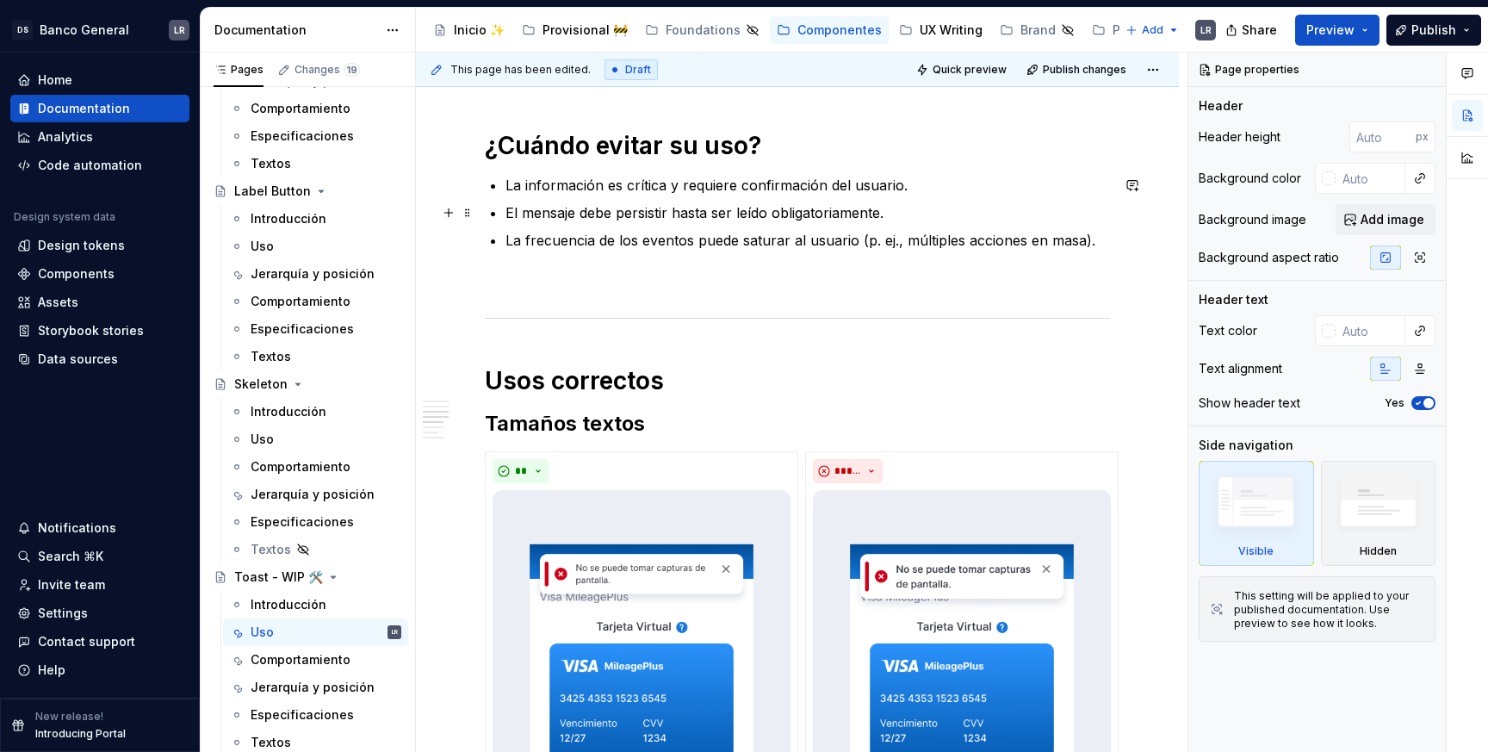
click at [892, 214] on p "El mensaje debe persistir hasta ser leído obligatoriamente." at bounding box center [807, 212] width 604 height 21
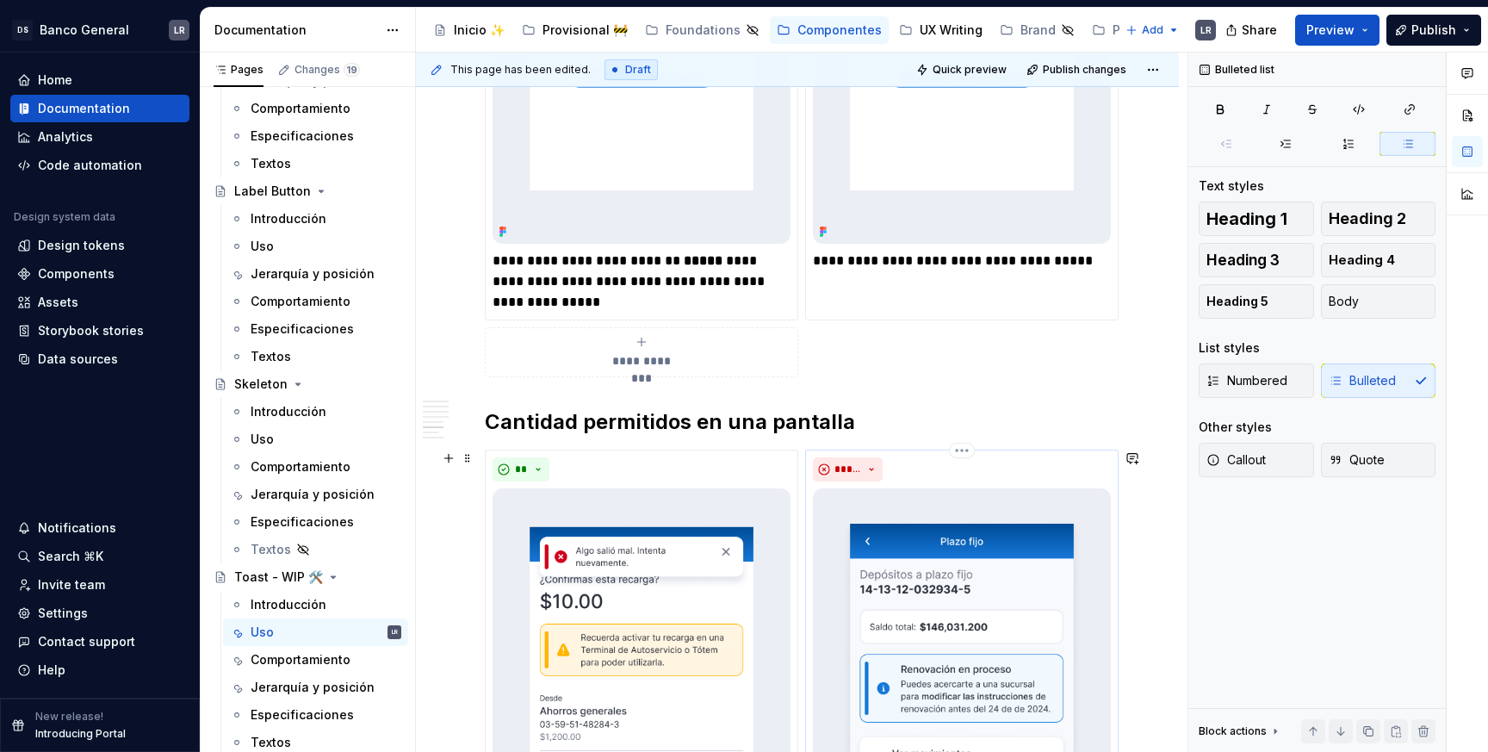
scroll to position [1342, 0]
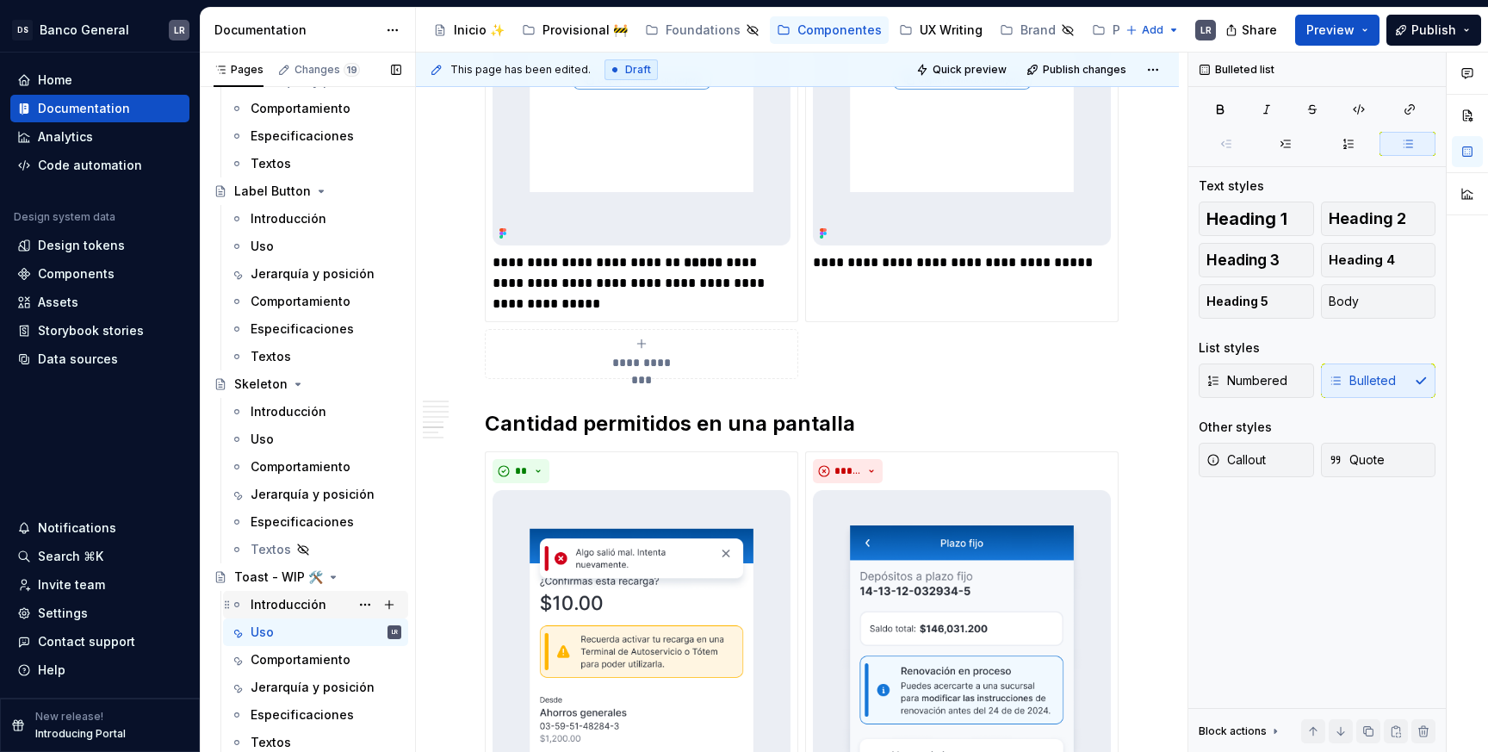
click at [321, 609] on div "Introducción" at bounding box center [289, 604] width 76 height 17
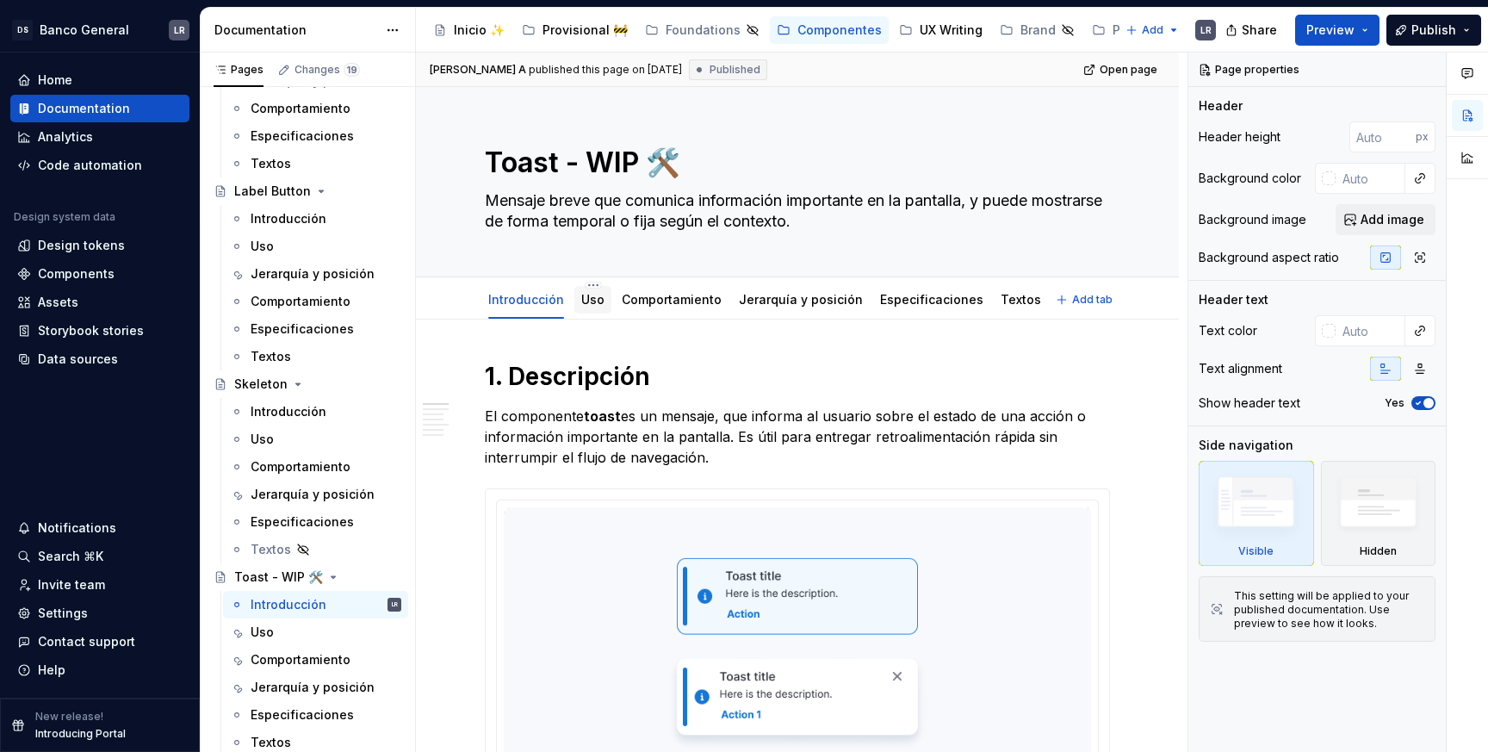
click at [604, 304] on div "Uso" at bounding box center [592, 300] width 37 height 28
type textarea "*"
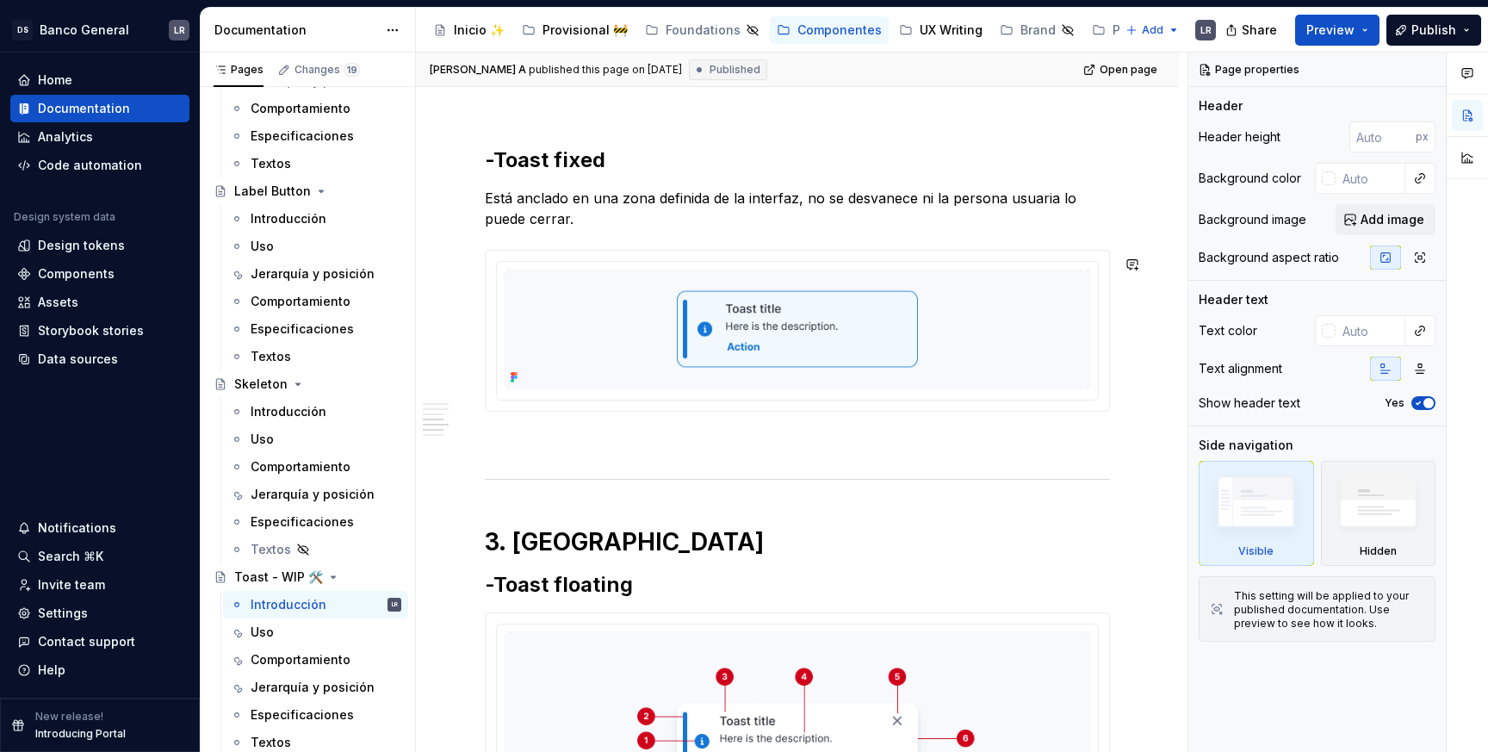
scroll to position [1087, 0]
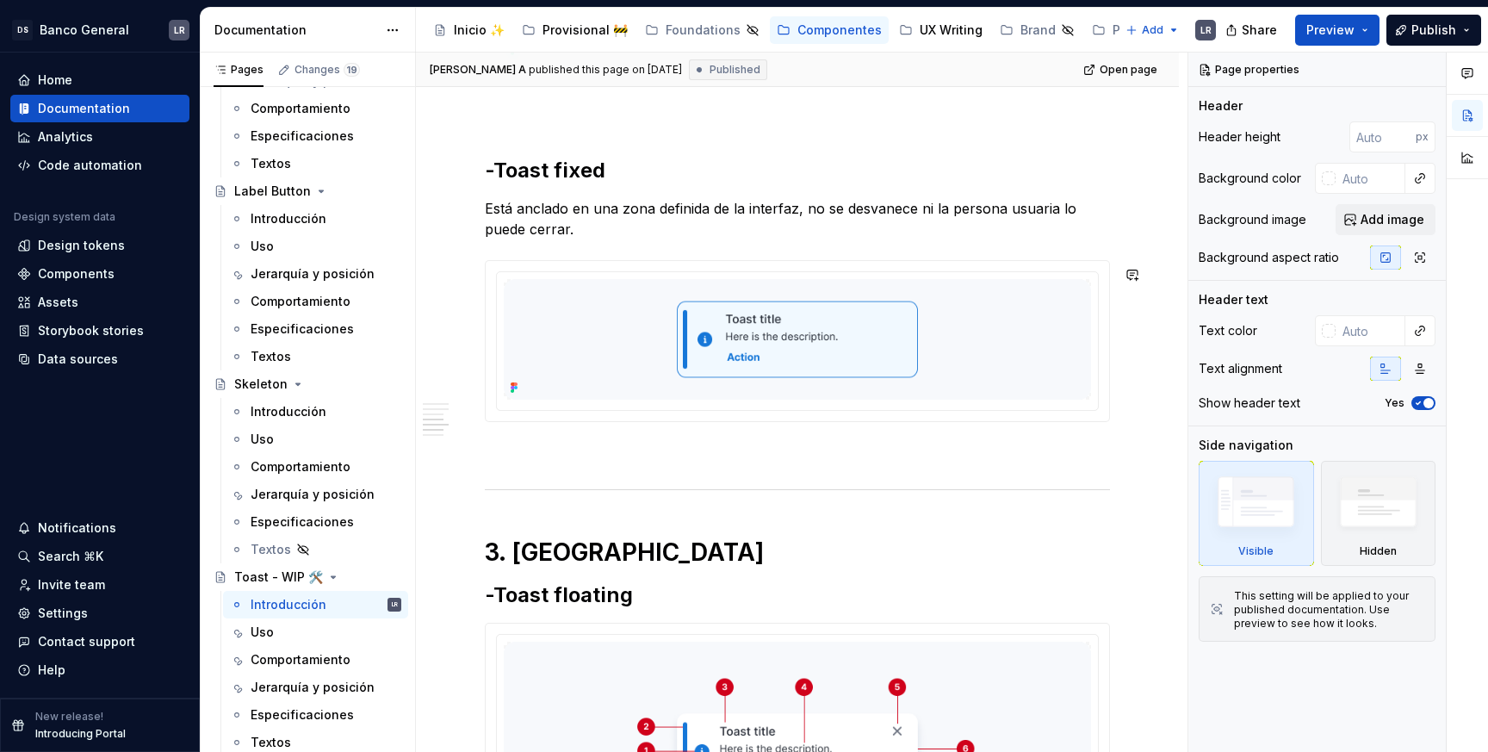
click at [606, 255] on div "1. Descripción El componente toast es un mensaje, que informa al usuario sobre …" at bounding box center [797, 459] width 625 height 2370
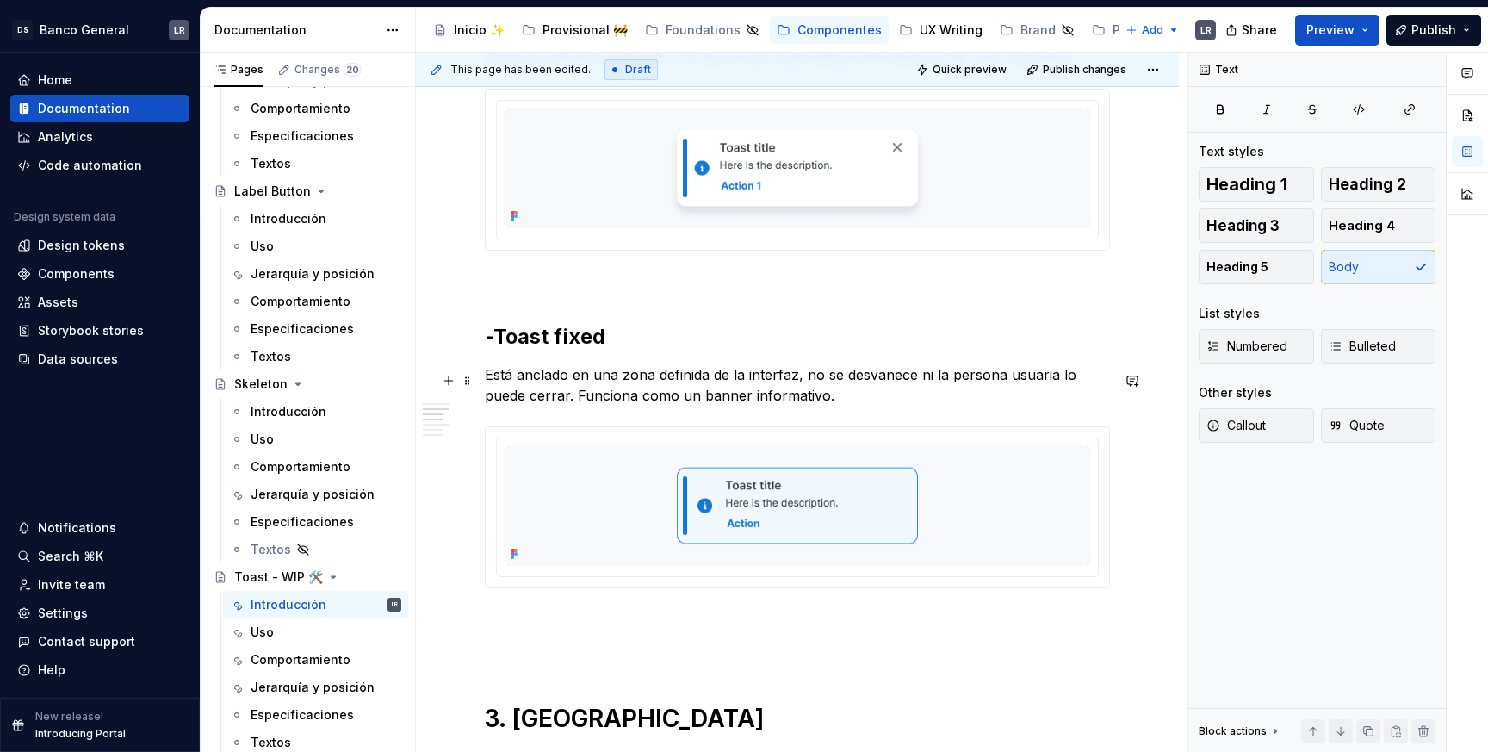
scroll to position [994, 0]
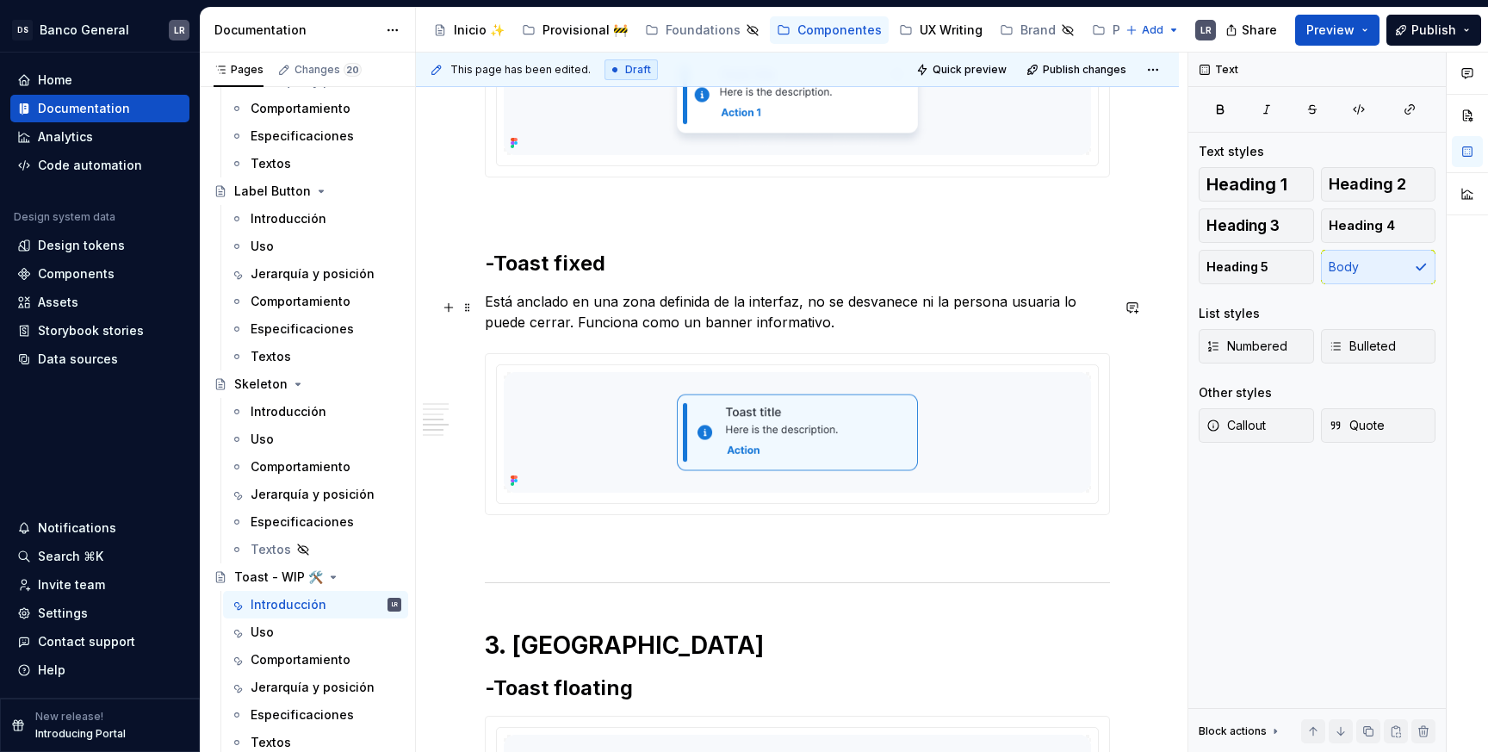
click at [670, 332] on p "Está anclado en una zona definida de la interfaz, no se desvanece ni la persona…" at bounding box center [797, 311] width 625 height 41
click at [307, 625] on div "Uso" at bounding box center [326, 632] width 151 height 24
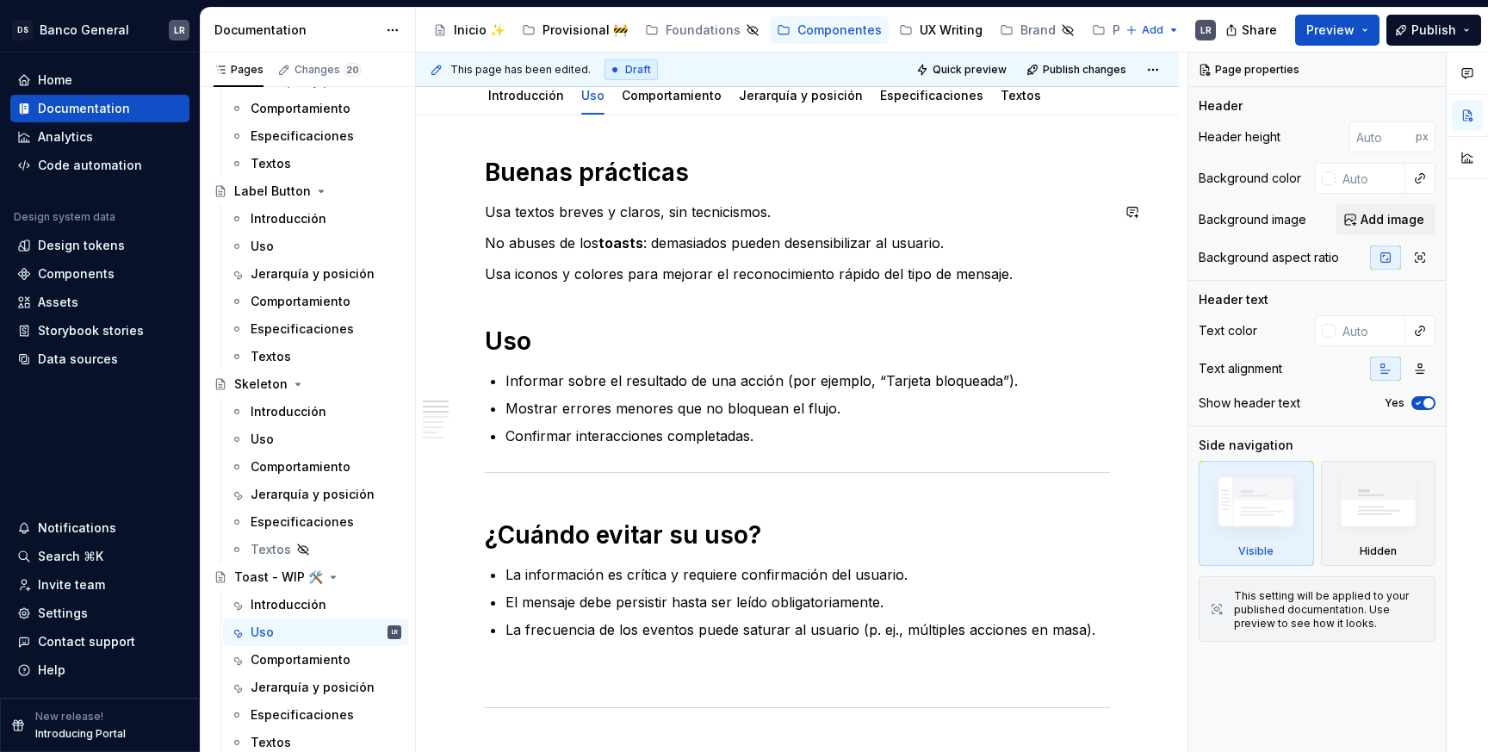
scroll to position [208, 0]
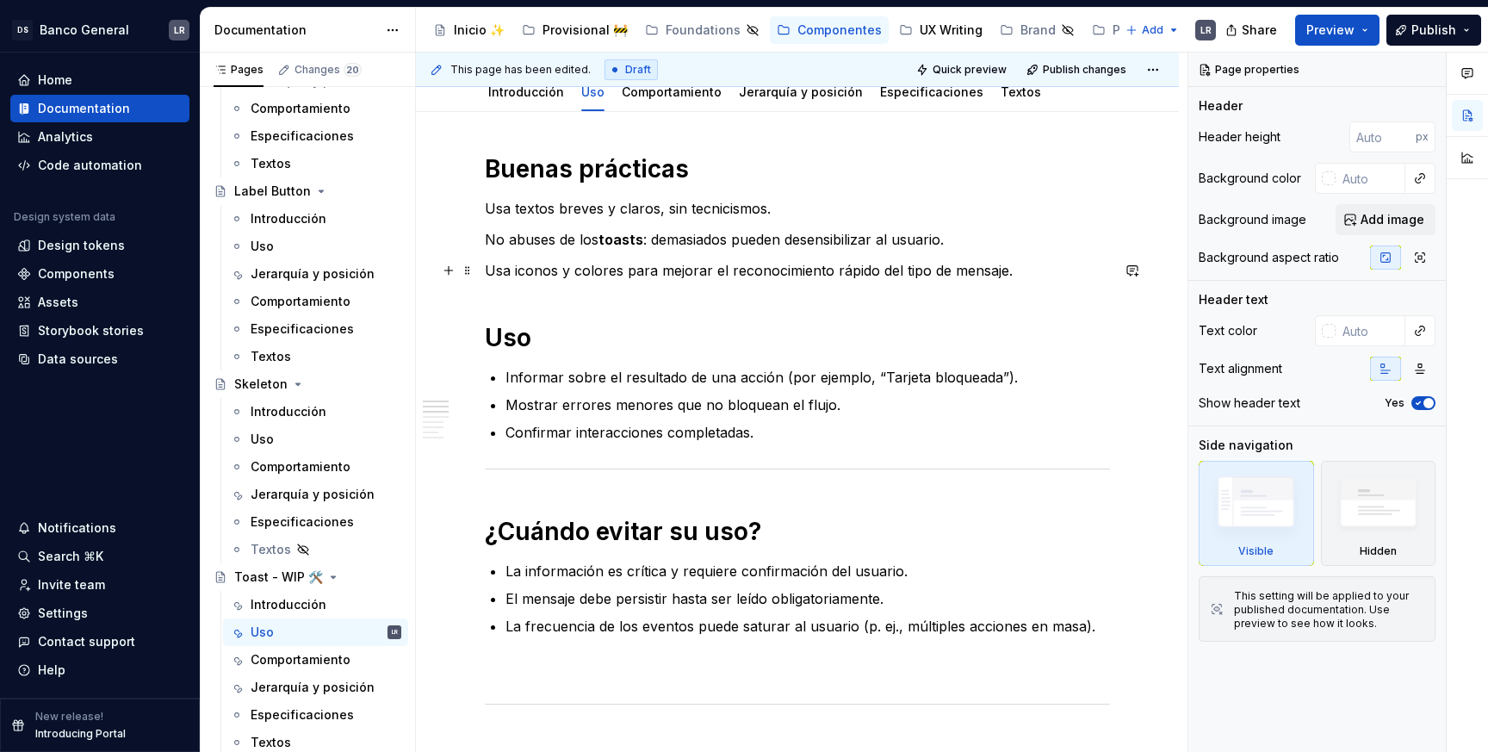
type textarea "*"
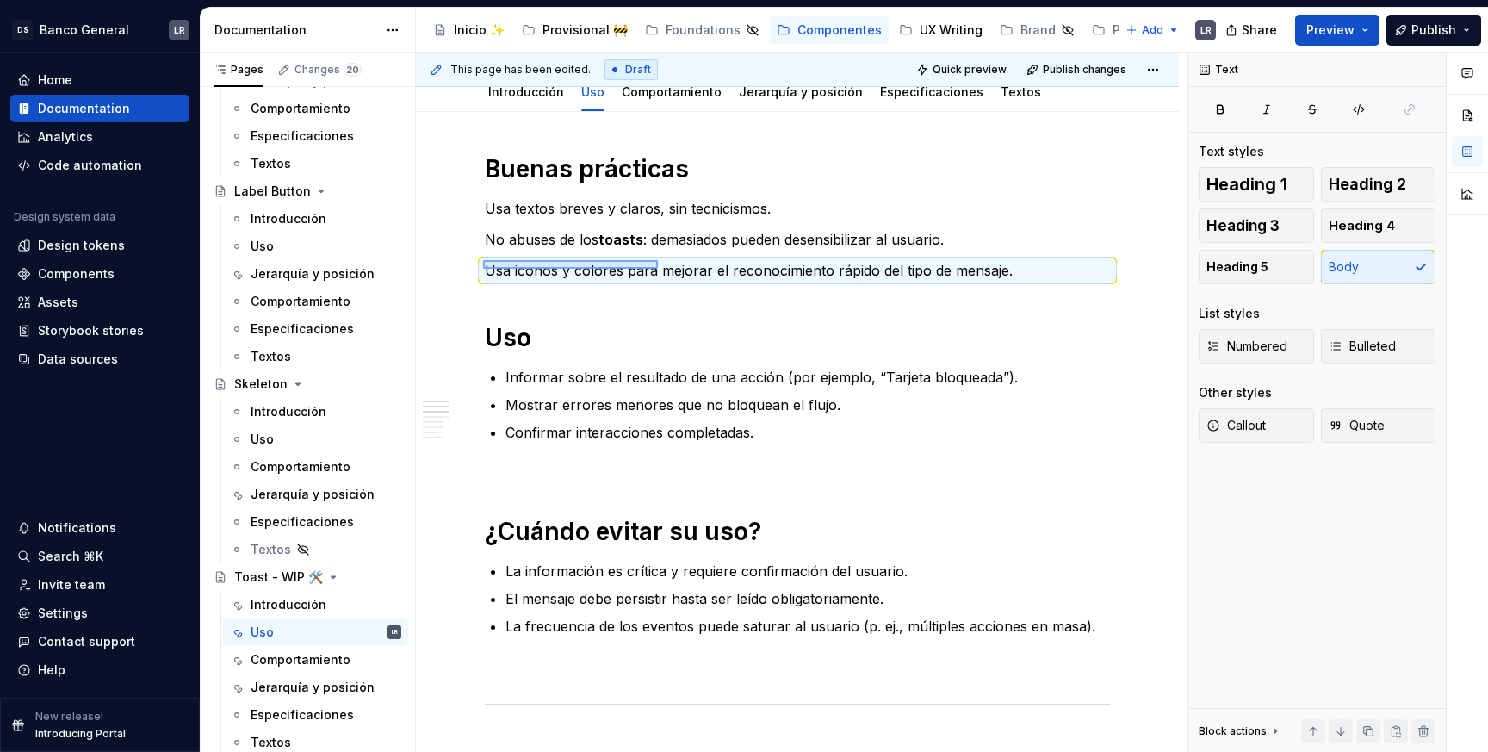
drag, startPoint x: 483, startPoint y: 269, endPoint x: 658, endPoint y: 260, distance: 175.0
click at [658, 260] on div "This page has been edited. Draft Quick preview Publish changes Toast - WIP 🛠️ M…" at bounding box center [801, 403] width 771 height 700
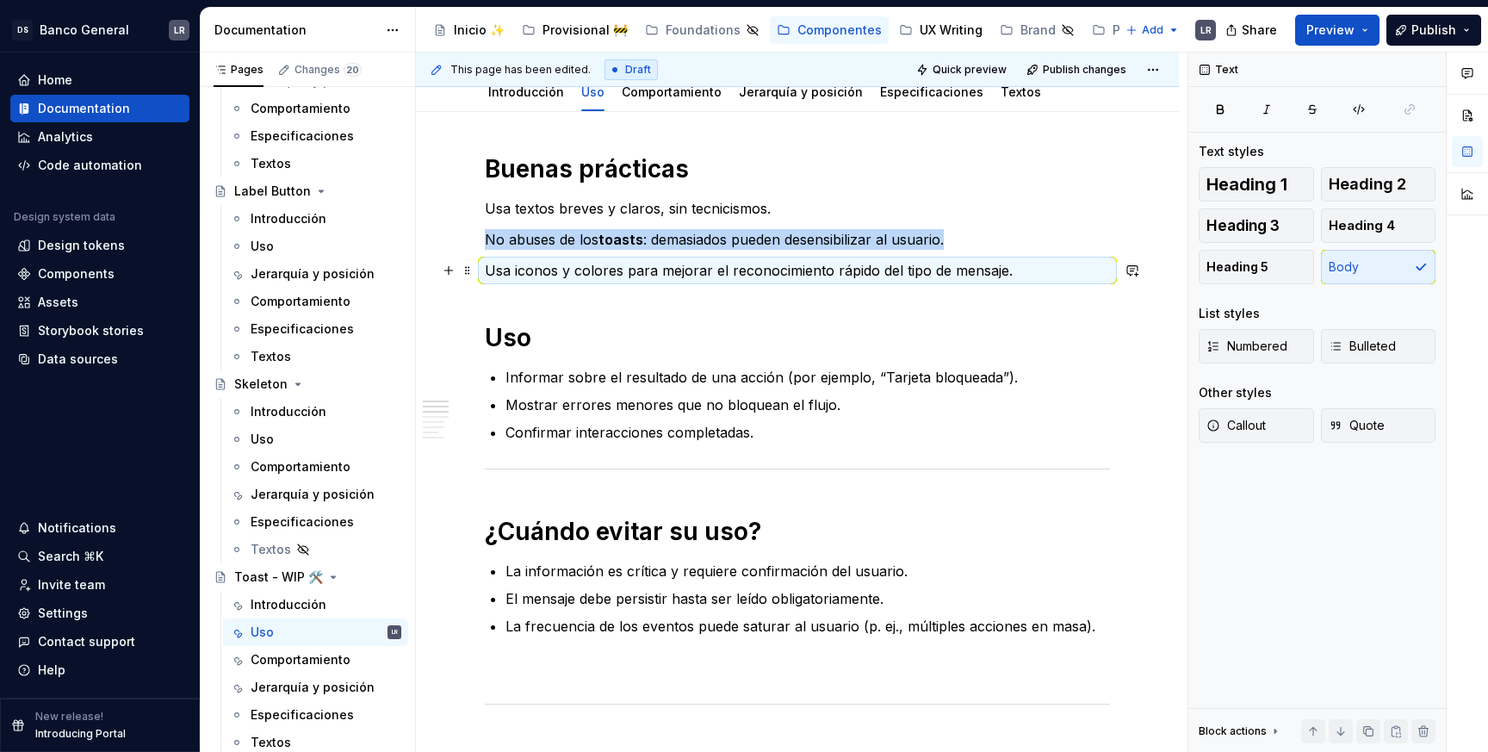
click at [691, 268] on p "Usa iconos y colores para mejorar el reconocimiento rápido del tipo de mensaje." at bounding box center [797, 270] width 625 height 21
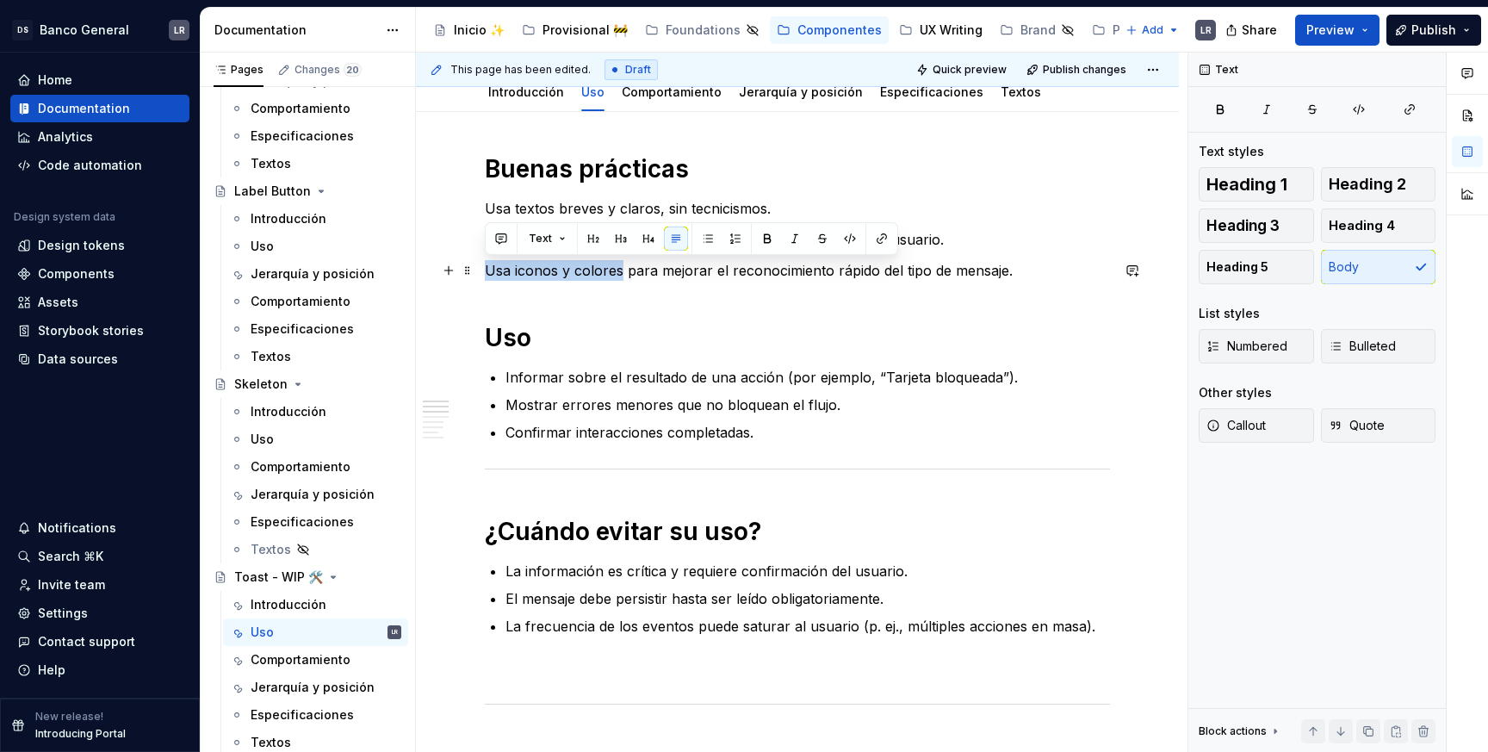
drag, startPoint x: 620, startPoint y: 270, endPoint x: 485, endPoint y: 269, distance: 135.2
click at [485, 270] on p "Usa iconos y colores para mejorar el reconocimiento rápido del tipo de mensaje." at bounding box center [797, 270] width 625 height 21
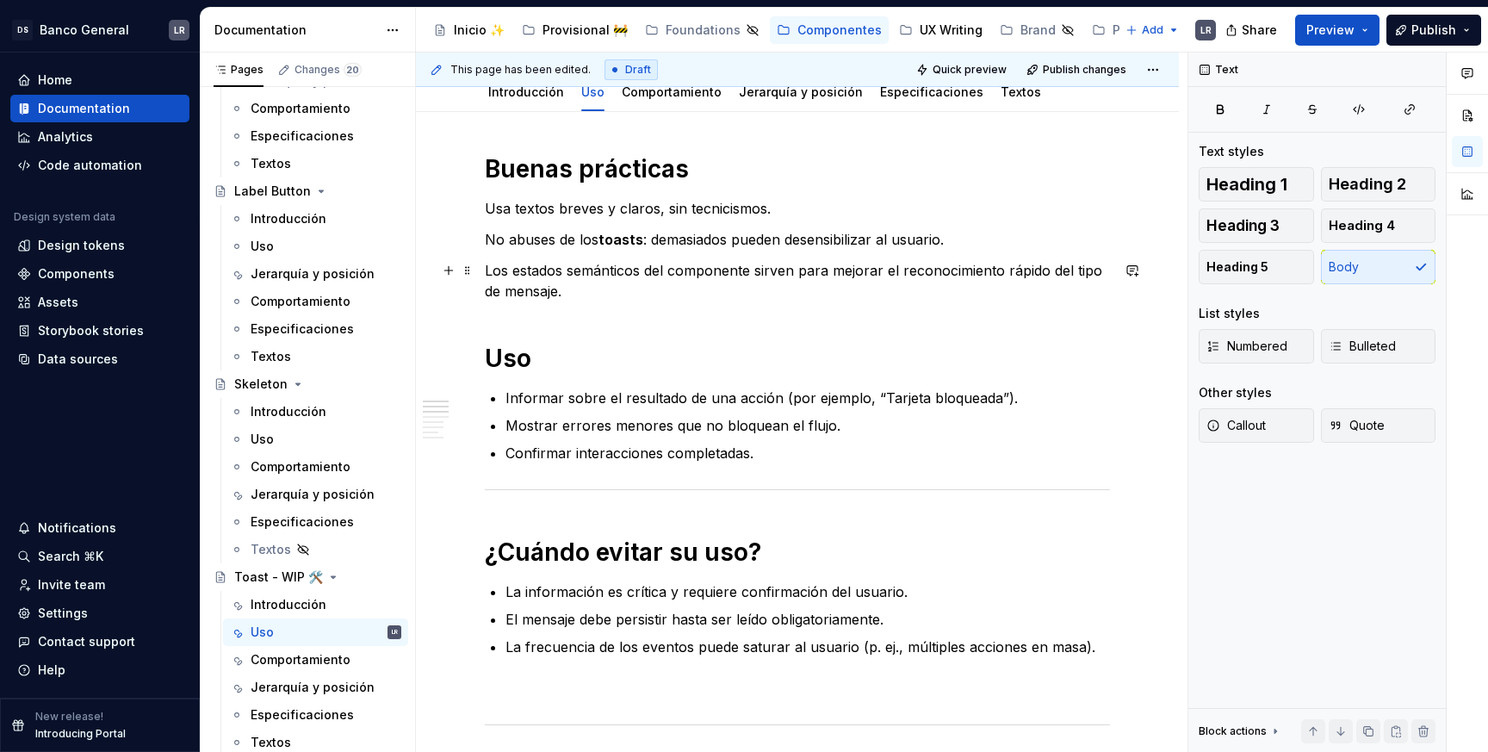
click at [678, 284] on p "Los estados semánticos del componente sirven para mejorar el reconocimiento ráp…" at bounding box center [797, 280] width 625 height 41
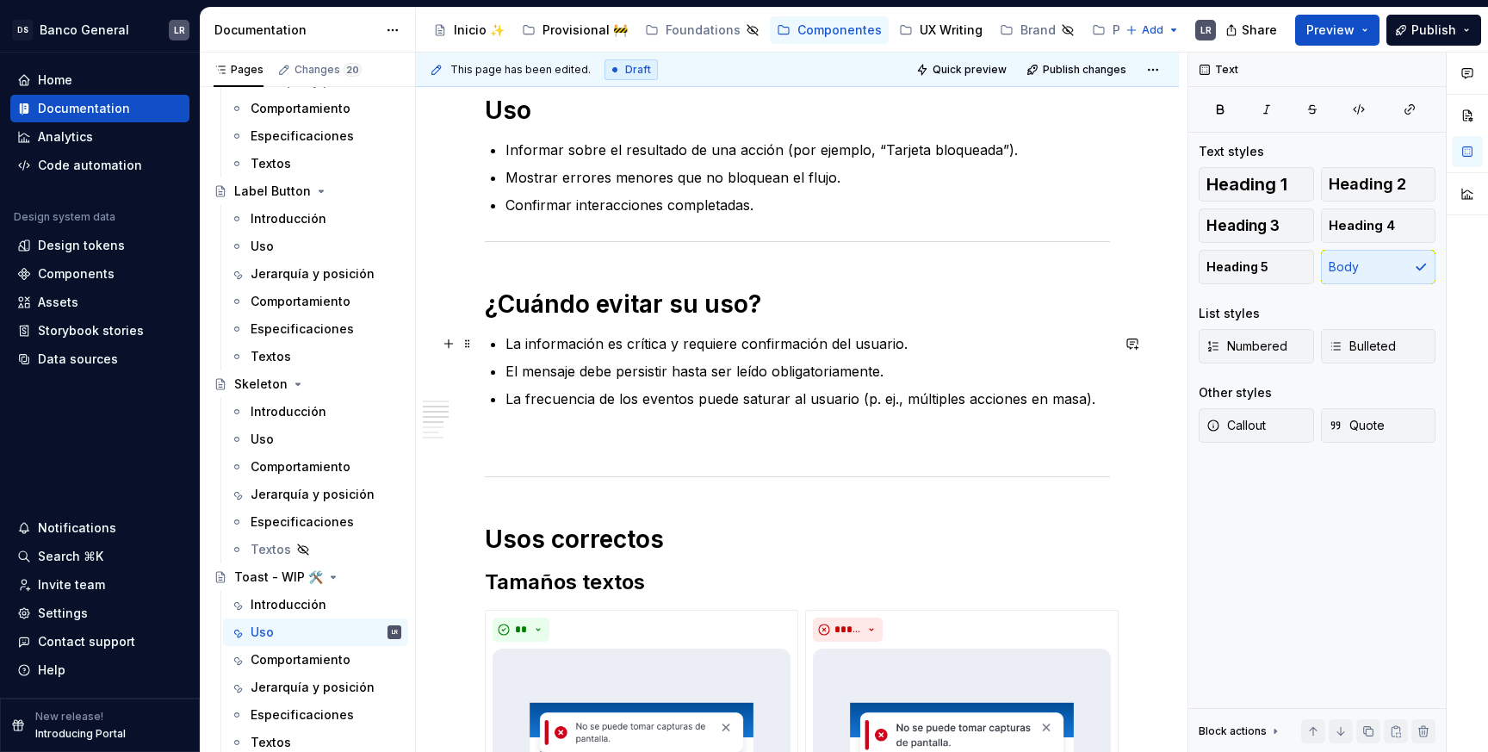
scroll to position [473, 0]
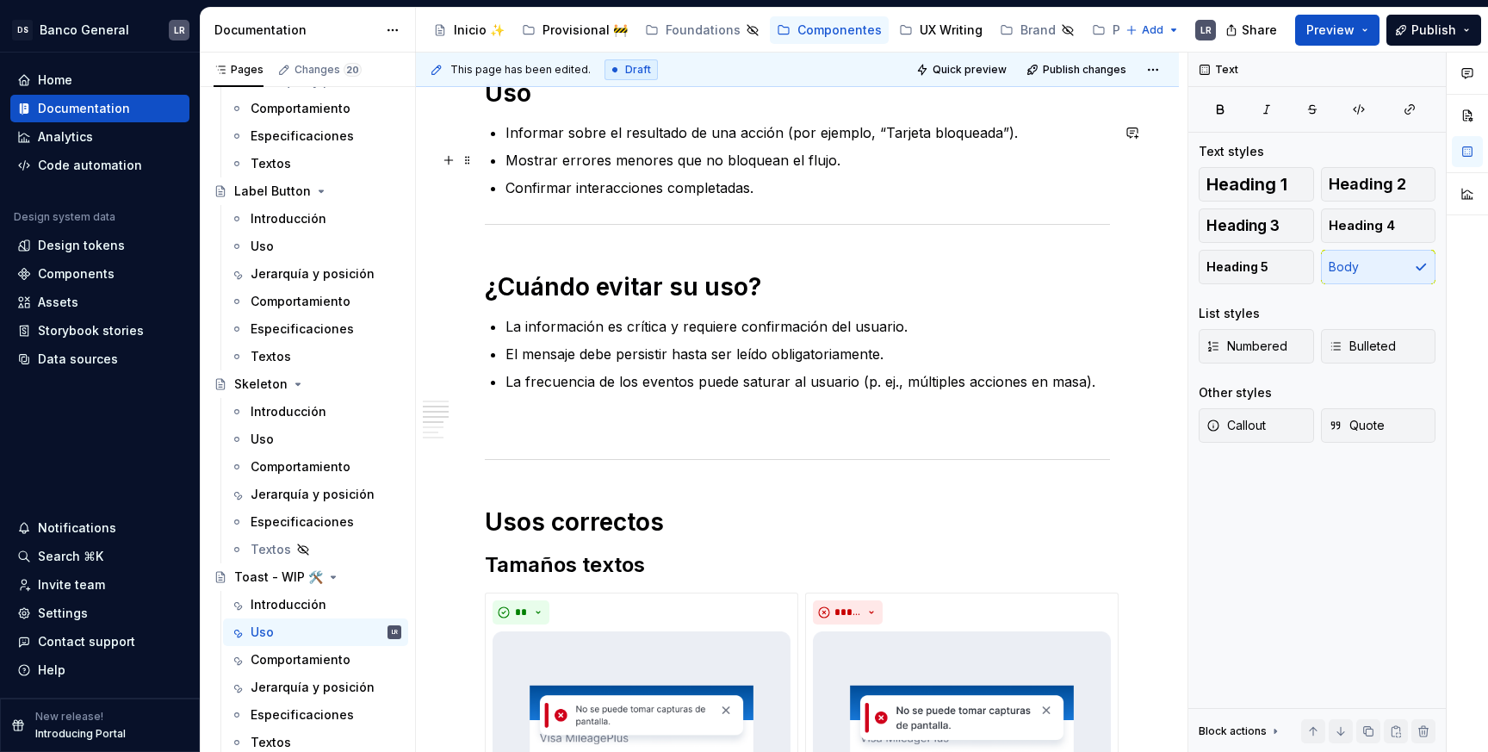
click at [642, 157] on p "Mostrar errores menores que no bloquean el flujo." at bounding box center [807, 160] width 604 height 21
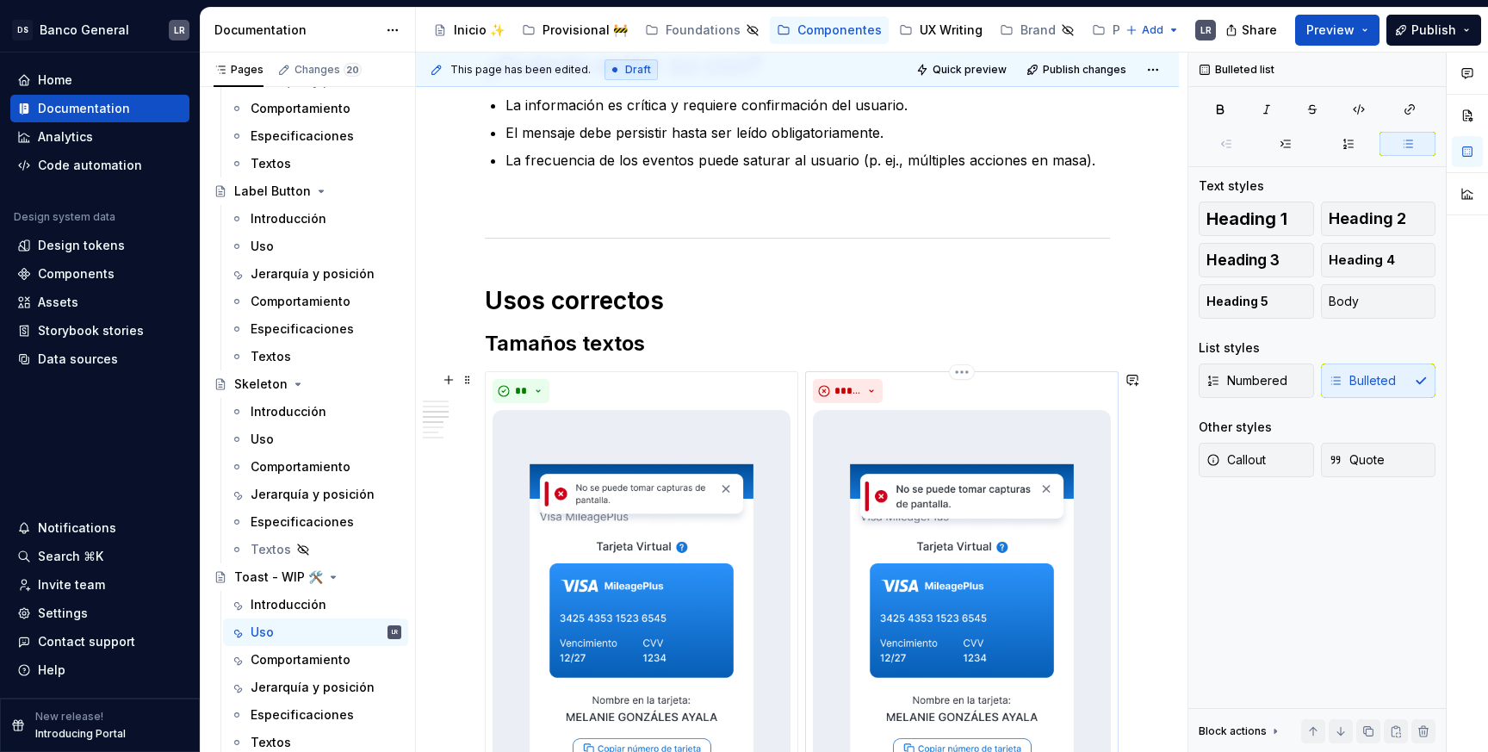
scroll to position [689, 0]
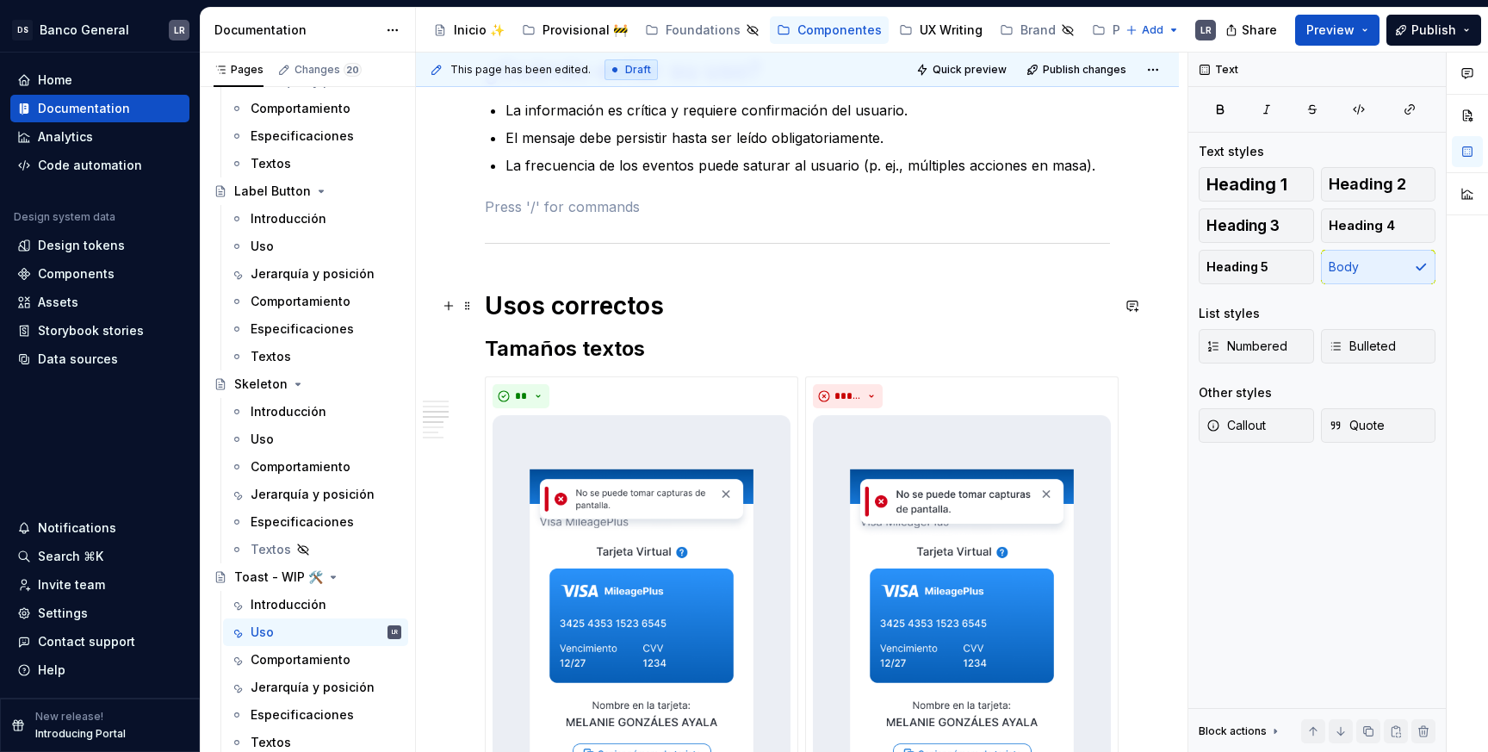
click at [624, 291] on h1 "Usos correctos" at bounding box center [797, 305] width 625 height 31
click at [624, 200] on p at bounding box center [797, 206] width 625 height 21
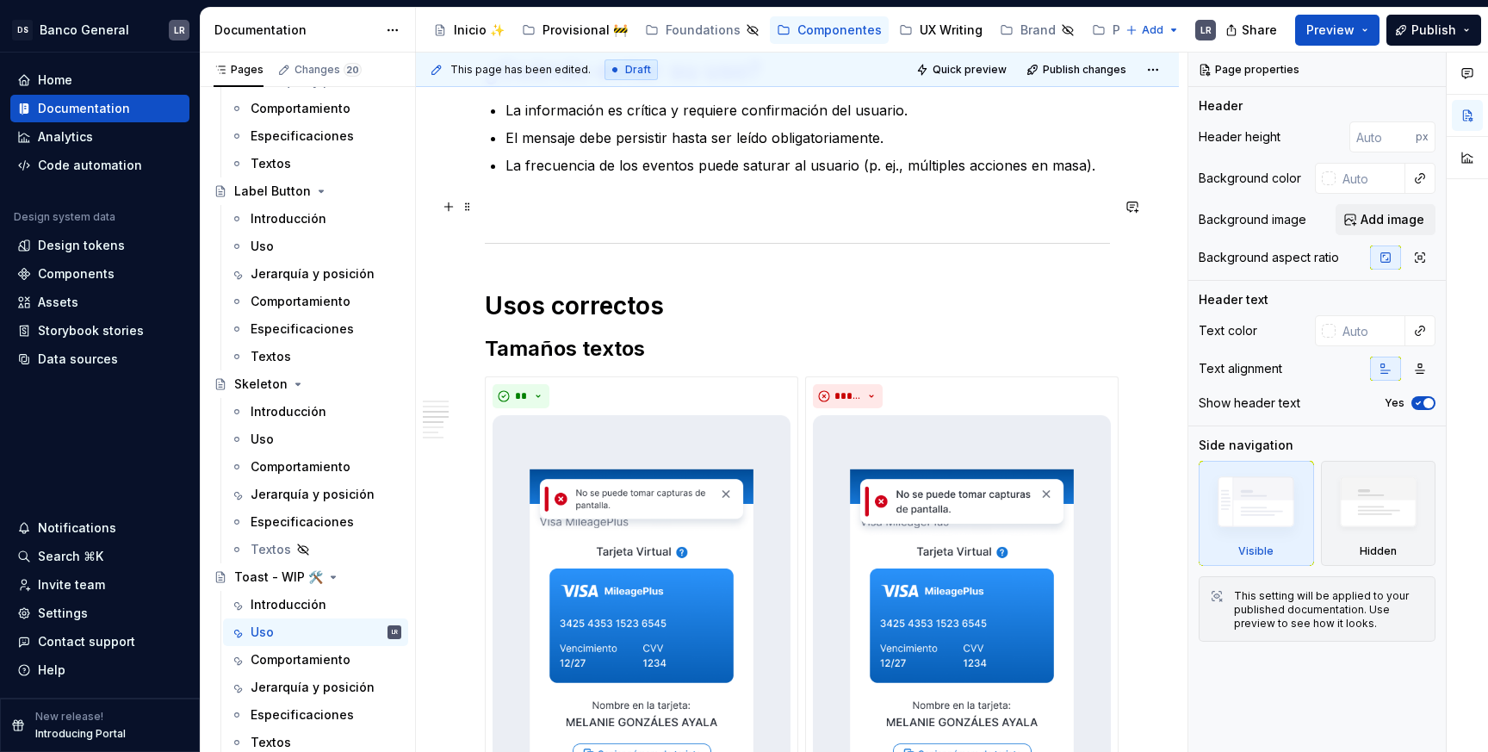
click at [567, 216] on p at bounding box center [797, 206] width 625 height 21
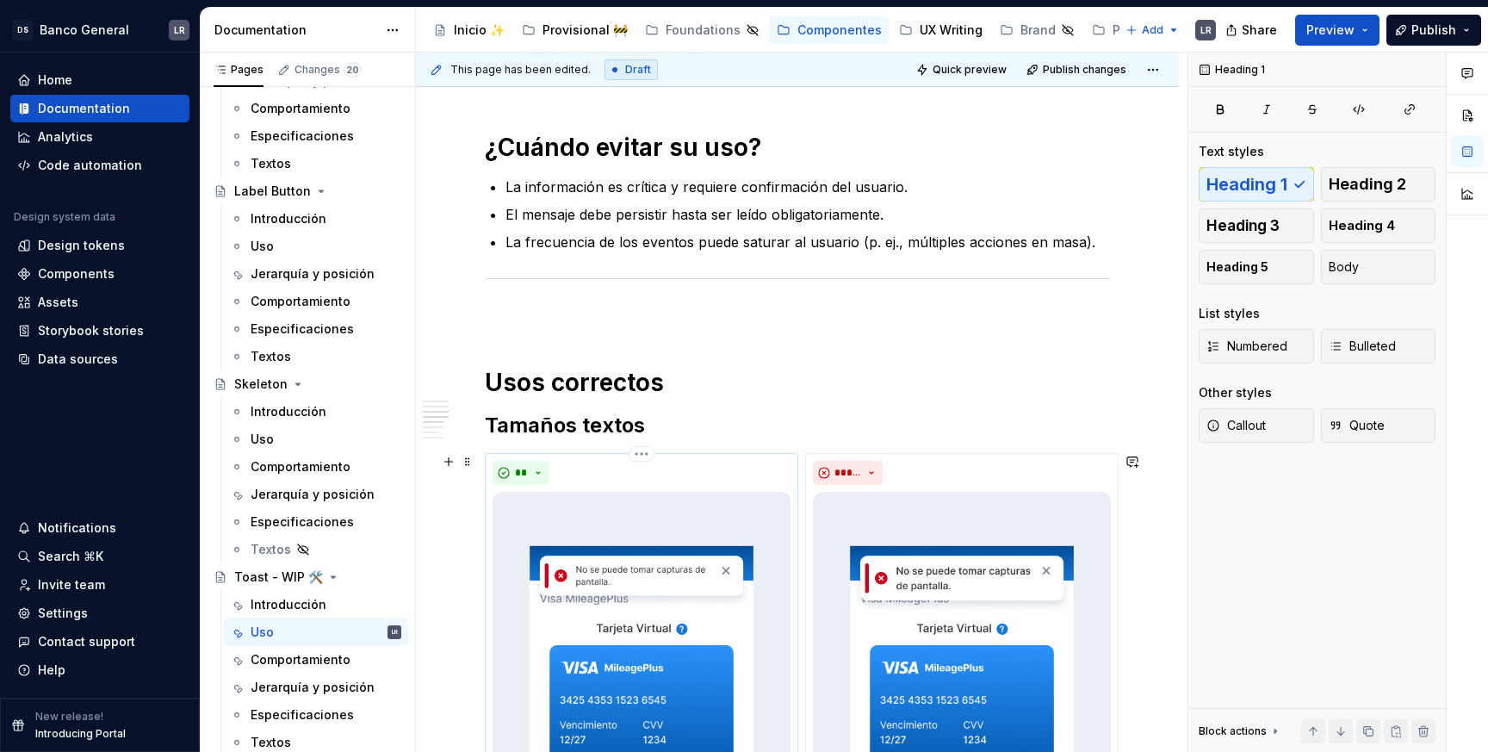
scroll to position [611, 0]
click at [1044, 377] on h1 "Usos correctos" at bounding box center [797, 383] width 625 height 31
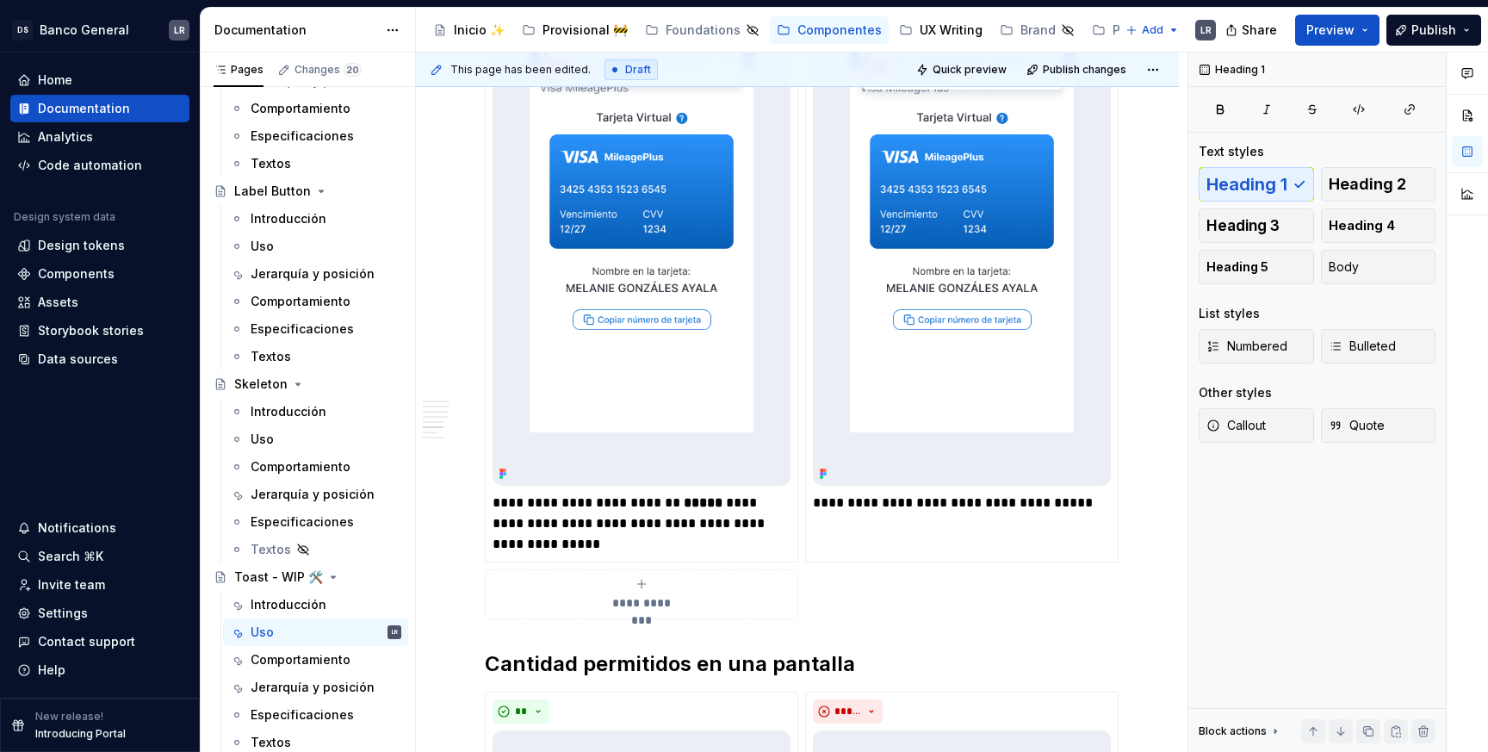
scroll to position [1091, 0]
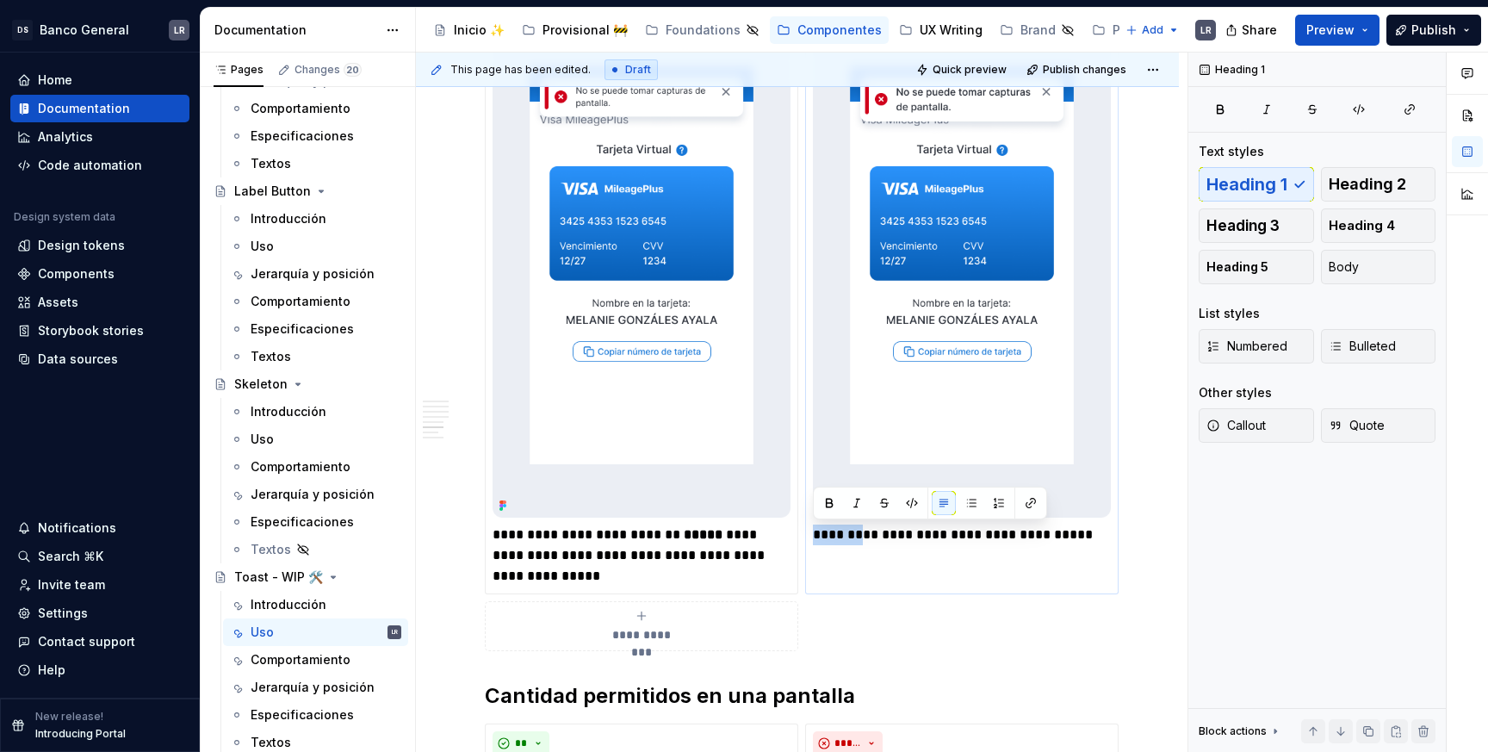
drag, startPoint x: 814, startPoint y: 534, endPoint x: 864, endPoint y: 534, distance: 49.9
click at [864, 534] on p "**********" at bounding box center [962, 534] width 298 height 21
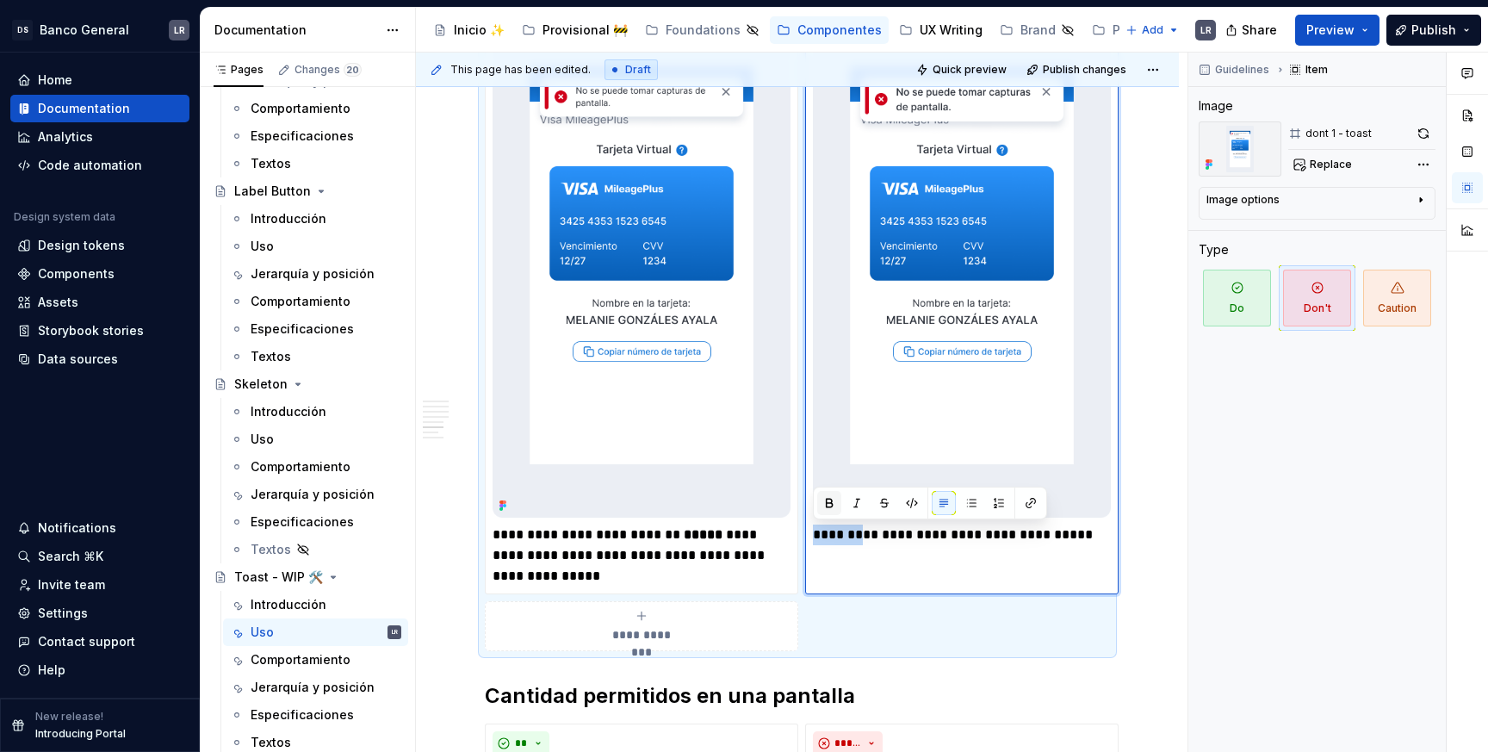
click at [830, 508] on button "button" at bounding box center [829, 503] width 24 height 24
click at [911, 641] on div "**********" at bounding box center [797, 312] width 625 height 677
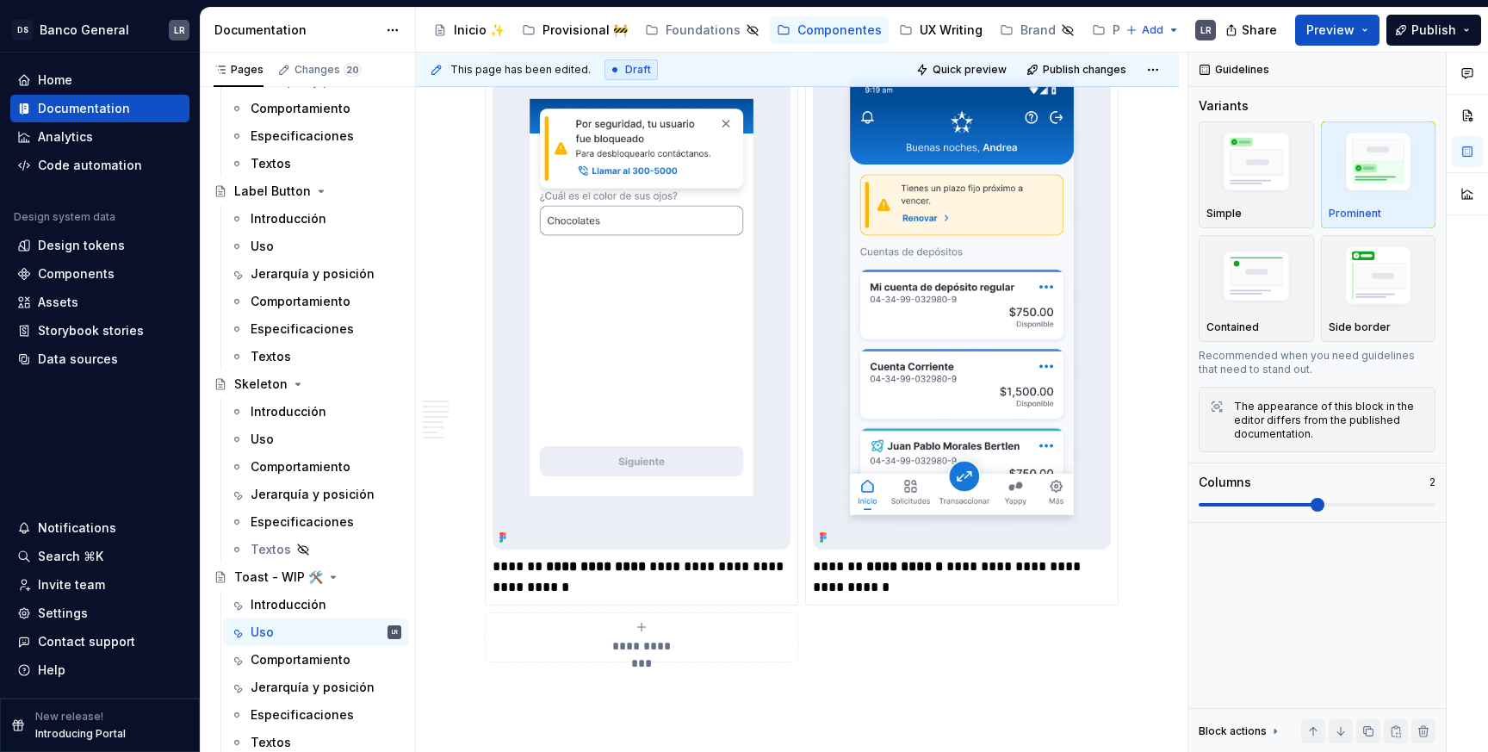
scroll to position [3640, 0]
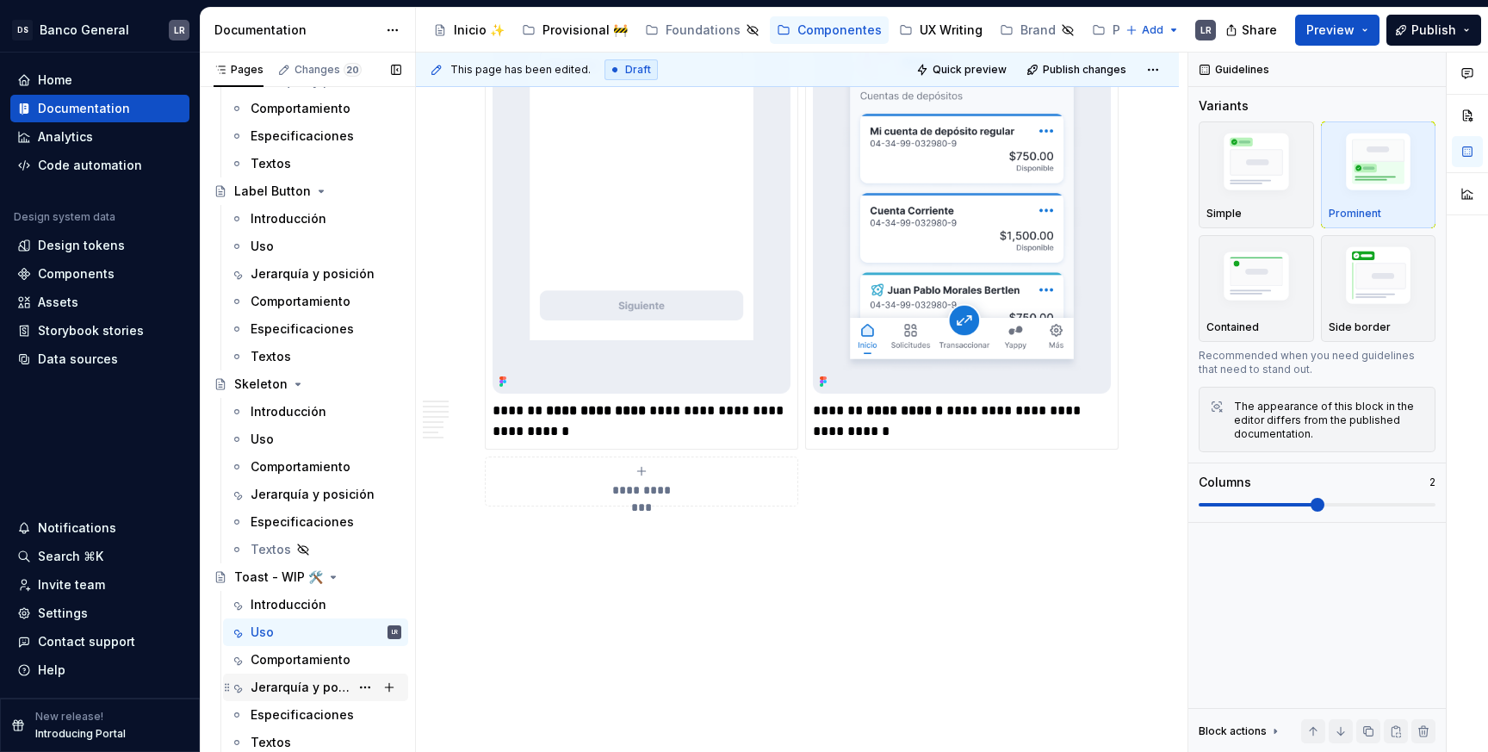
click at [284, 675] on div "Jerarquía y posición" at bounding box center [326, 687] width 151 height 24
click at [289, 659] on div "Comportamiento" at bounding box center [300, 659] width 99 height 17
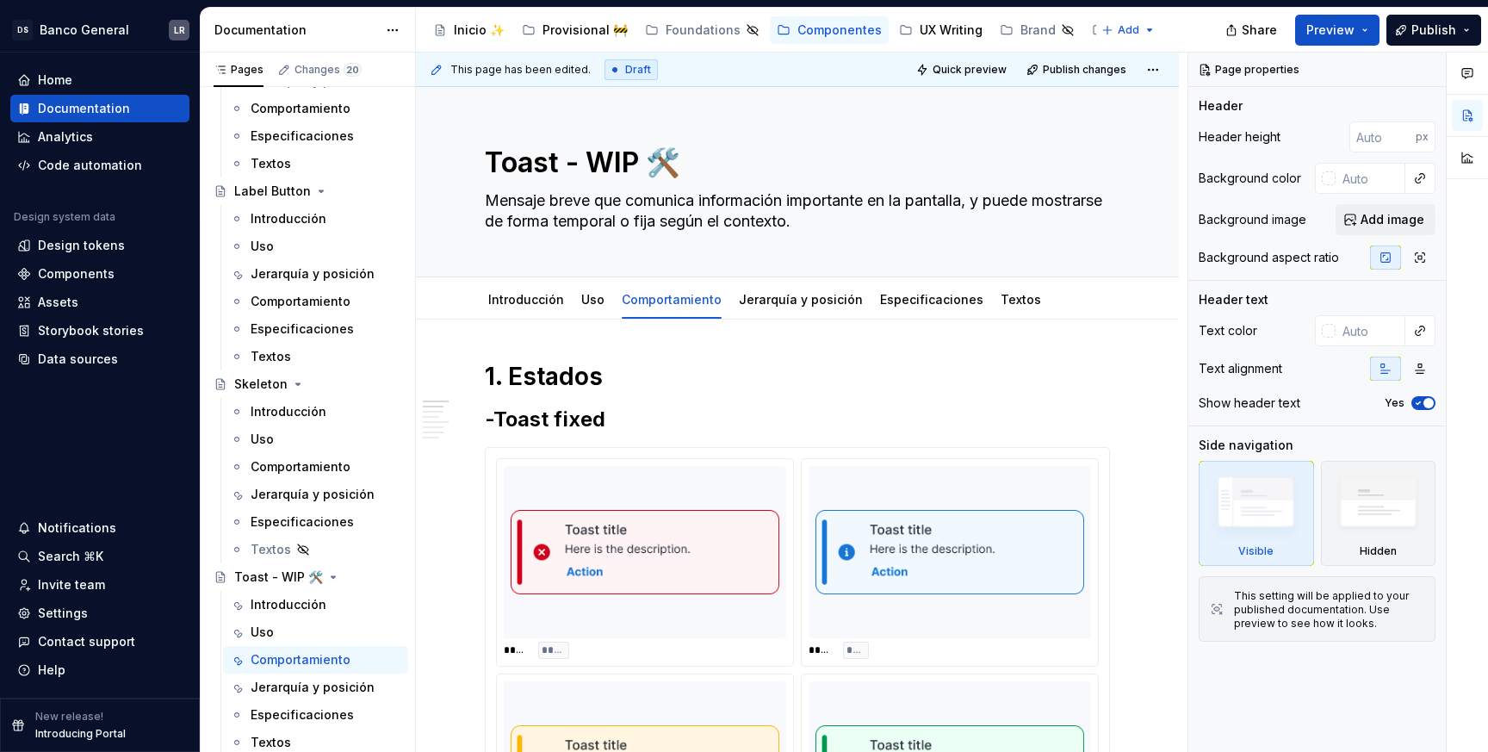
type textarea "*"
